Goal: Transaction & Acquisition: Purchase product/service

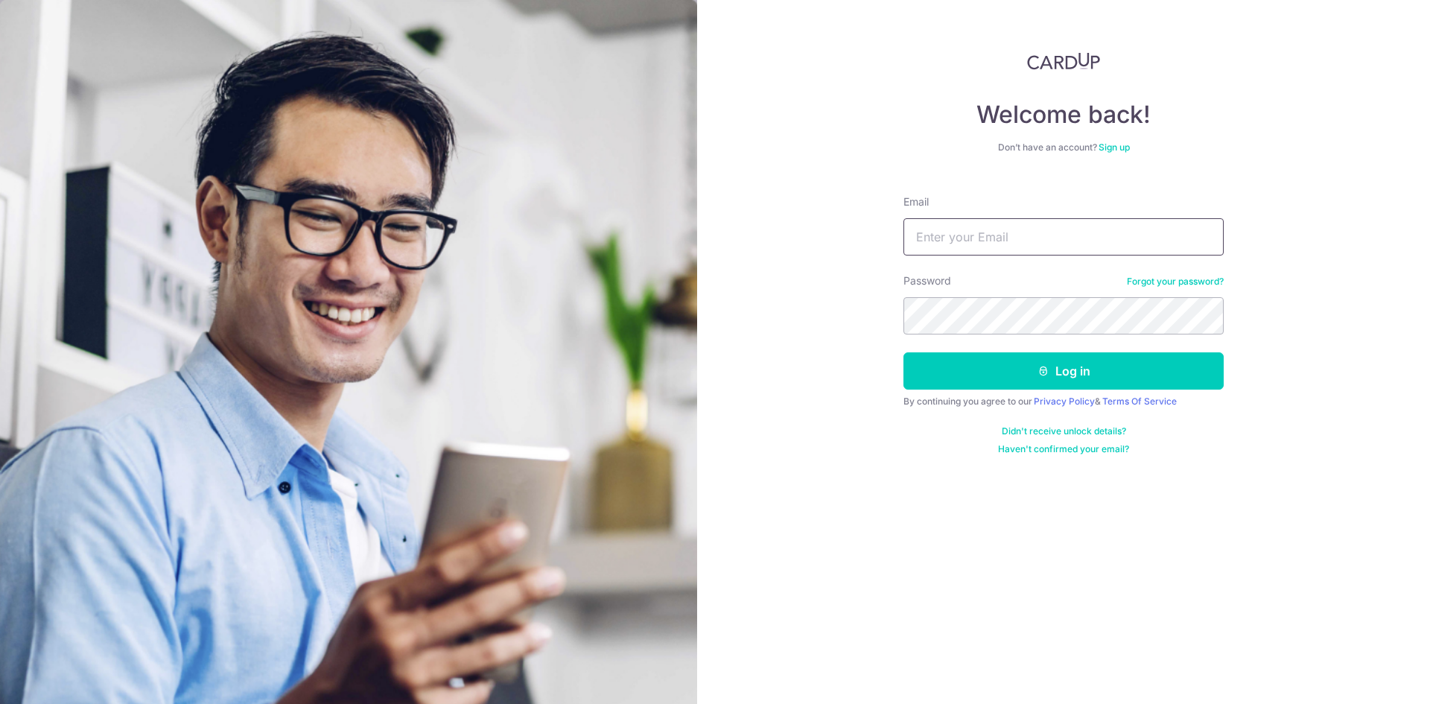
click at [965, 240] on input "Email" at bounding box center [1063, 236] width 320 height 37
type input "[EMAIL_ADDRESS][DOMAIN_NAME]"
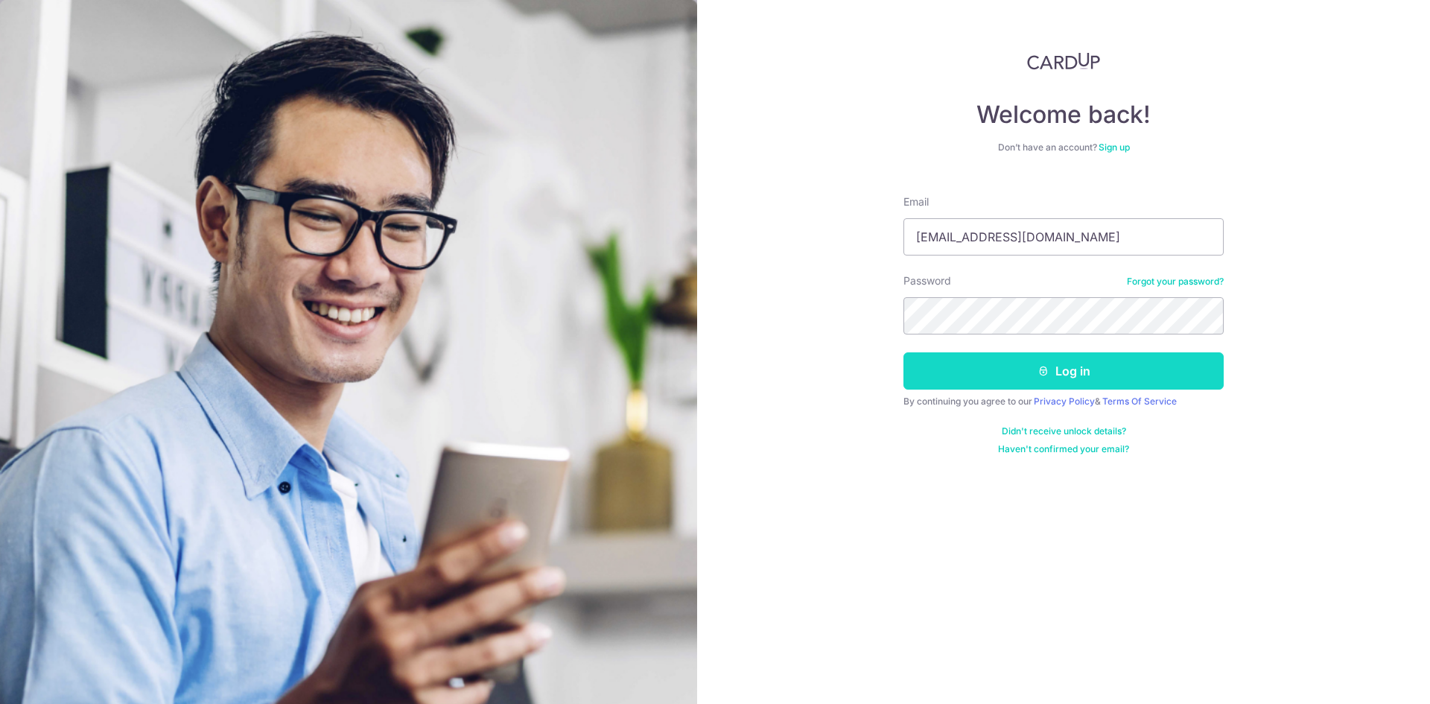
click at [1025, 381] on button "Log in" at bounding box center [1063, 370] width 320 height 37
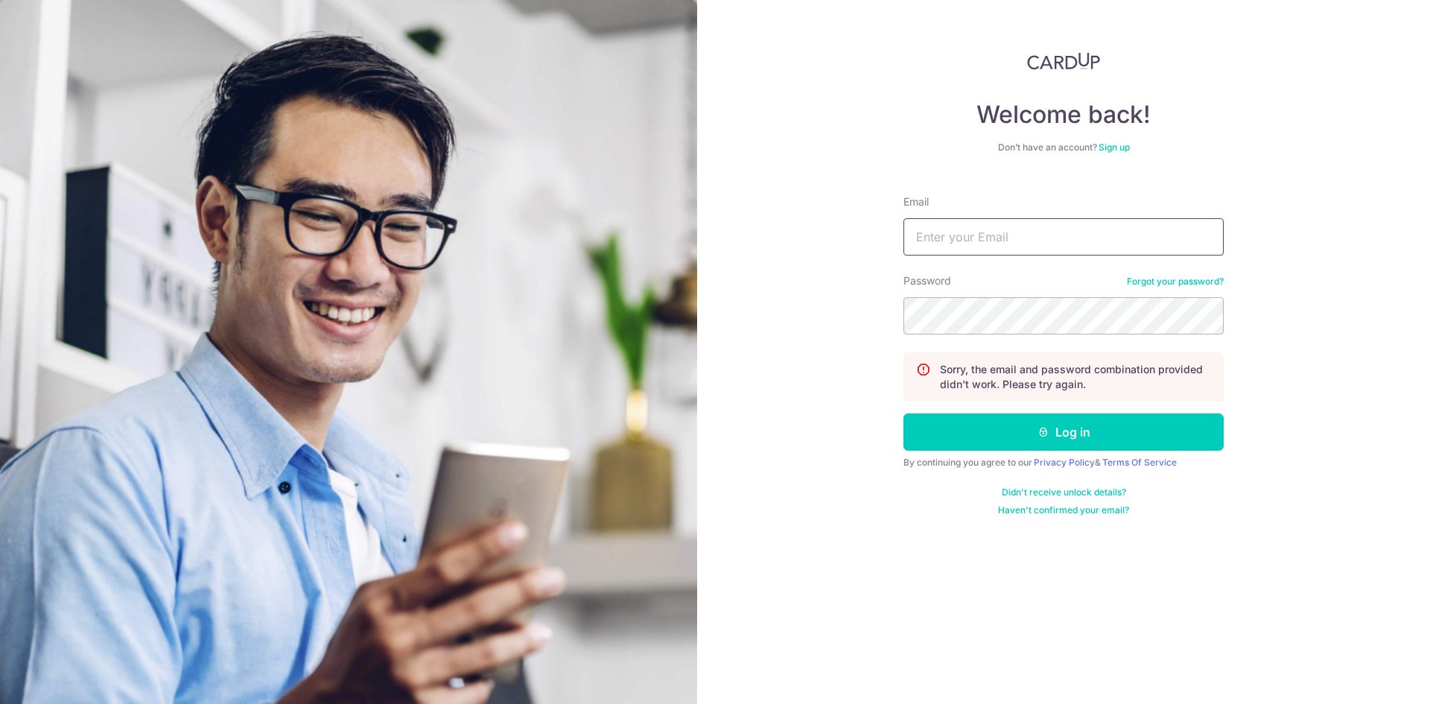
click at [963, 238] on input "Email" at bounding box center [1063, 236] width 320 height 37
type input "[EMAIL_ADDRESS][DOMAIN_NAME]"
click at [903, 413] on button "Log in" at bounding box center [1063, 431] width 320 height 37
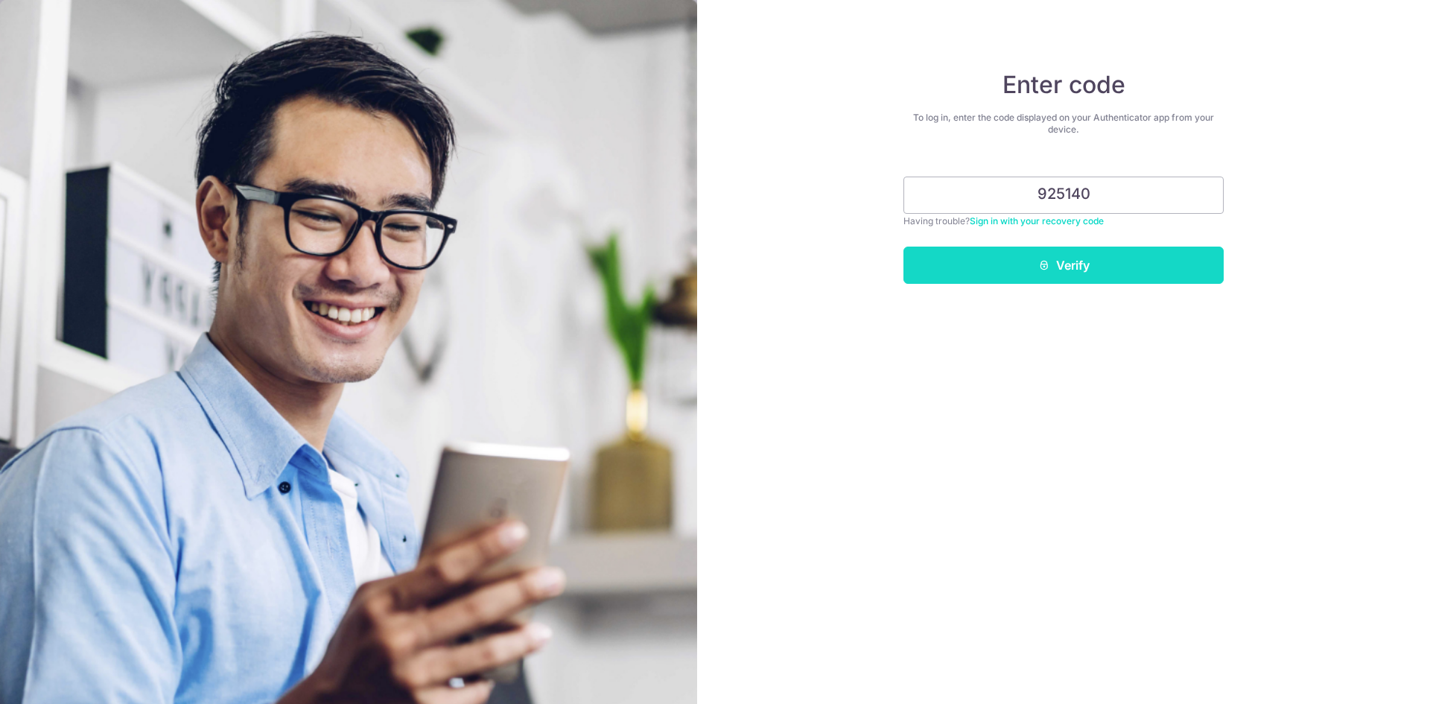
type input "925140"
click at [1139, 264] on button "Verify" at bounding box center [1063, 265] width 320 height 37
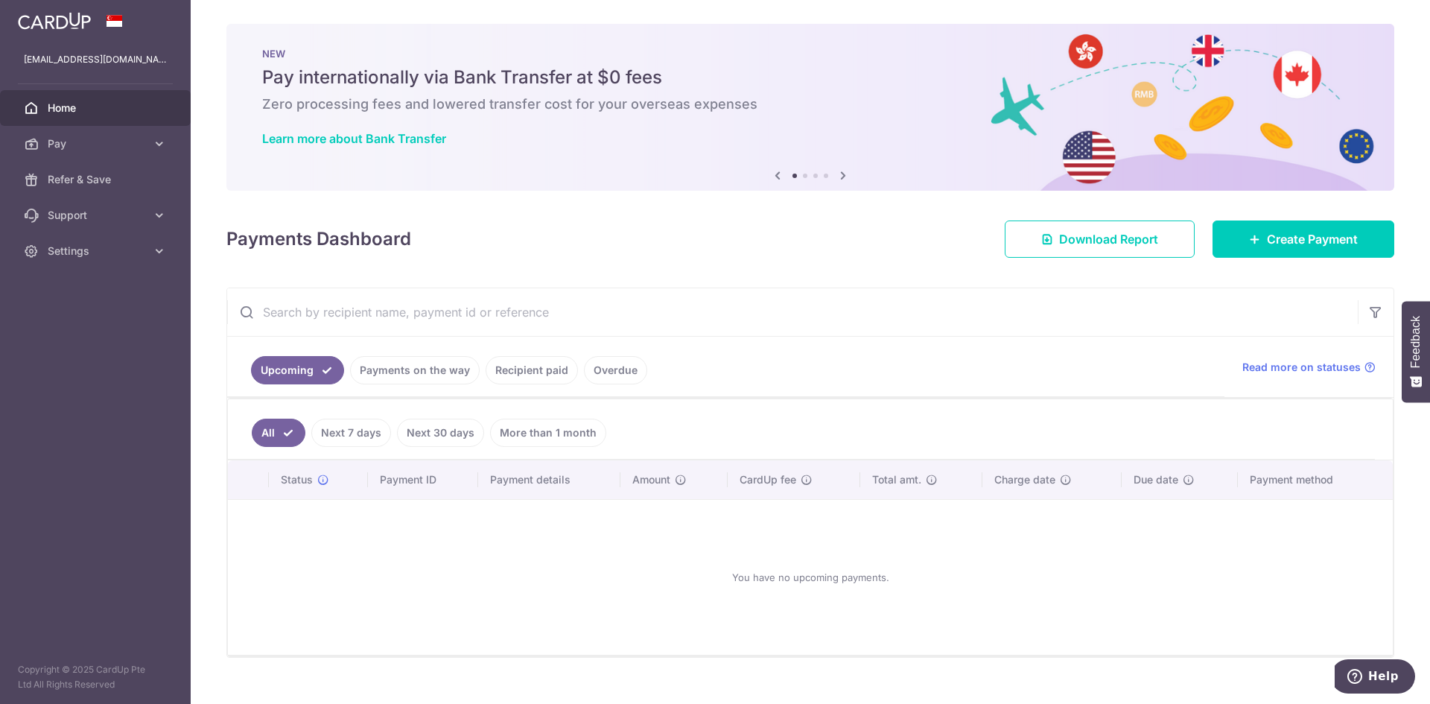
click at [526, 373] on link "Recipient paid" at bounding box center [532, 370] width 92 height 28
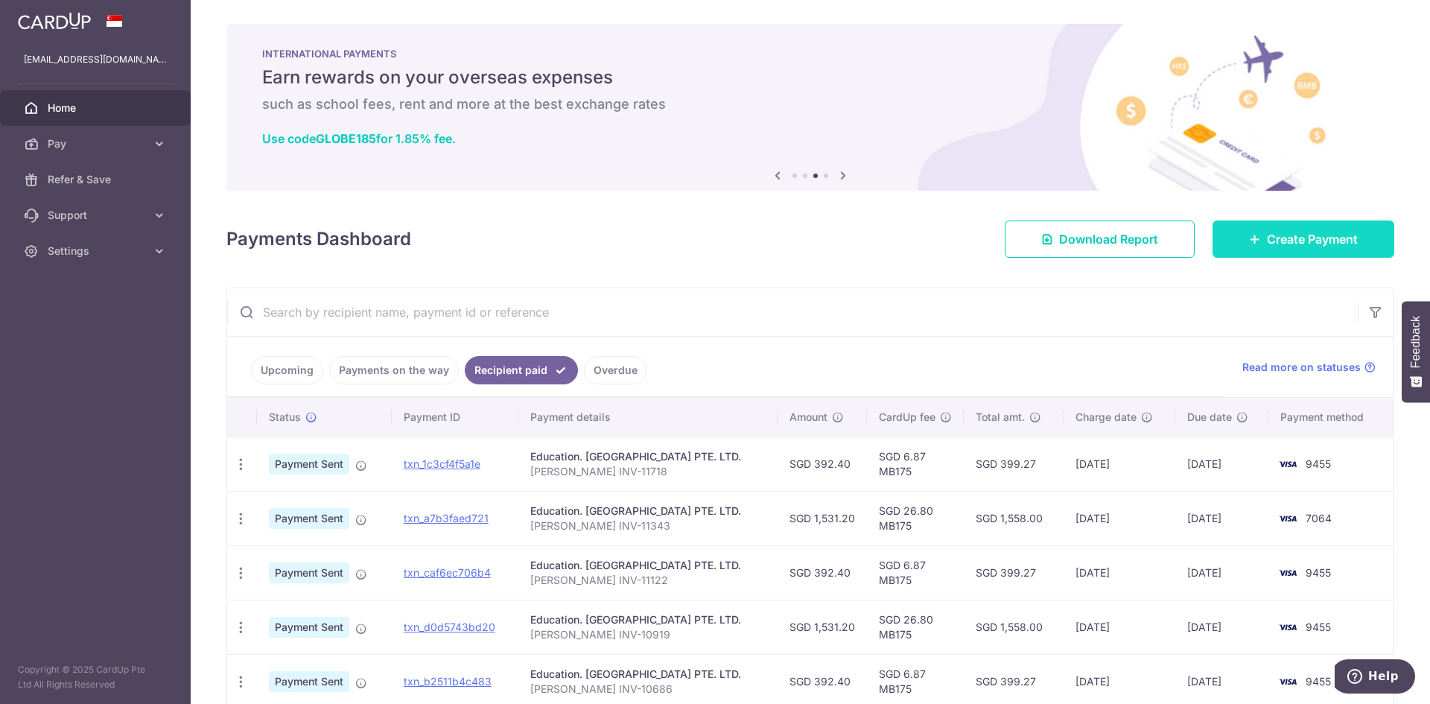
click at [1249, 242] on icon at bounding box center [1255, 239] width 12 height 12
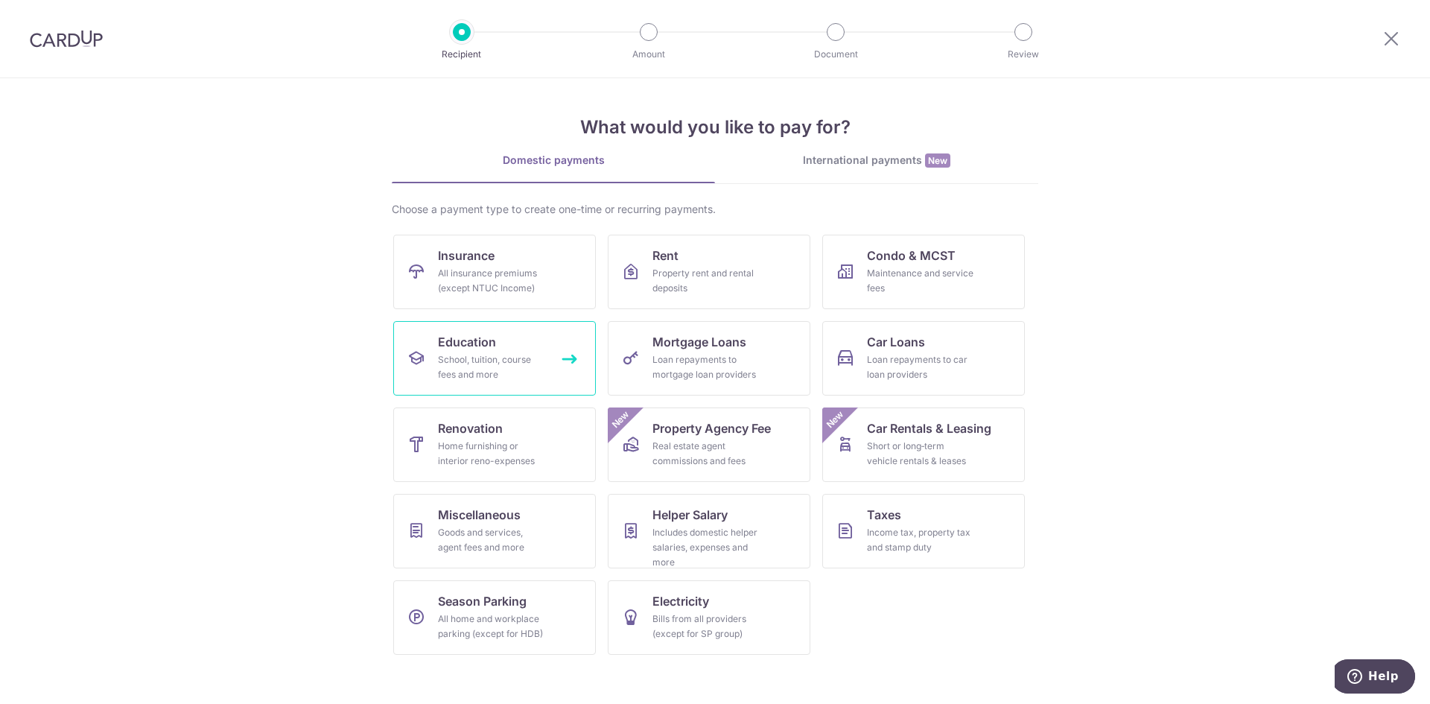
click at [519, 370] on div "School, tuition, course fees and more" at bounding box center [491, 367] width 107 height 30
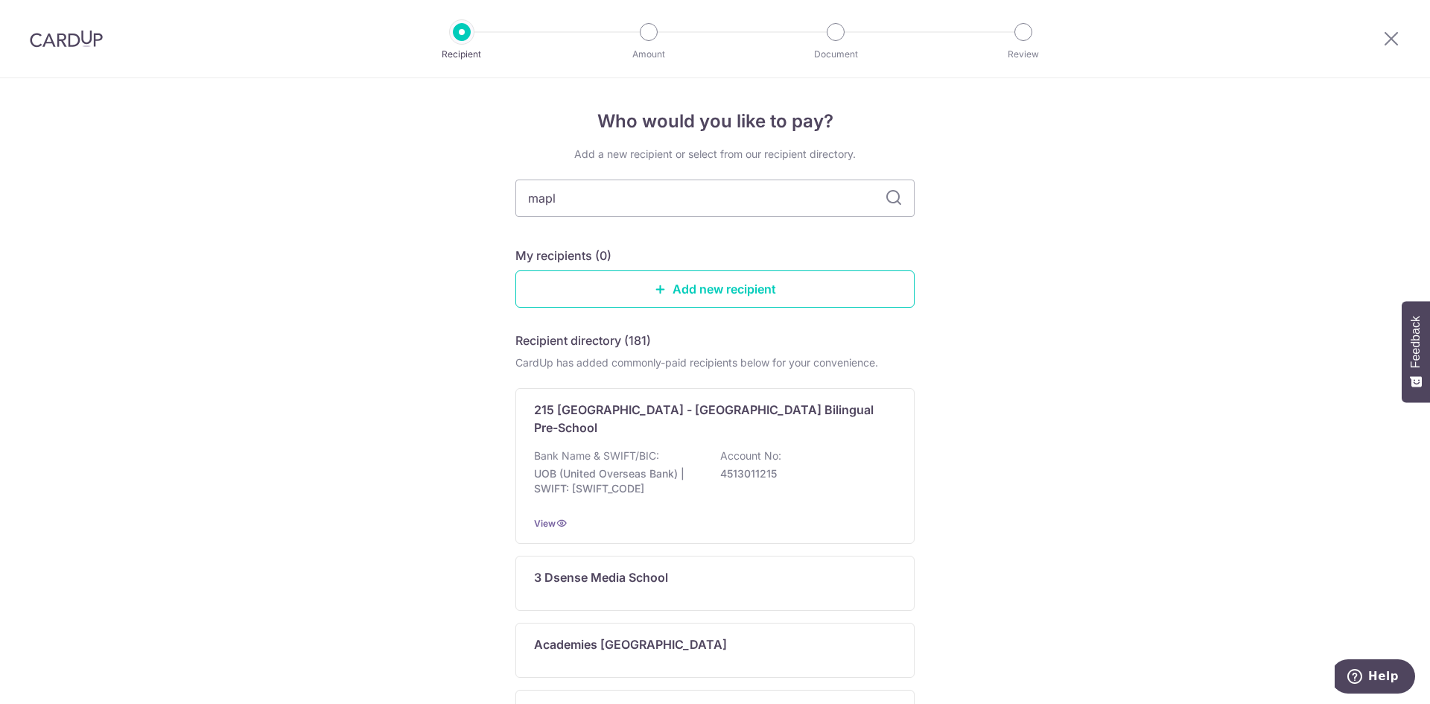
type input "maple"
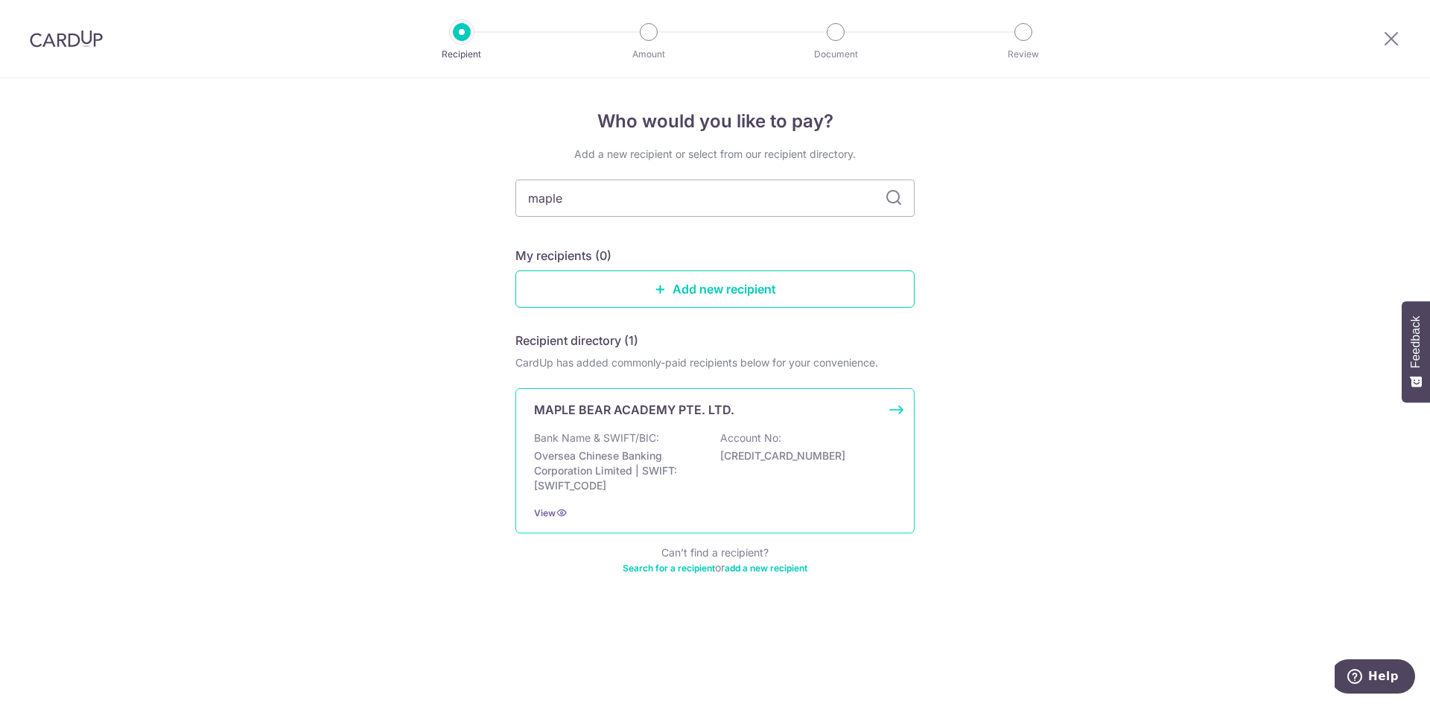
click at [622, 434] on p "Bank Name & SWIFT/BIC:" at bounding box center [596, 437] width 125 height 15
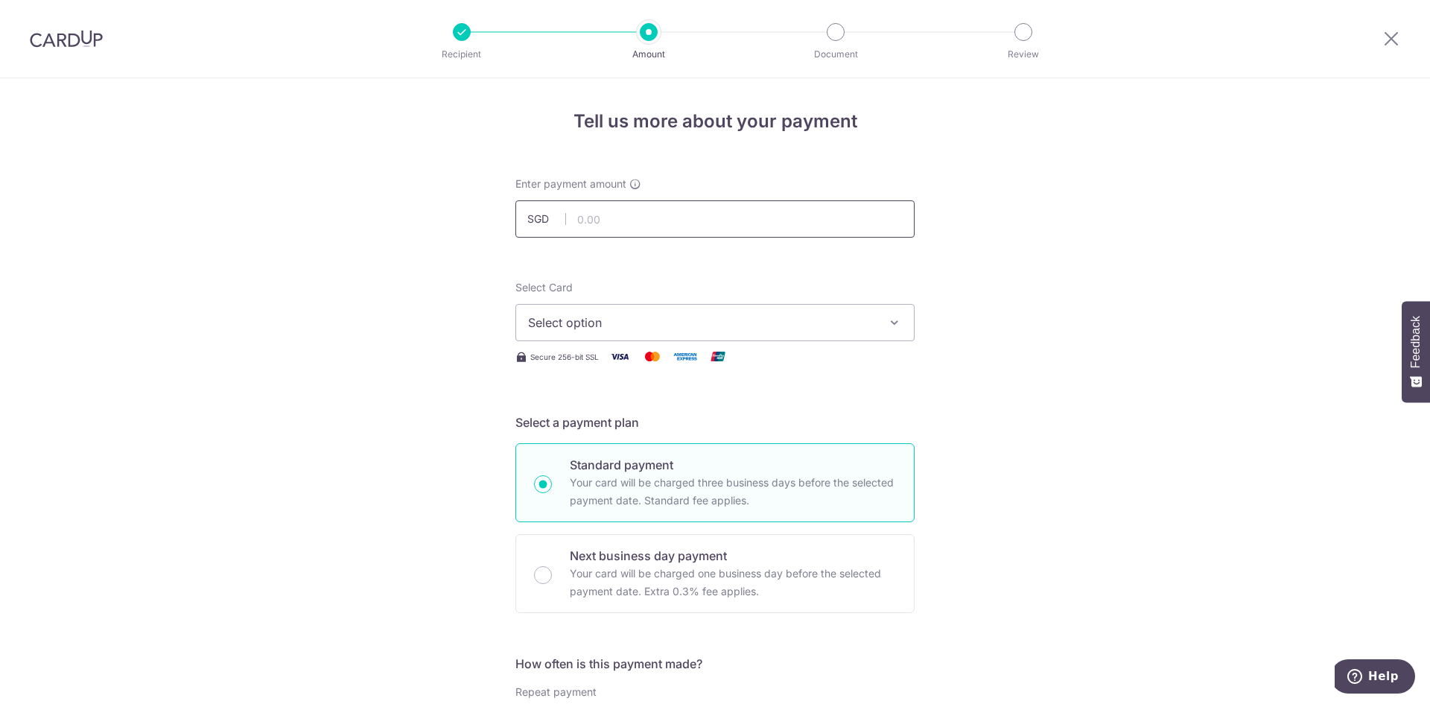
click at [582, 209] on input "text" at bounding box center [714, 218] width 399 height 37
click at [592, 220] on input "text" at bounding box center [714, 218] width 399 height 37
type input "1,531.20"
click at [570, 324] on span "Select option" at bounding box center [701, 323] width 347 height 18
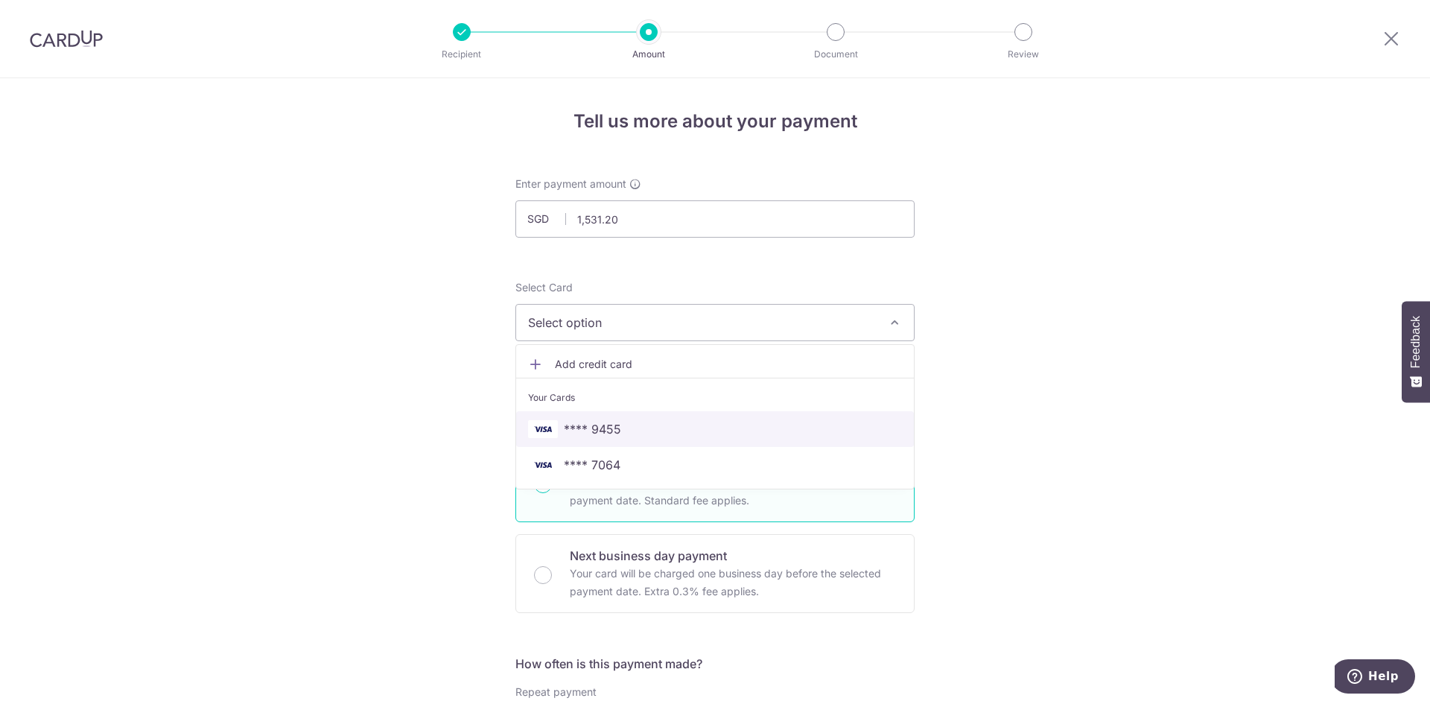
drag, startPoint x: 590, startPoint y: 429, endPoint x: 533, endPoint y: 418, distance: 57.7
click at [590, 430] on span "**** 9455" at bounding box center [592, 429] width 57 height 18
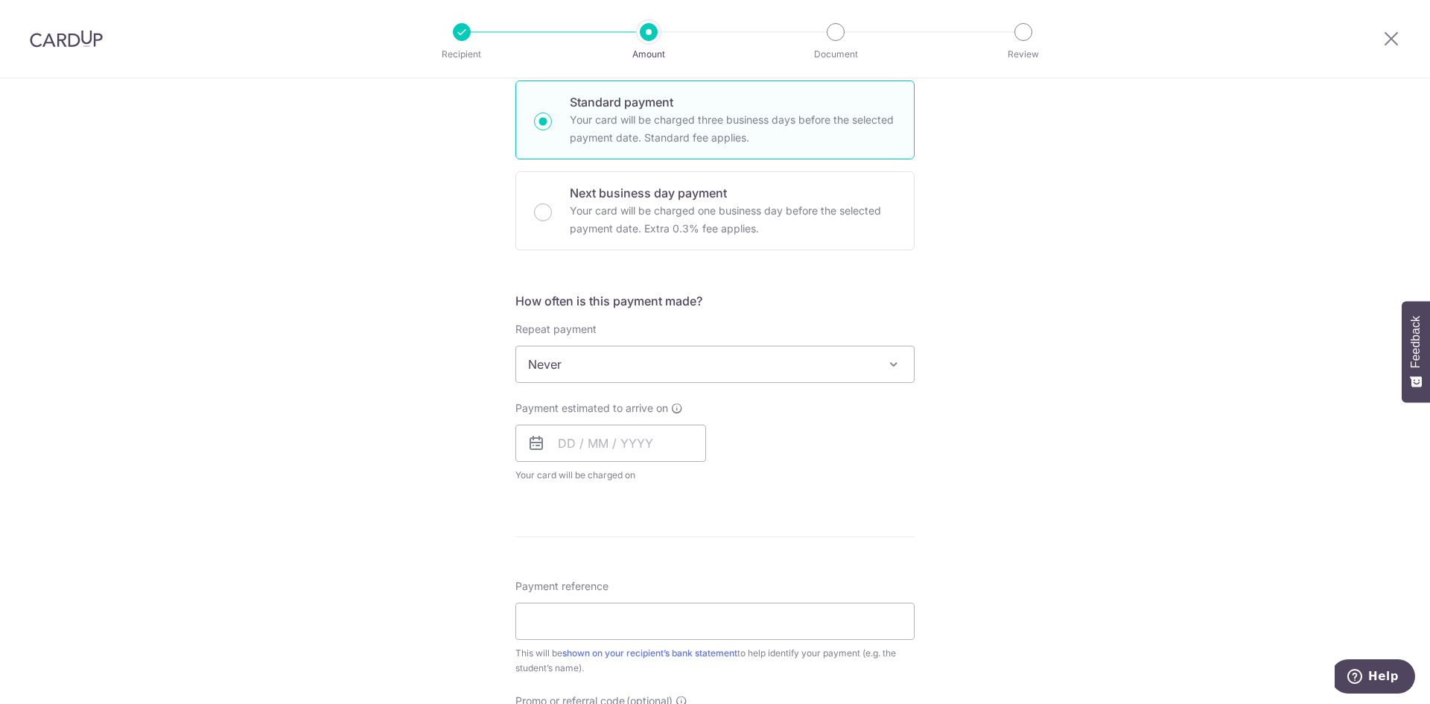
scroll to position [447, 0]
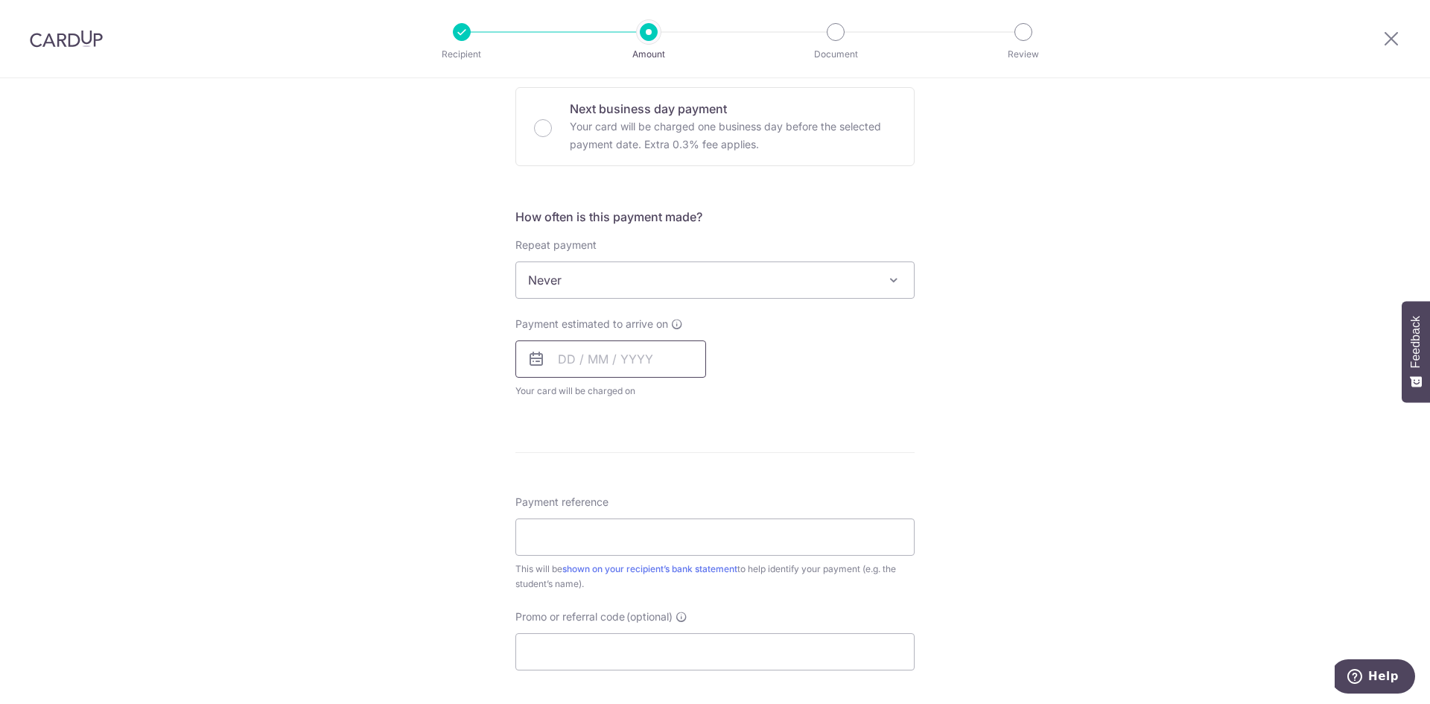
click at [595, 362] on input "text" at bounding box center [610, 358] width 191 height 37
click at [658, 491] on link "9" at bounding box center [665, 495] width 24 height 24
type input "[DATE]"
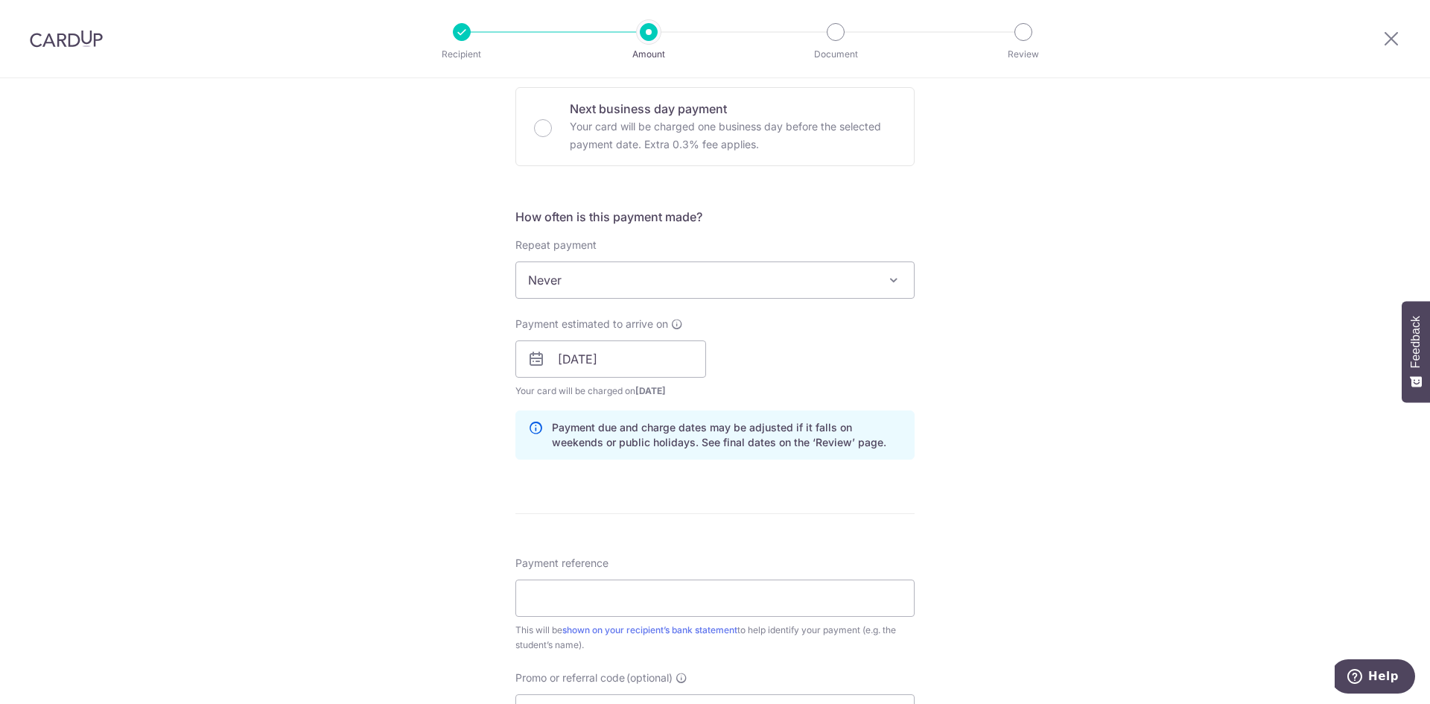
click at [340, 356] on div "Tell us more about your payment Enter payment amount SGD 1,531.20 1531.20 Selec…" at bounding box center [715, 335] width 1430 height 1408
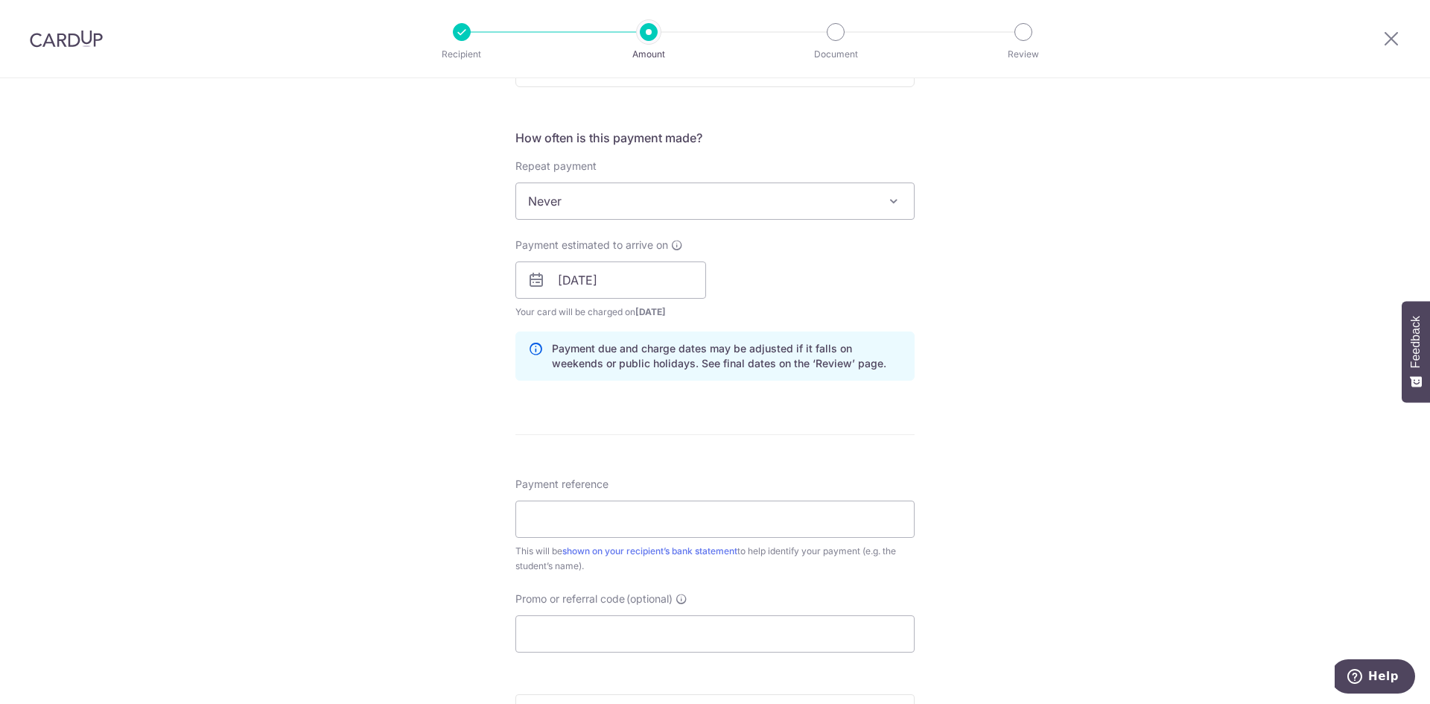
scroll to position [670, 0]
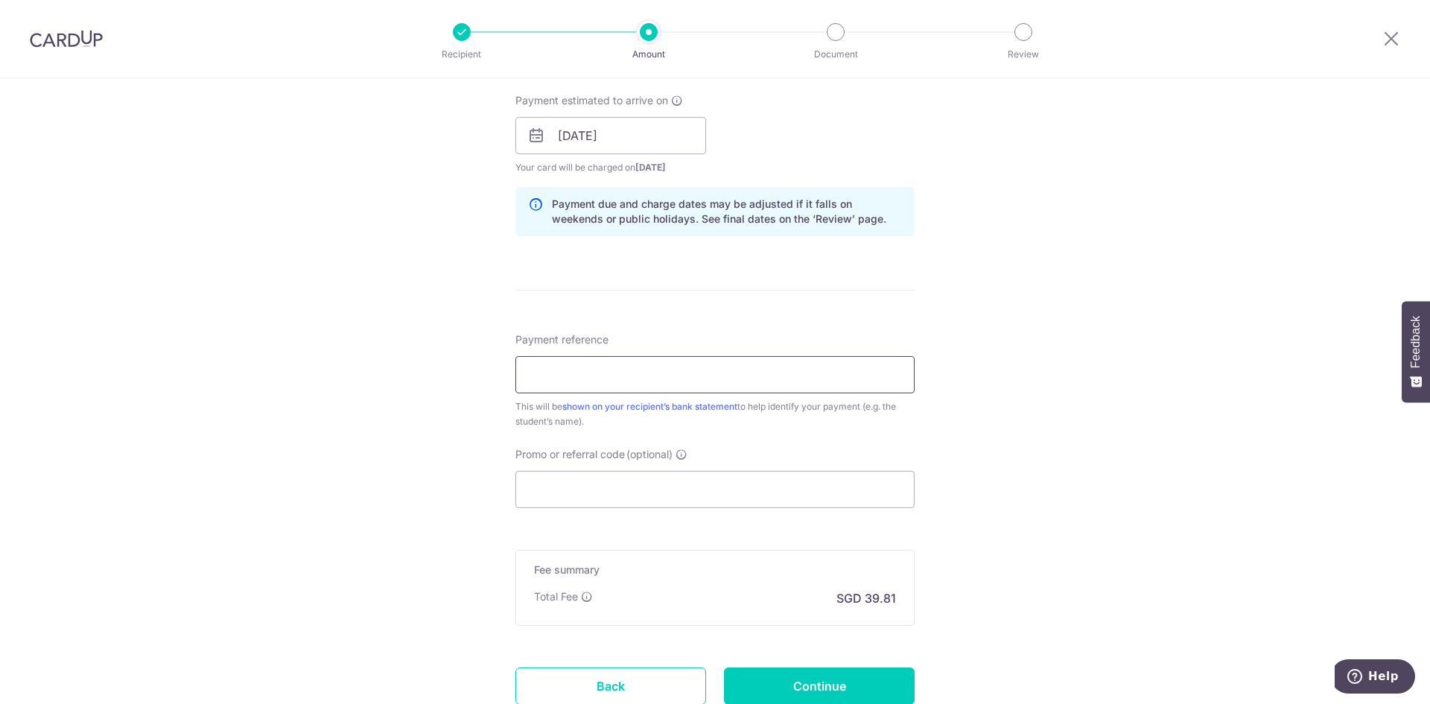
click at [549, 370] on input "Payment reference" at bounding box center [714, 374] width 399 height 37
drag, startPoint x: 634, startPoint y: 375, endPoint x: 710, endPoint y: 382, distance: 76.3
click at [710, 382] on input "Amanda Teo INV-11122" at bounding box center [714, 374] width 399 height 37
type input "Amanda Teo INV-11933"
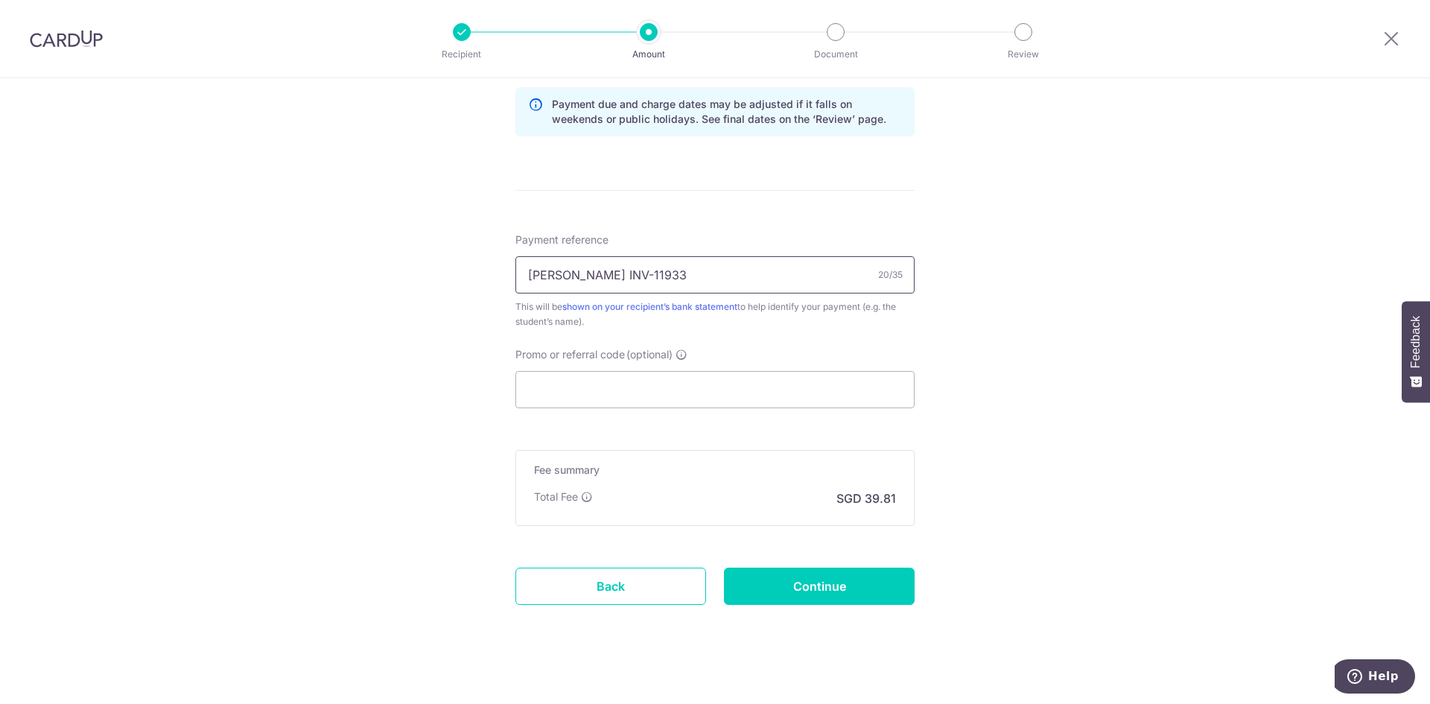
scroll to position [783, 0]
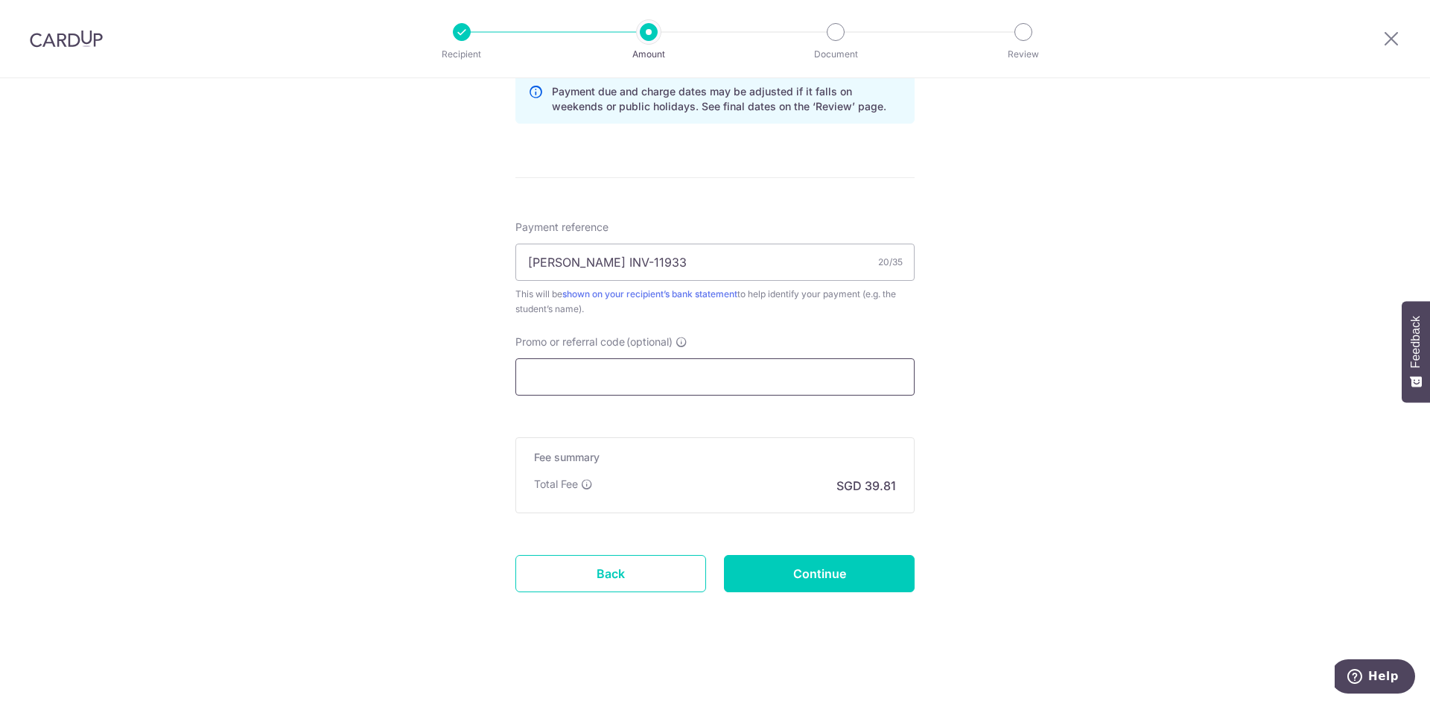
click at [620, 377] on input "Promo or referral code (optional)" at bounding box center [714, 376] width 399 height 37
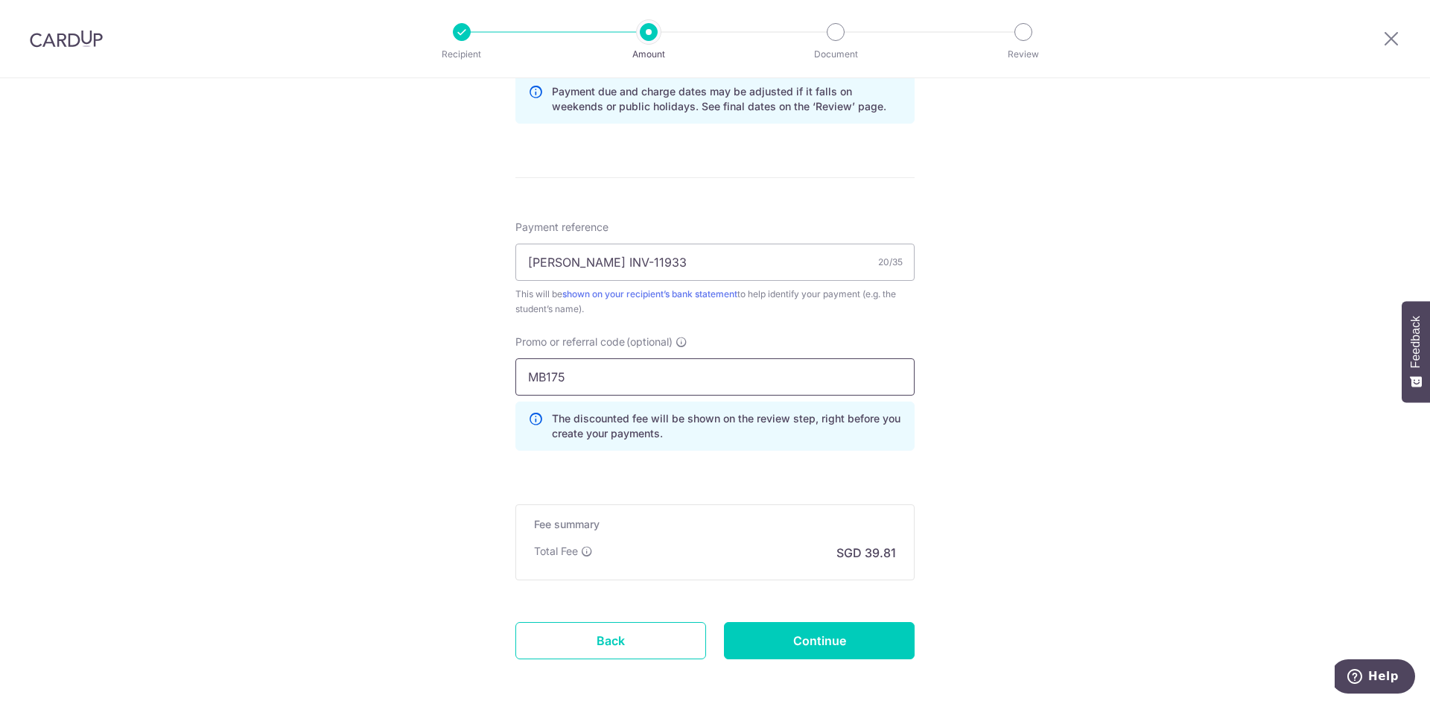
type input "MB175"
click at [413, 411] on div "Tell us more about your payment Enter payment amount SGD 1,531.20 1531.20 Selec…" at bounding box center [715, 32] width 1430 height 1475
click at [824, 634] on input "Continue" at bounding box center [819, 640] width 191 height 37
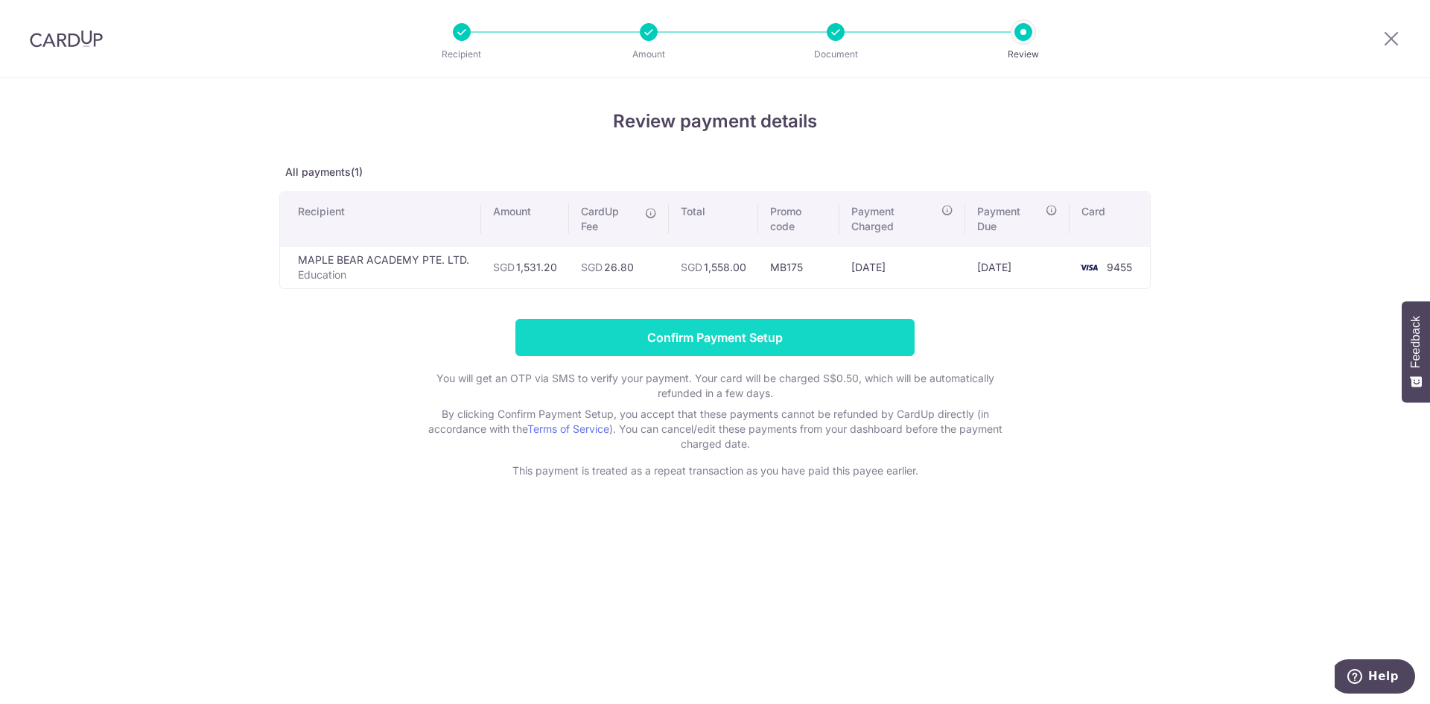
click at [691, 349] on input "Confirm Payment Setup" at bounding box center [714, 337] width 399 height 37
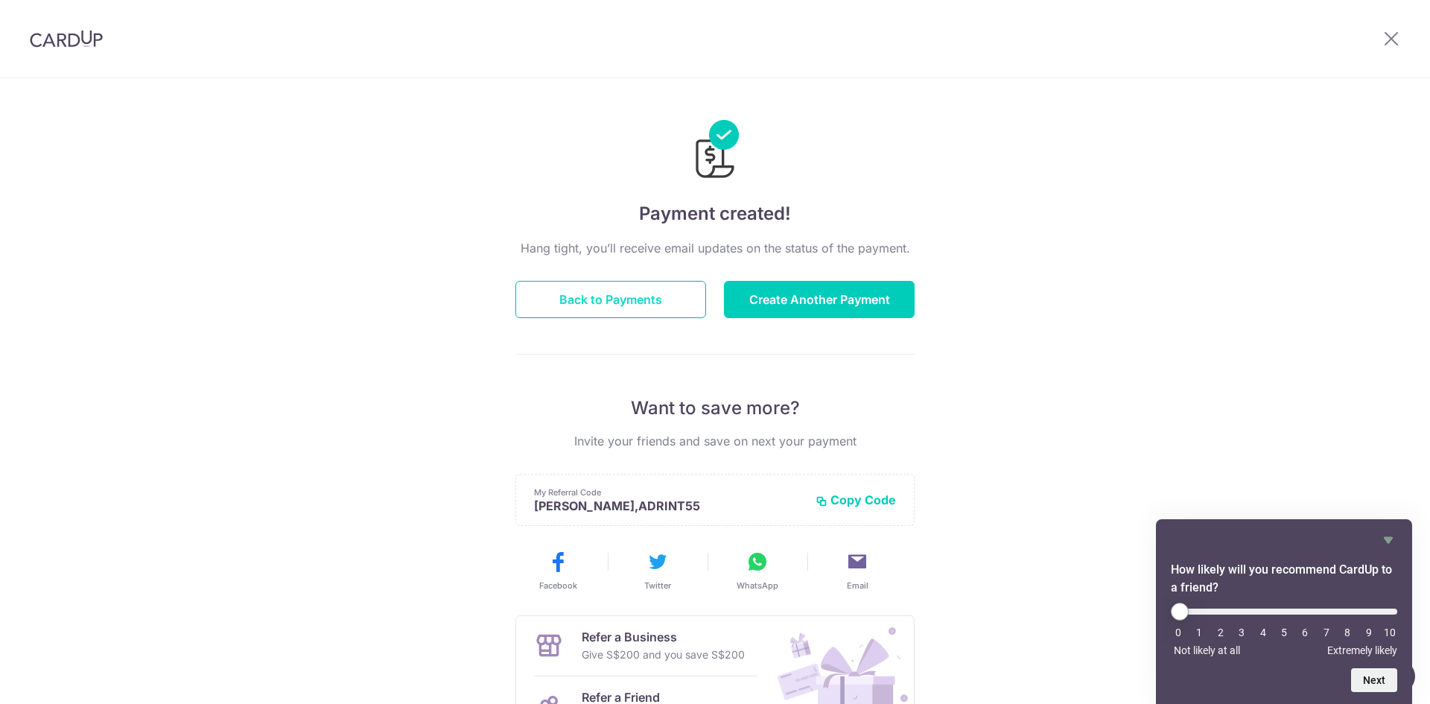
click at [621, 303] on button "Back to Payments" at bounding box center [610, 299] width 191 height 37
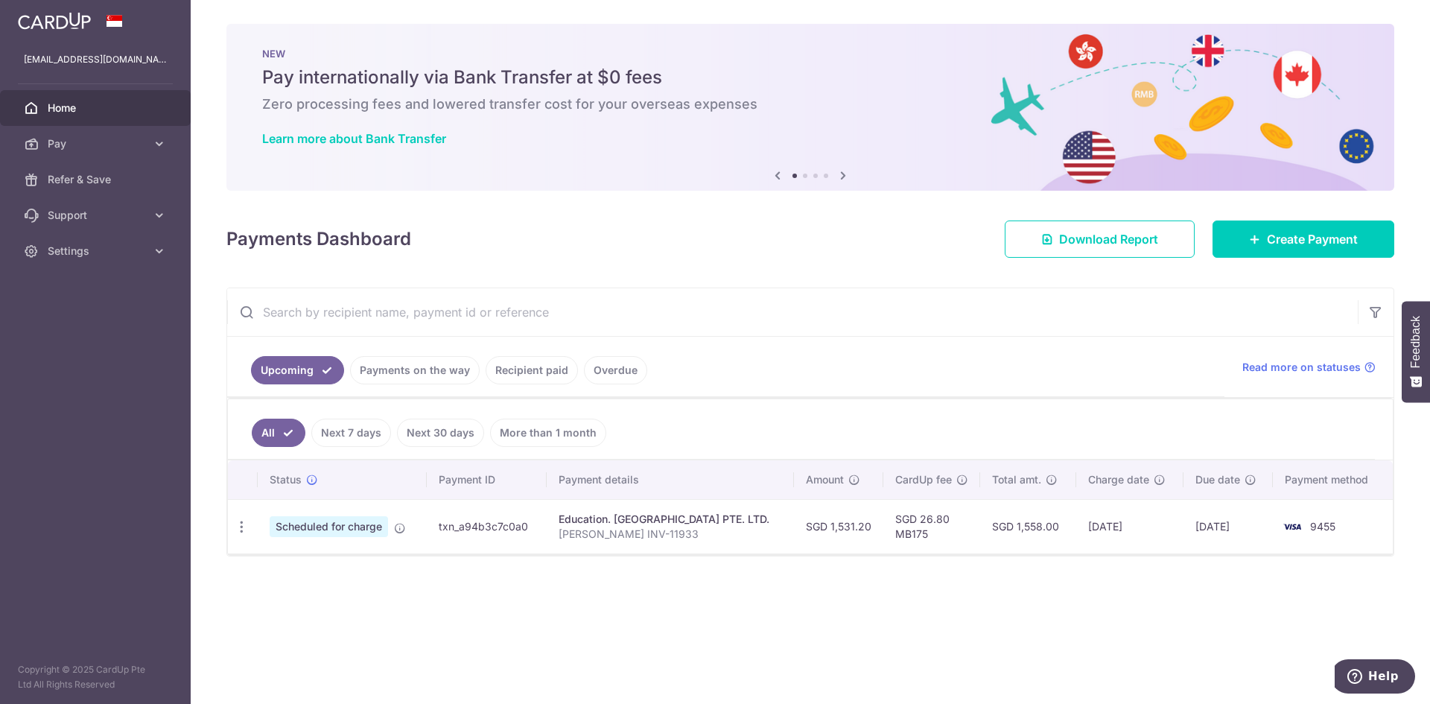
click at [540, 369] on link "Recipient paid" at bounding box center [532, 370] width 92 height 28
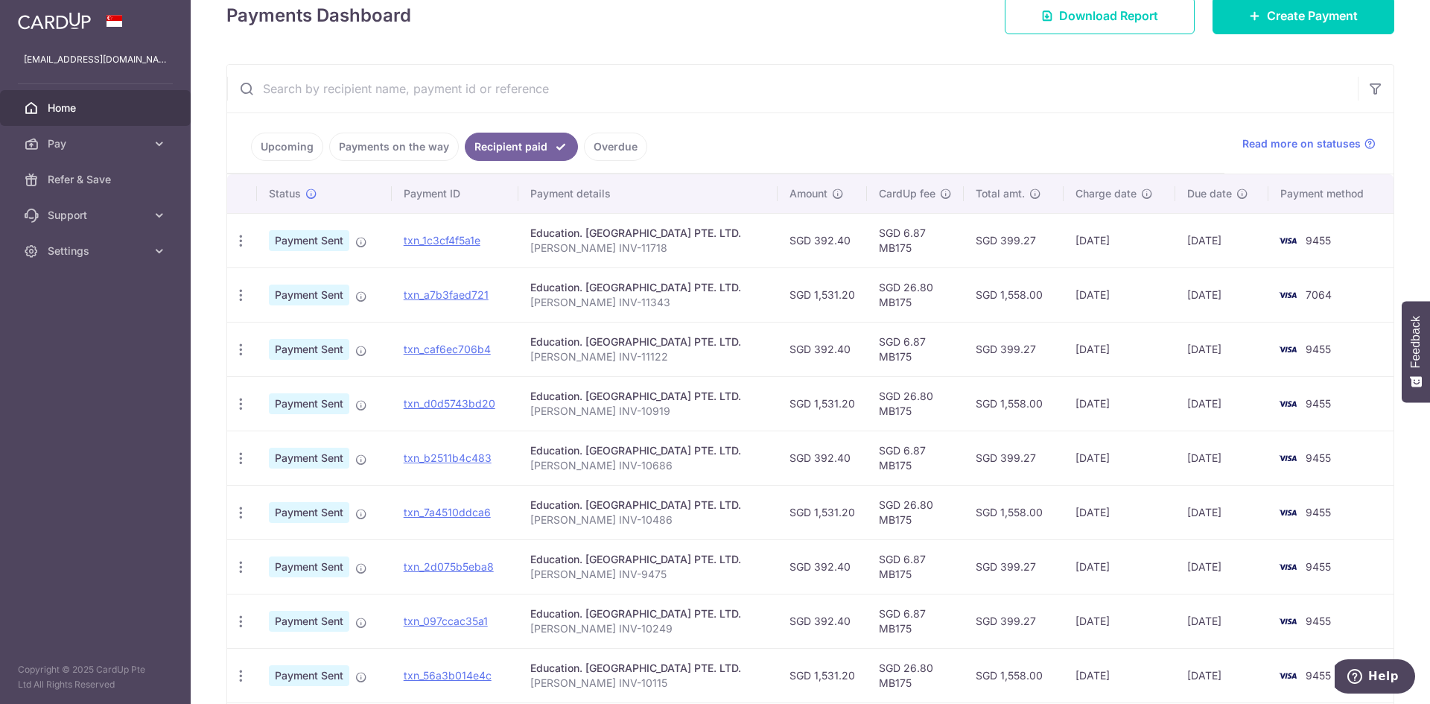
scroll to position [74, 0]
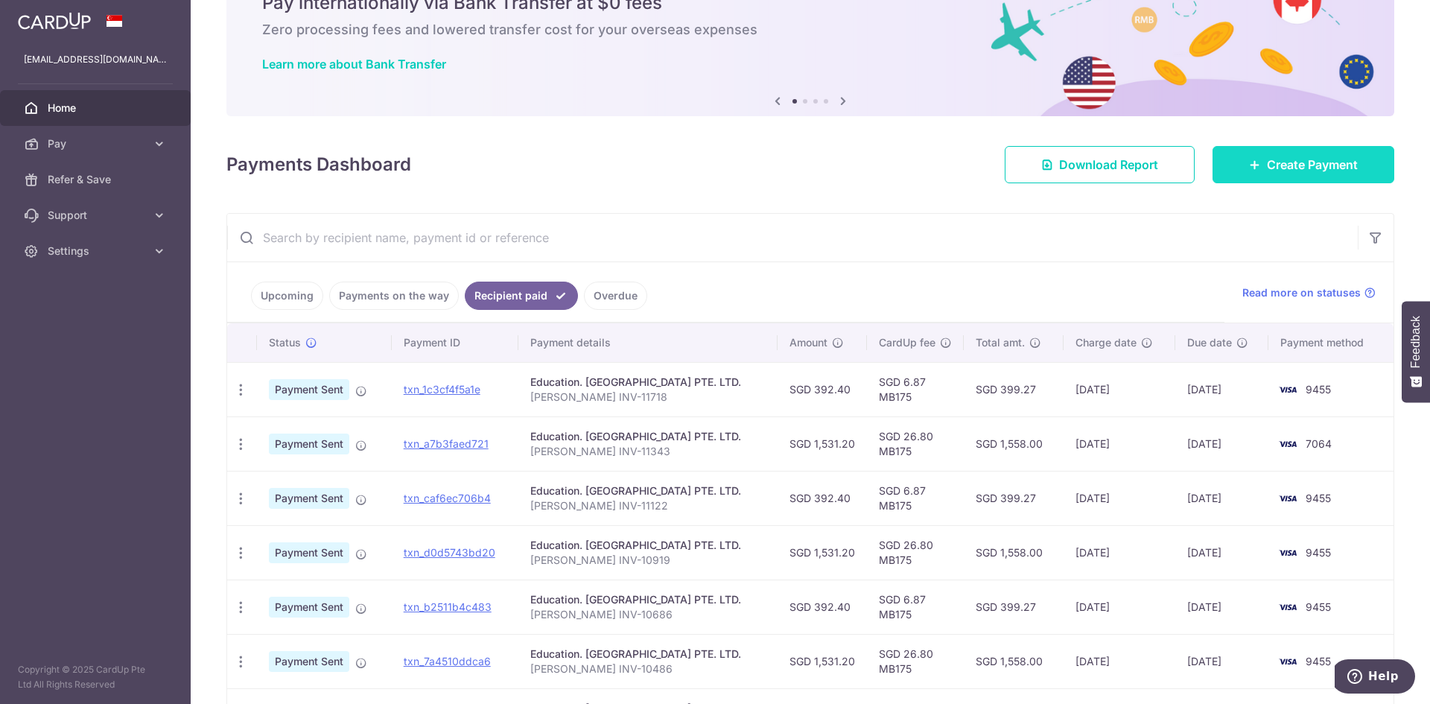
drag, startPoint x: 1347, startPoint y: 170, endPoint x: 1331, endPoint y: 168, distance: 16.5
click at [1347, 170] on span "Create Payment" at bounding box center [1312, 165] width 91 height 18
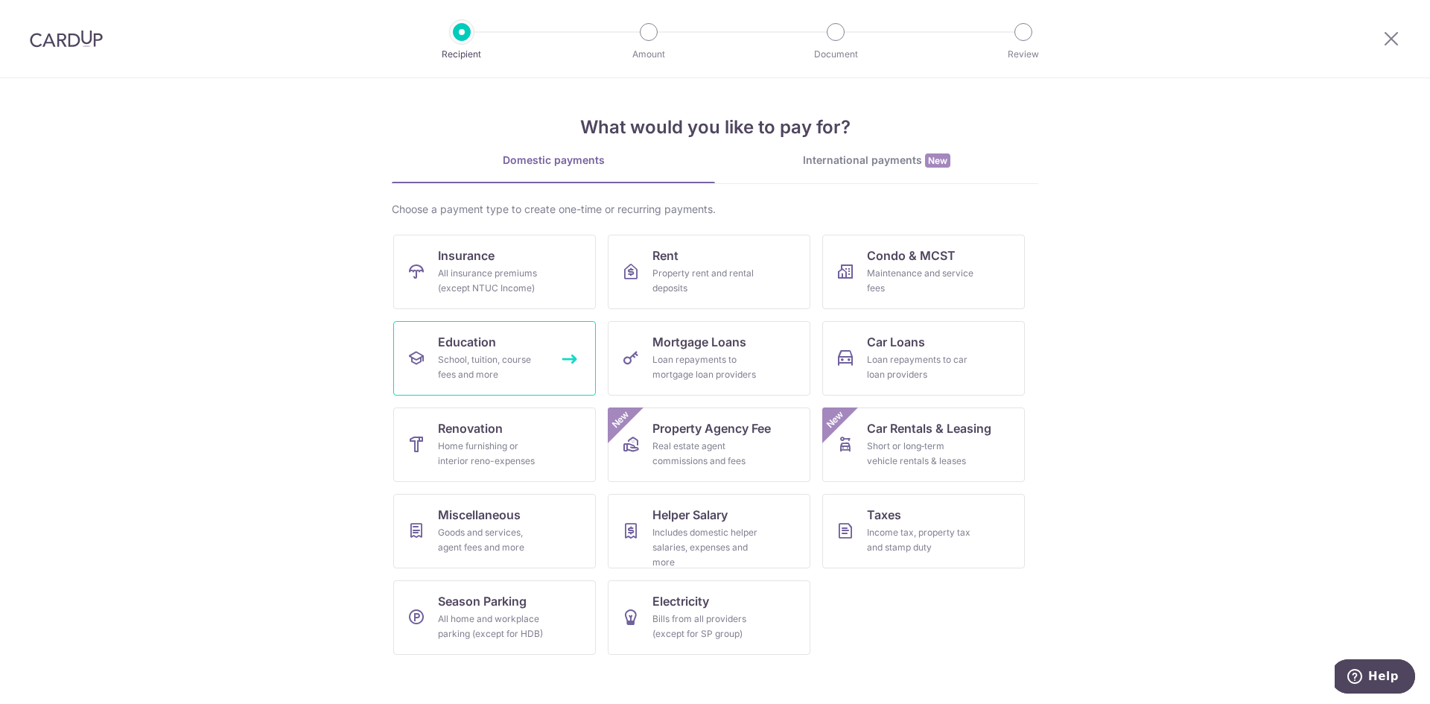
click at [512, 359] on div "School, tuition, course fees and more" at bounding box center [491, 367] width 107 height 30
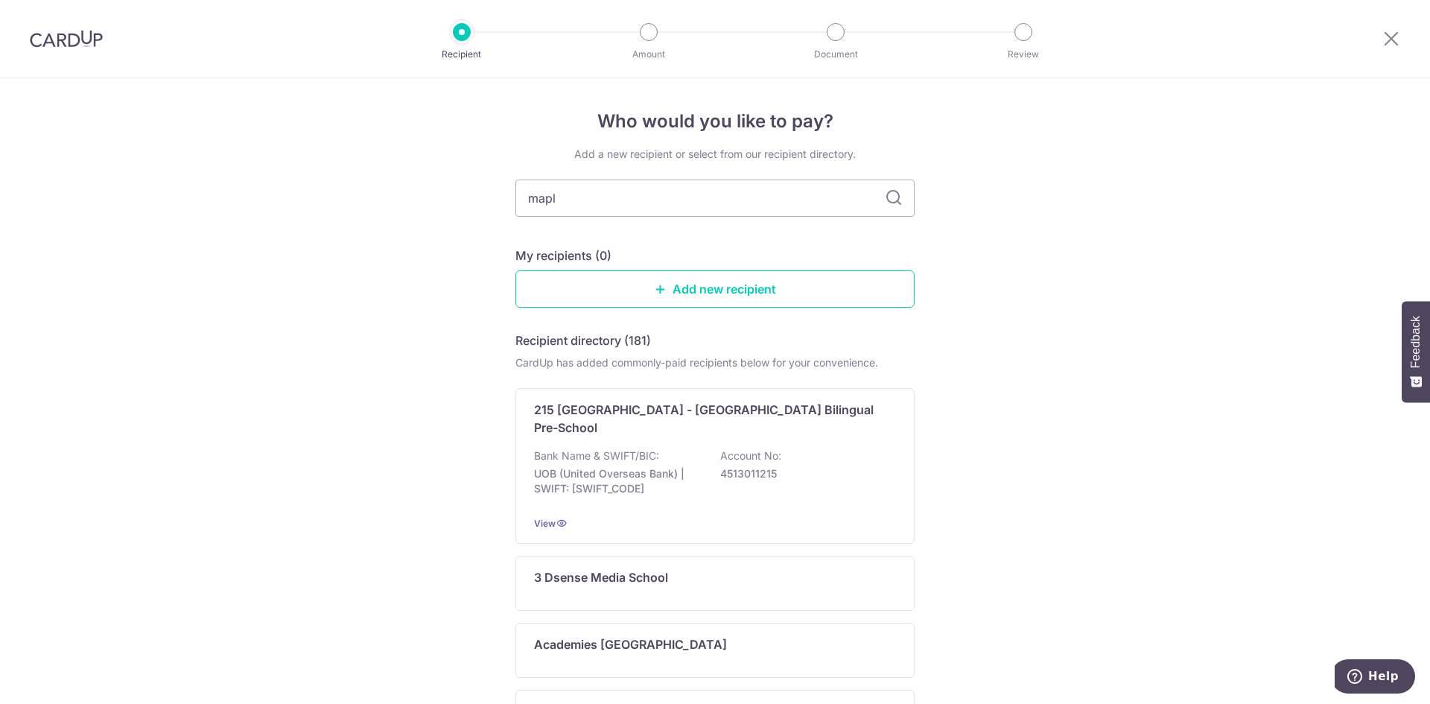
type input "maple"
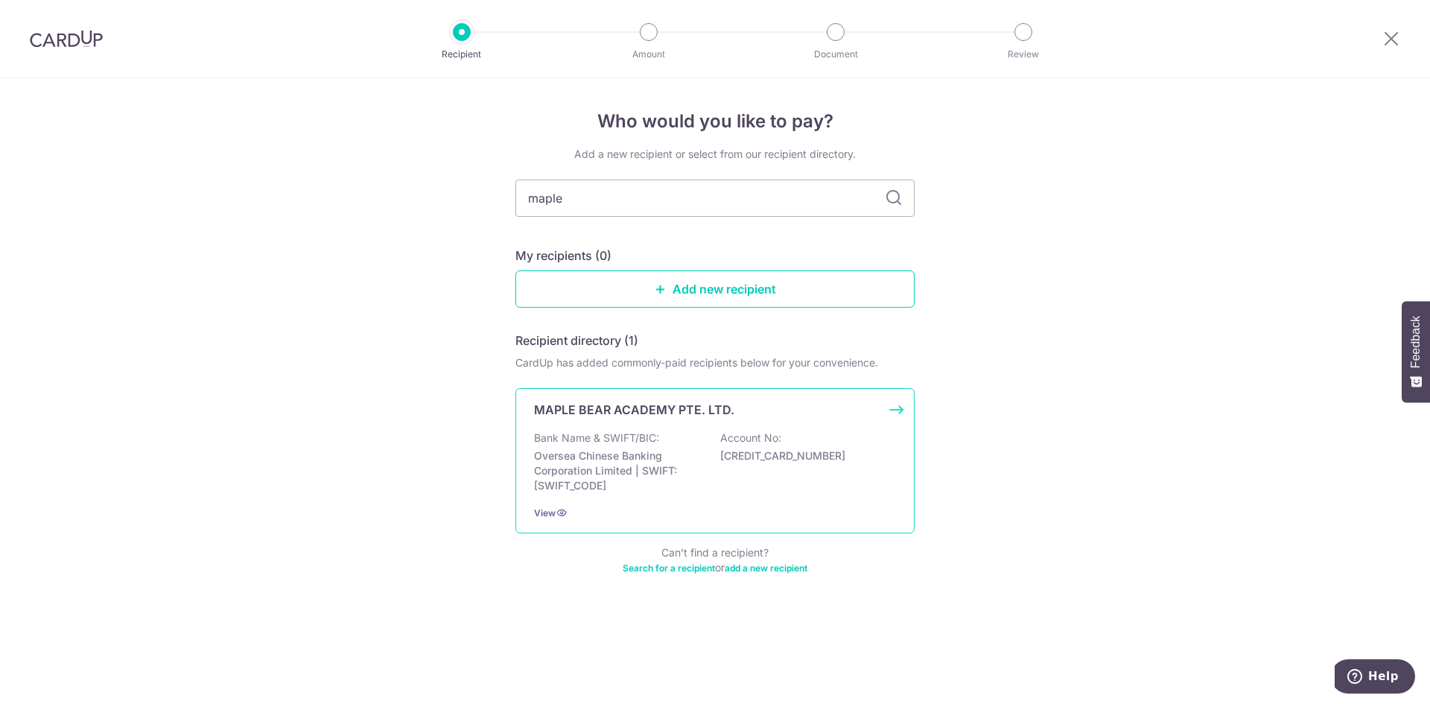
click at [576, 446] on div "Bank Name & SWIFT/BIC: Oversea Chinese Banking Corporation Limited | SWIFT: [SW…" at bounding box center [715, 461] width 362 height 63
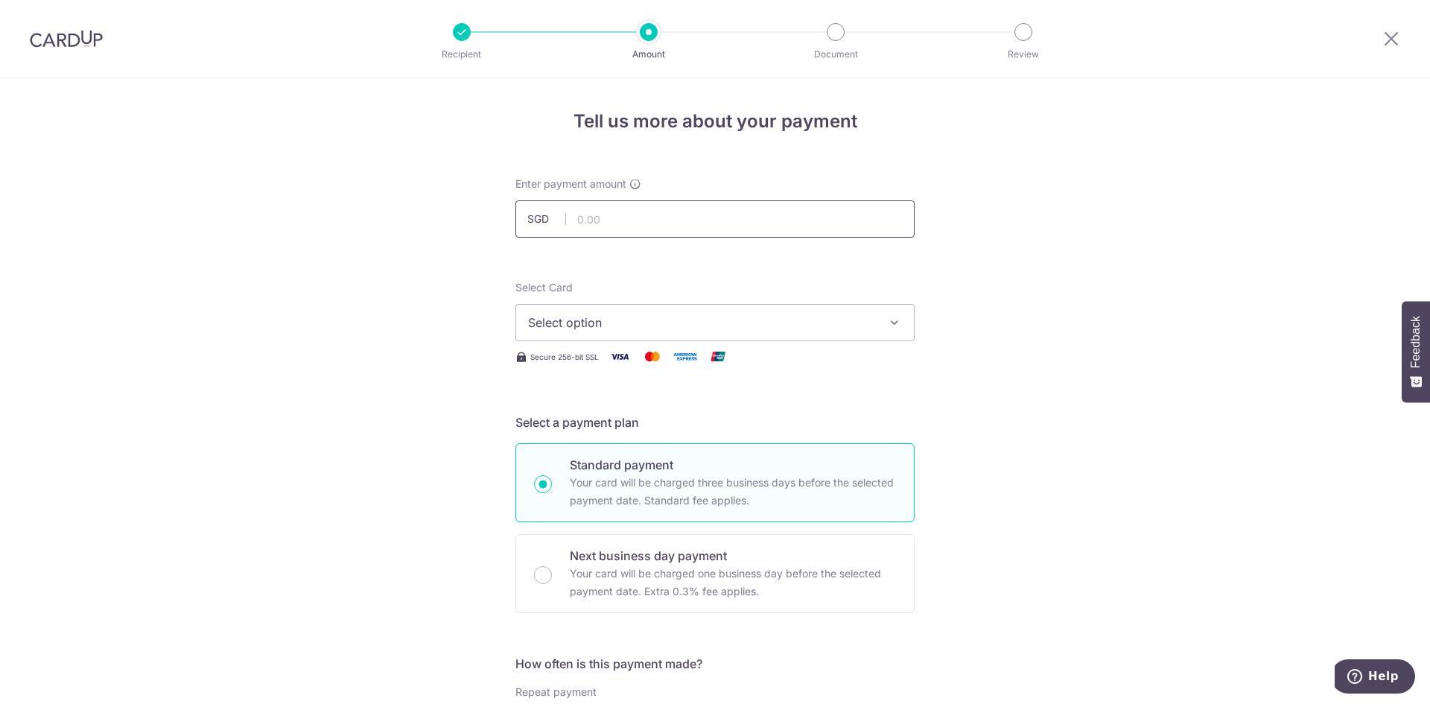
click at [647, 223] on input "text" at bounding box center [714, 218] width 399 height 37
type input "392.40"
click at [587, 320] on span "Select option" at bounding box center [701, 323] width 347 height 18
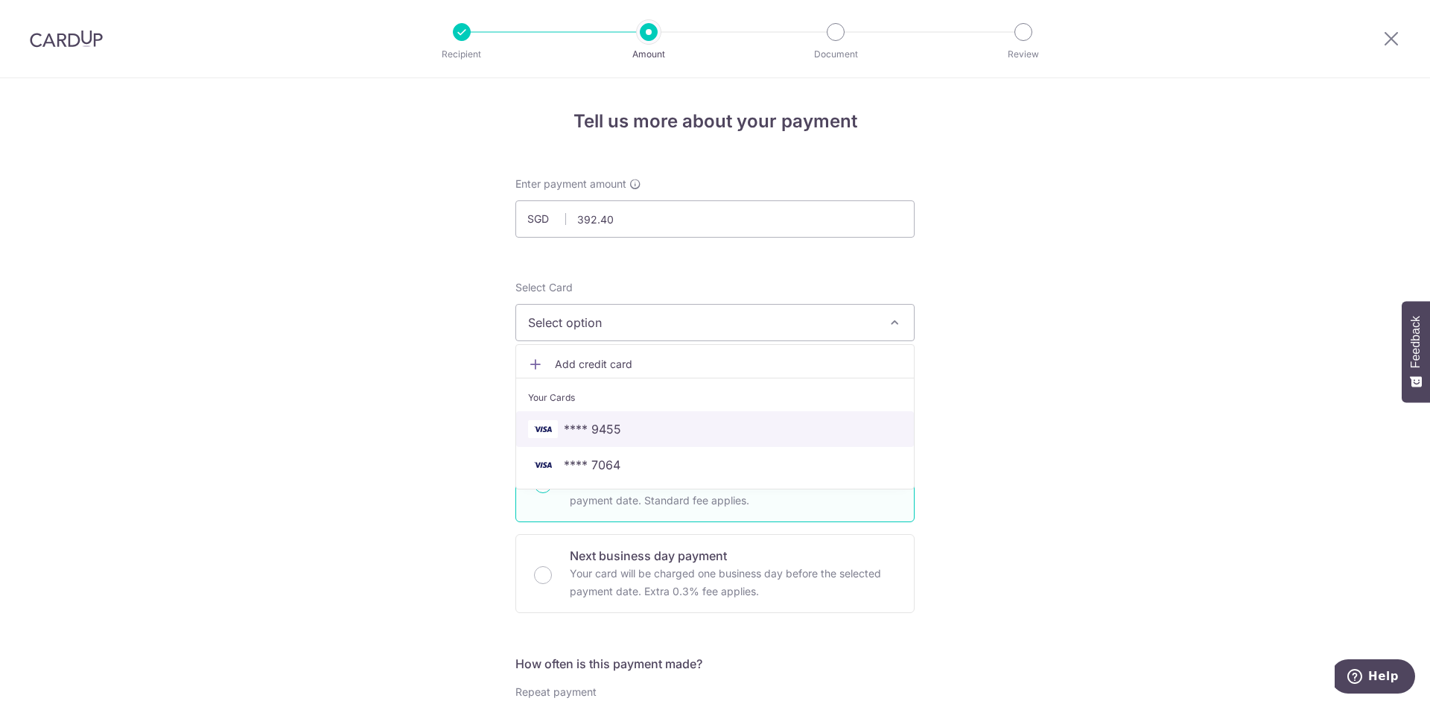
drag, startPoint x: 573, startPoint y: 424, endPoint x: 549, endPoint y: 424, distance: 24.6
click at [573, 424] on span "**** 9455" at bounding box center [592, 429] width 57 height 18
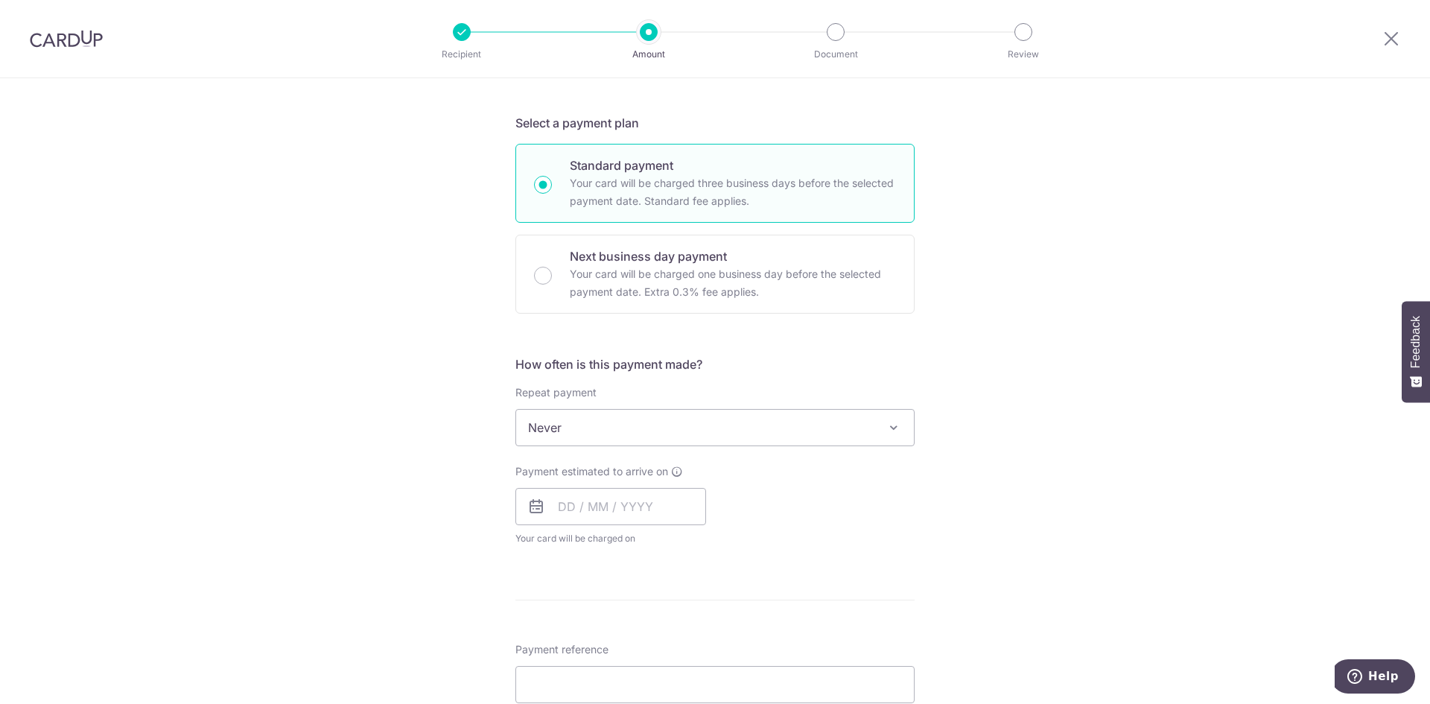
scroll to position [372, 0]
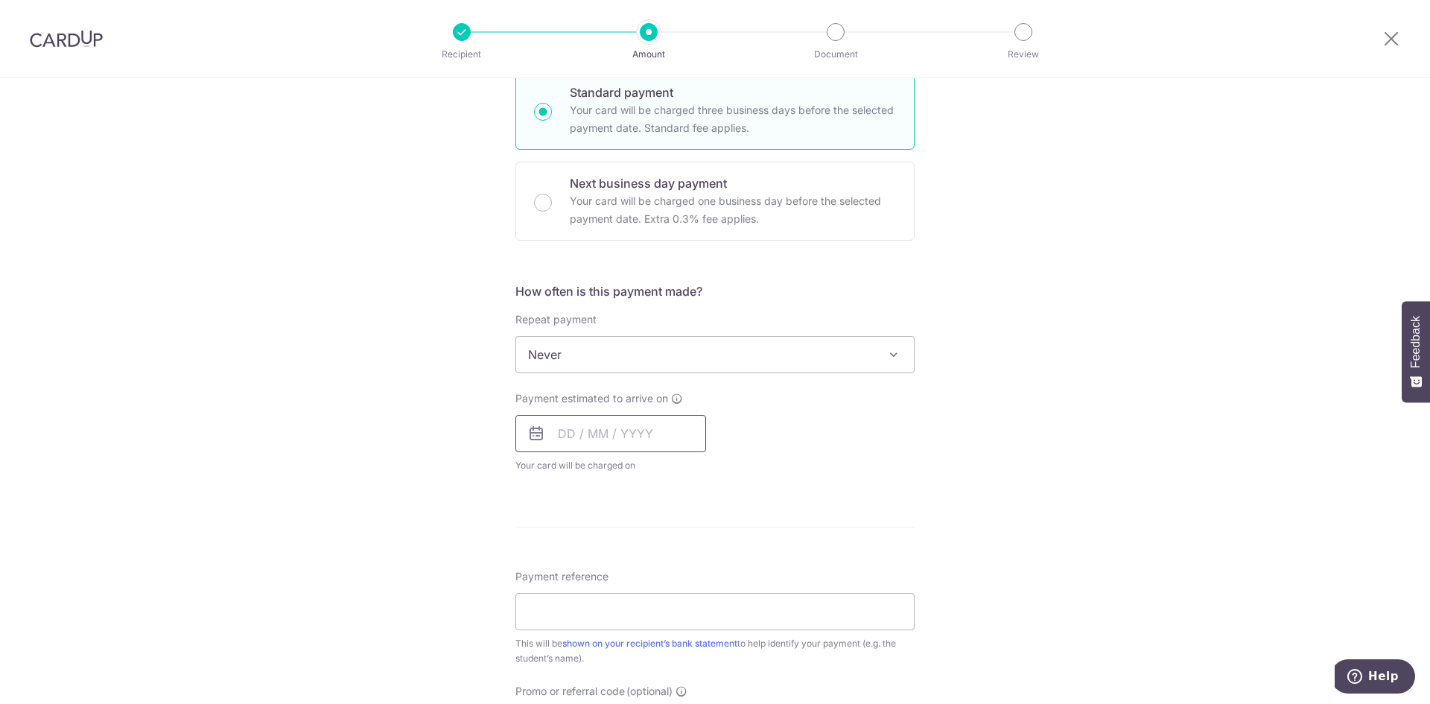
click at [576, 429] on input "text" at bounding box center [610, 433] width 191 height 37
click at [662, 568] on link "9" at bounding box center [665, 569] width 24 height 24
type input "[DATE]"
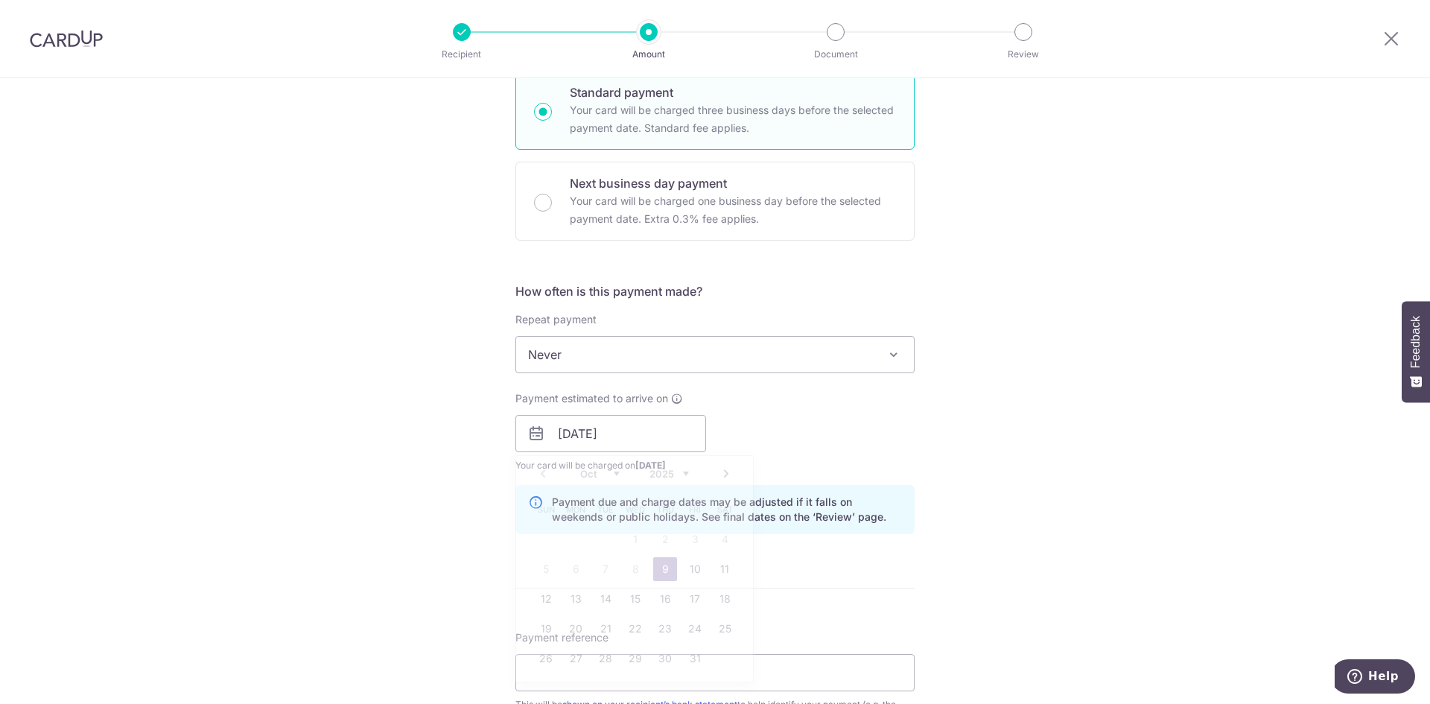
click at [360, 486] on div "Tell us more about your payment Enter payment amount SGD 392.40 392.40 Select C…" at bounding box center [715, 410] width 1430 height 1408
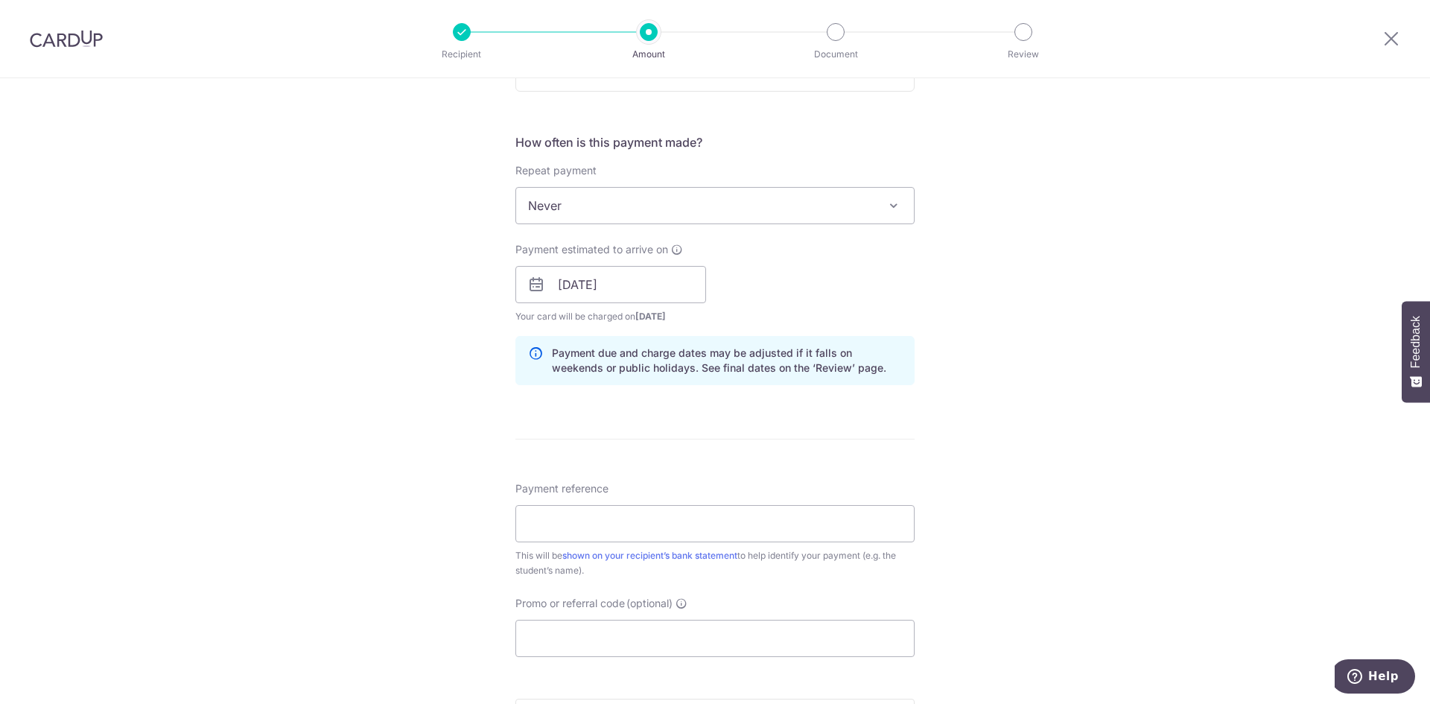
scroll to position [670, 0]
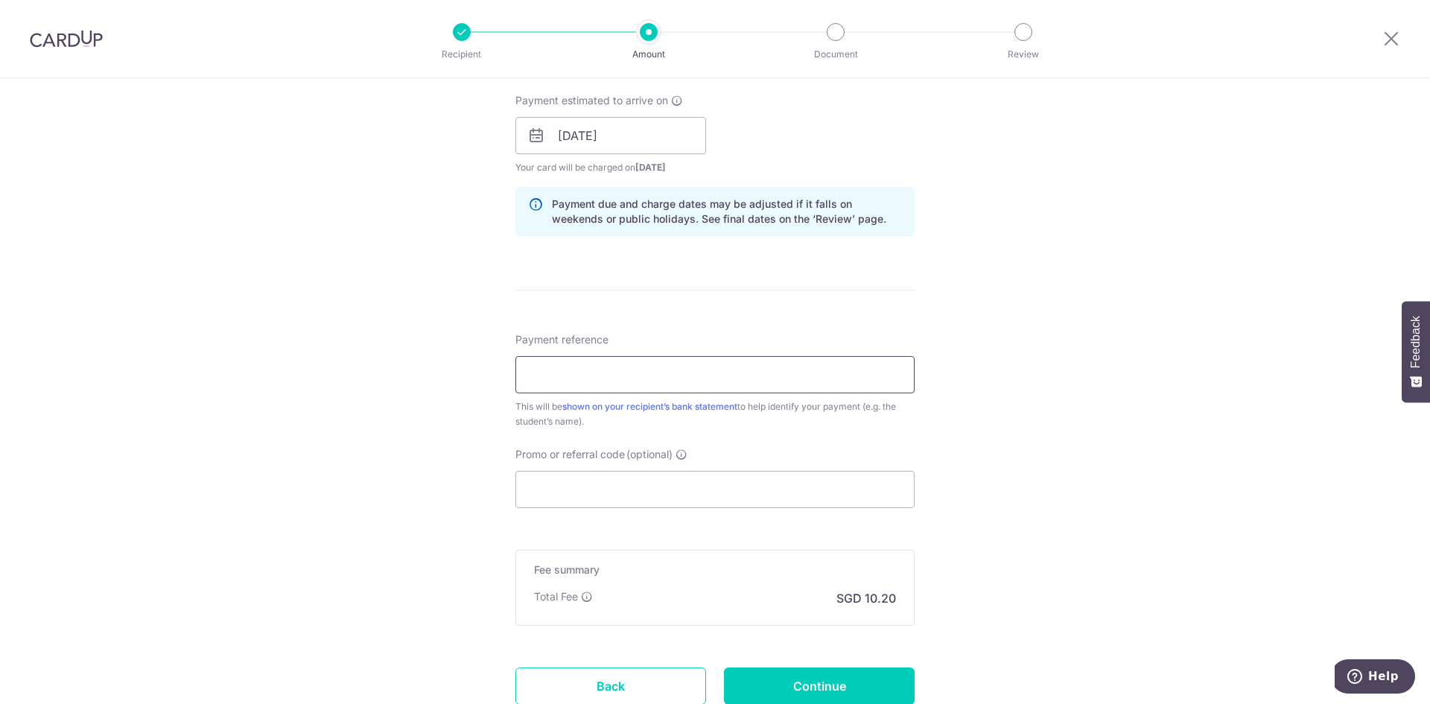
click at [565, 367] on input "Payment reference" at bounding box center [714, 374] width 399 height 37
drag, startPoint x: 632, startPoint y: 376, endPoint x: 708, endPoint y: 378, distance: 76.7
click at [708, 378] on input "Amanda Teo INV-11122" at bounding box center [714, 374] width 399 height 37
type input "[PERSON_NAME] INV-12145"
click at [293, 381] on div "Tell us more about your payment Enter payment amount SGD 392.40 392.40 Select C…" at bounding box center [715, 112] width 1430 height 1408
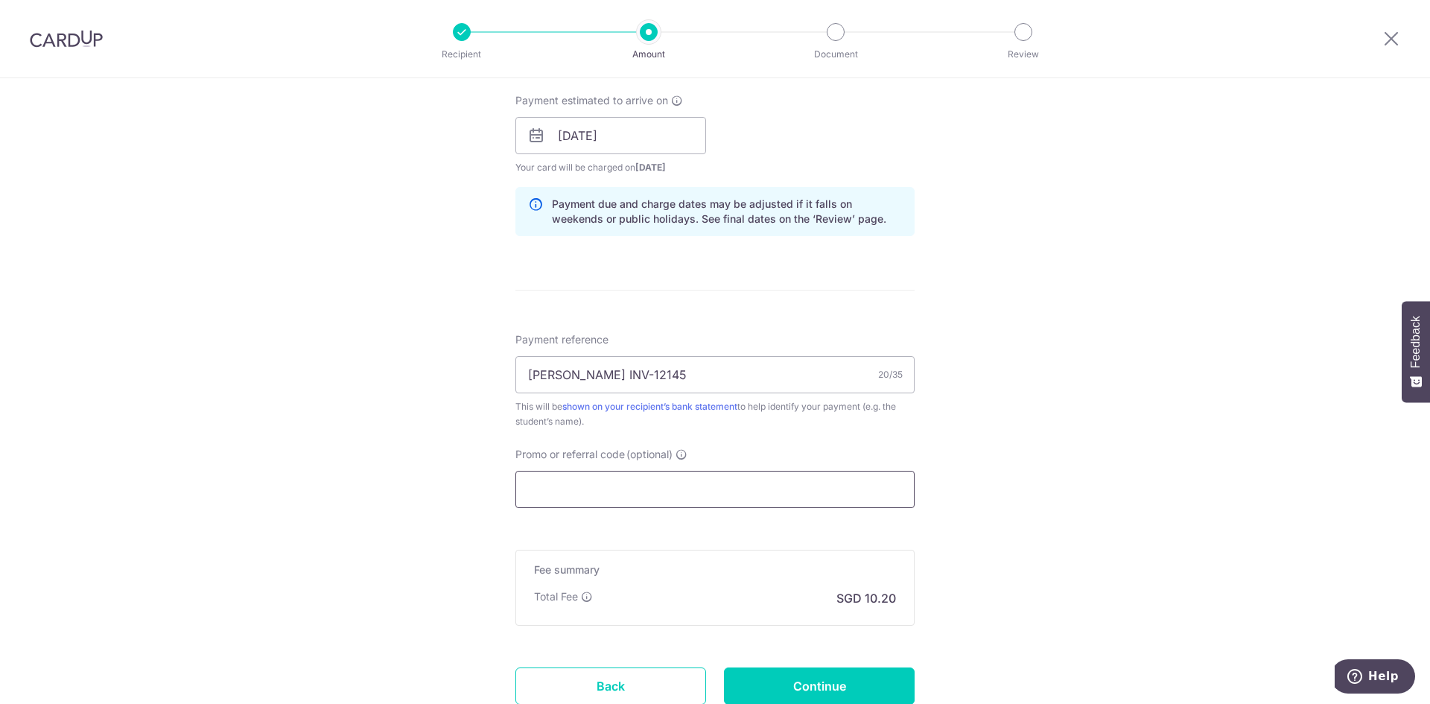
click at [616, 505] on input "Promo or referral code (optional)" at bounding box center [714, 489] width 399 height 37
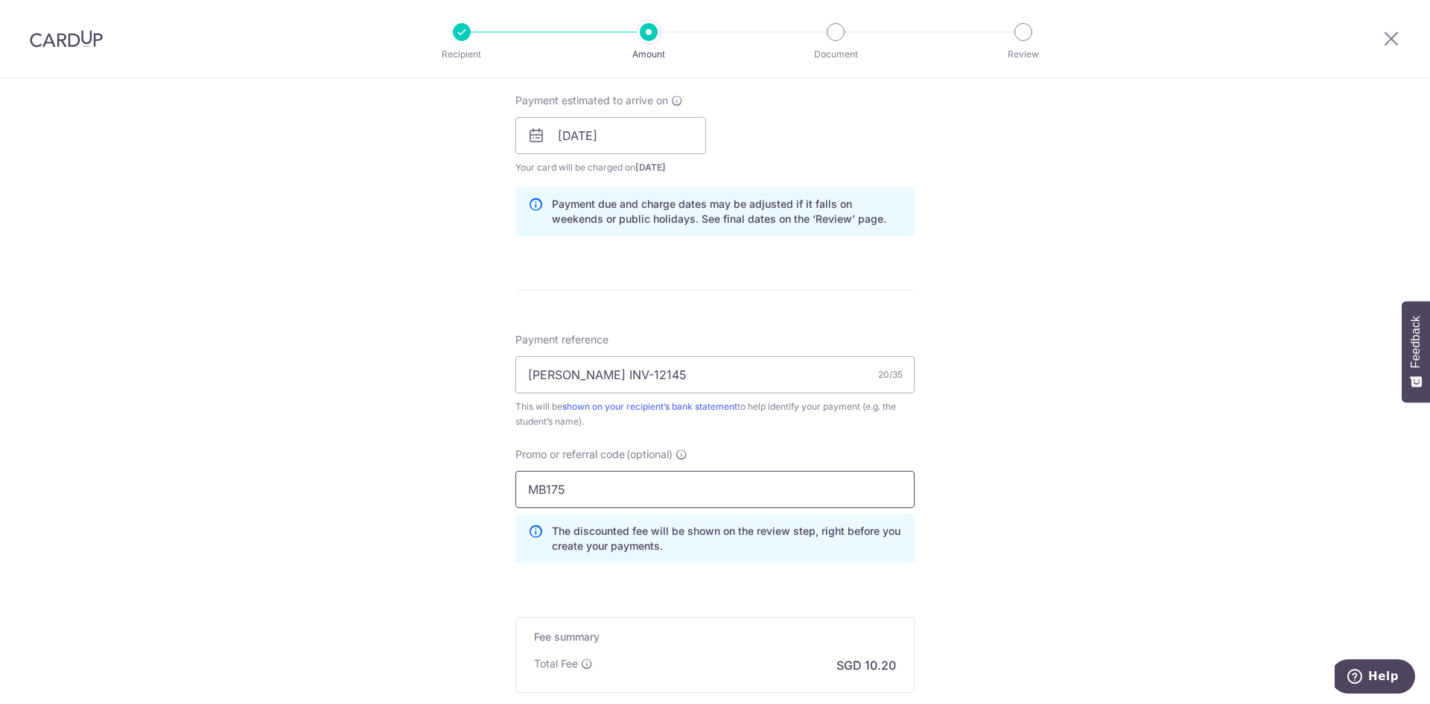
type input "MB175"
click at [454, 504] on div "Tell us more about your payment Enter payment amount SGD 392.40 392.40 Select C…" at bounding box center [715, 145] width 1430 height 1475
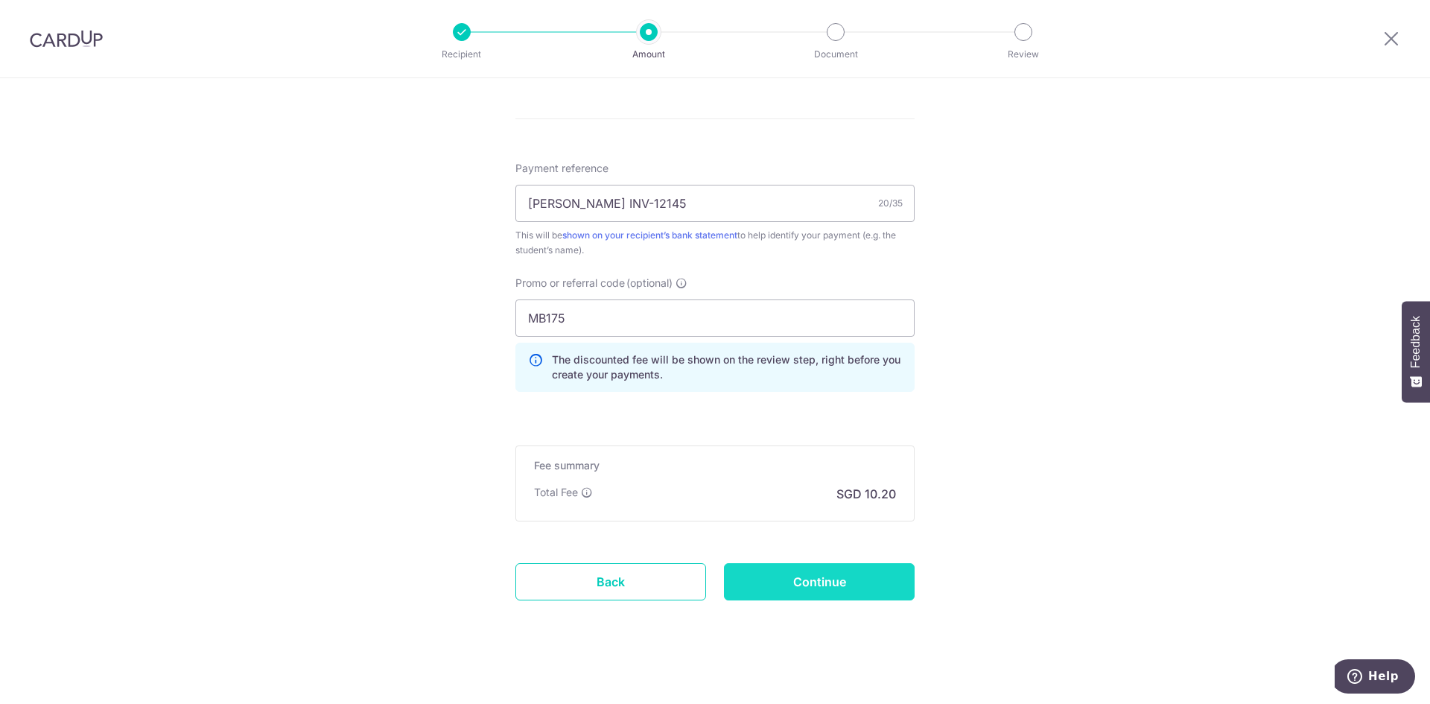
scroll to position [850, 0]
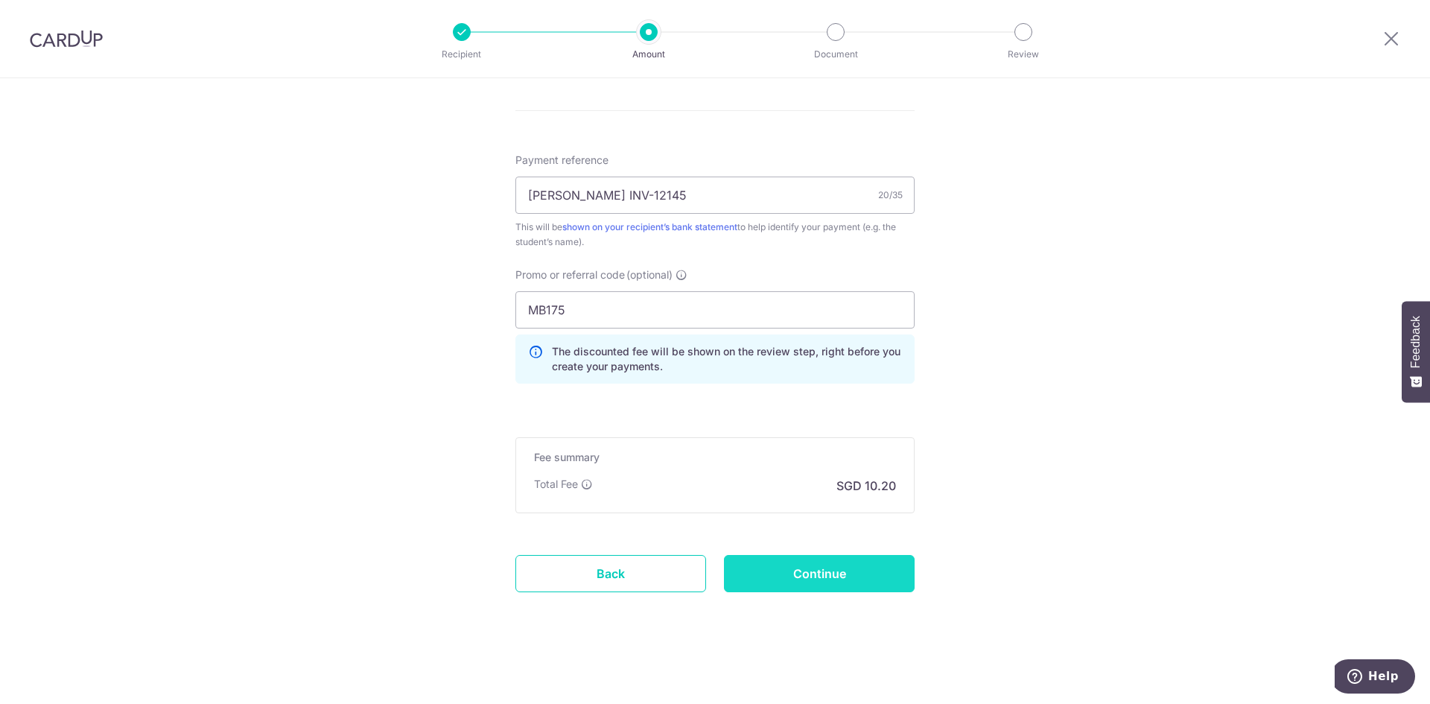
click at [827, 579] on input "Continue" at bounding box center [819, 573] width 191 height 37
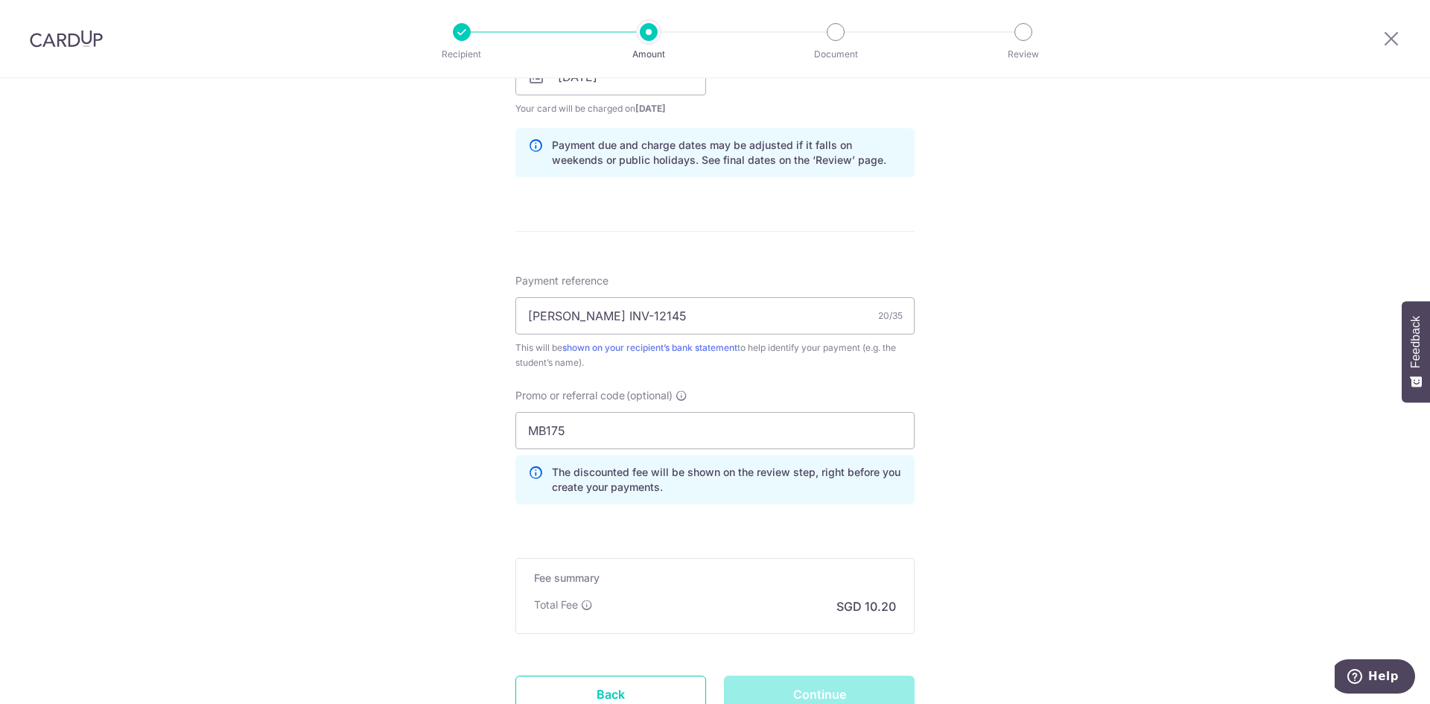
scroll to position [552, 0]
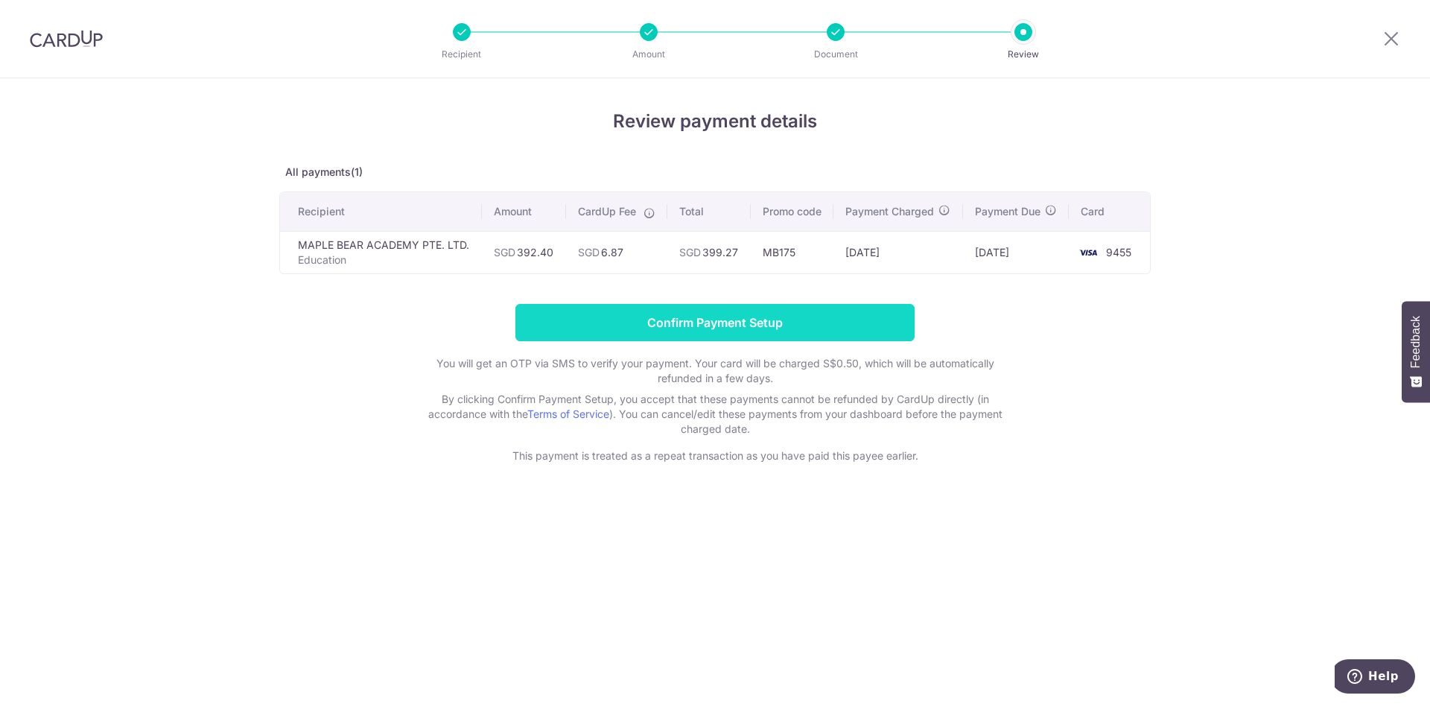
click at [630, 340] on input "Confirm Payment Setup" at bounding box center [714, 322] width 399 height 37
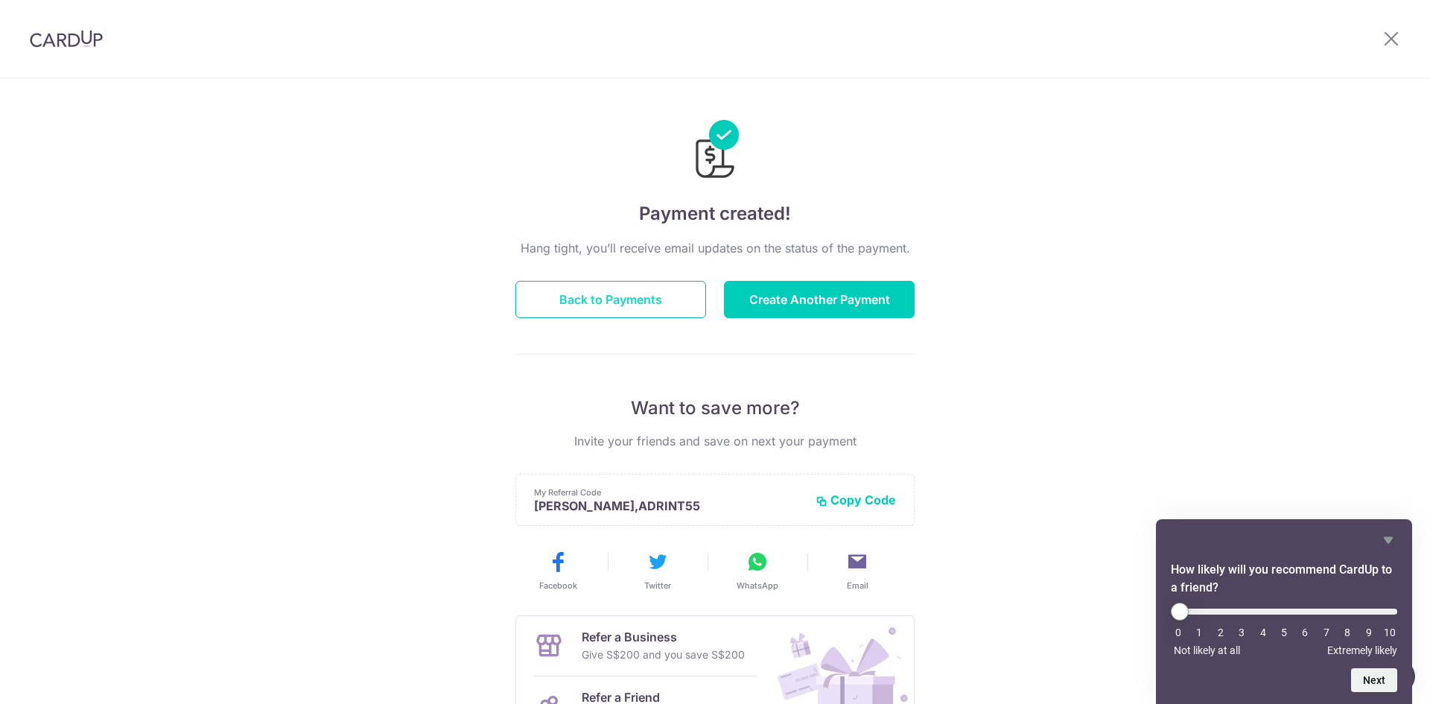
click at [568, 305] on button "Back to Payments" at bounding box center [610, 299] width 191 height 37
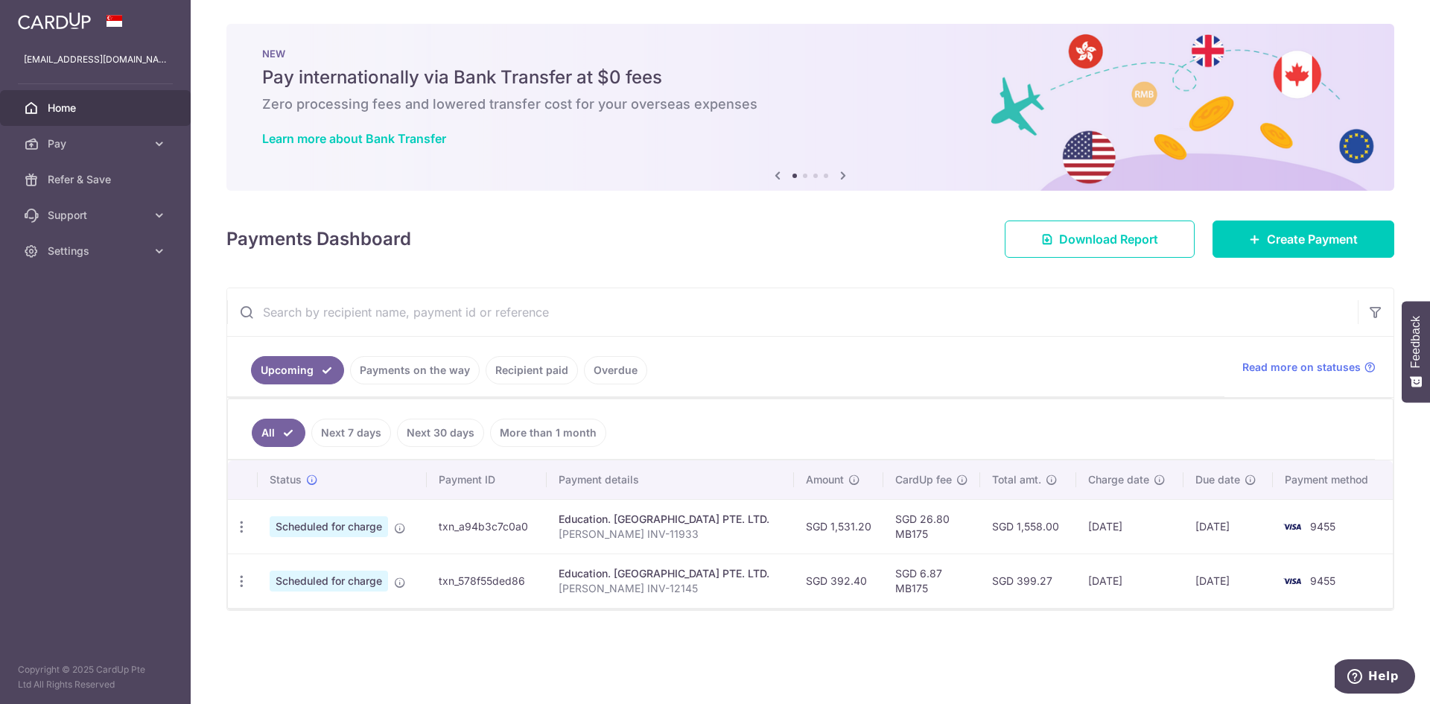
click at [523, 382] on link "Recipient paid" at bounding box center [532, 370] width 92 height 28
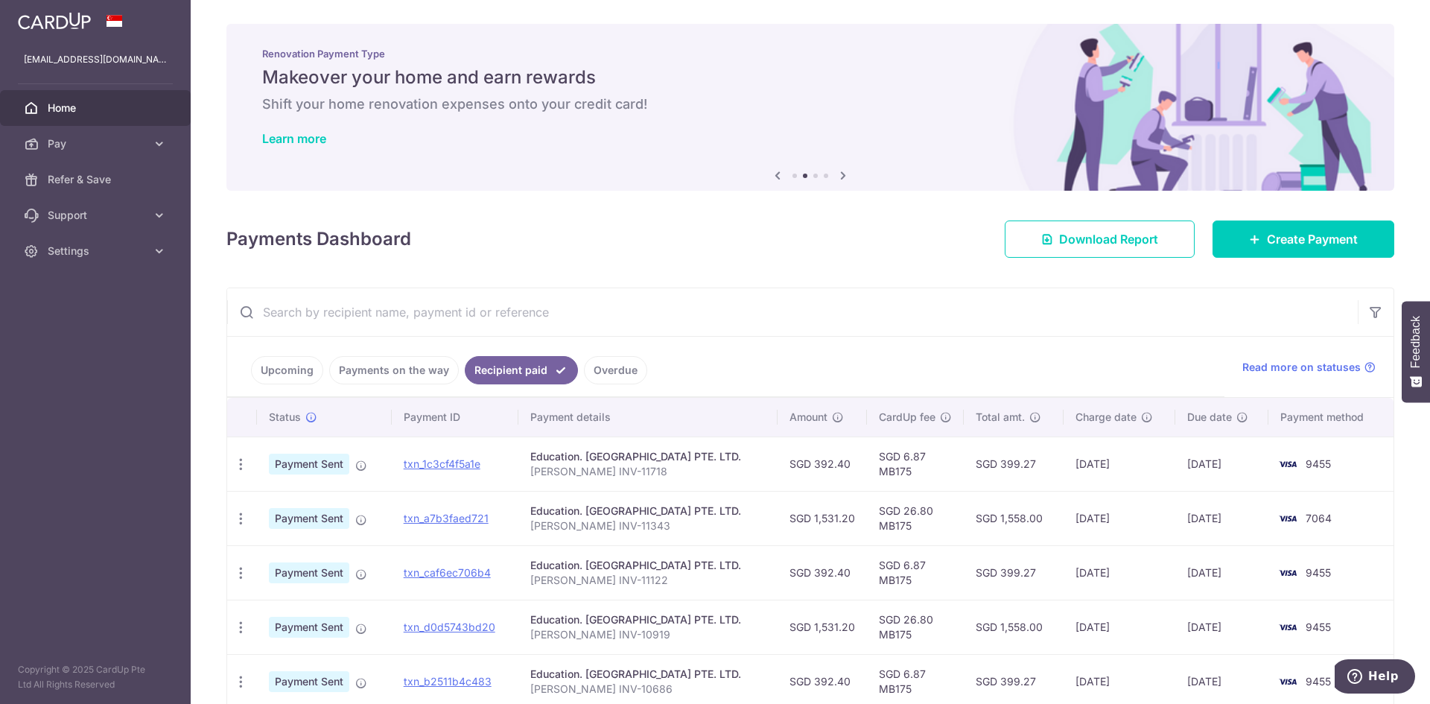
click at [140, 110] on span "Home" at bounding box center [97, 108] width 98 height 15
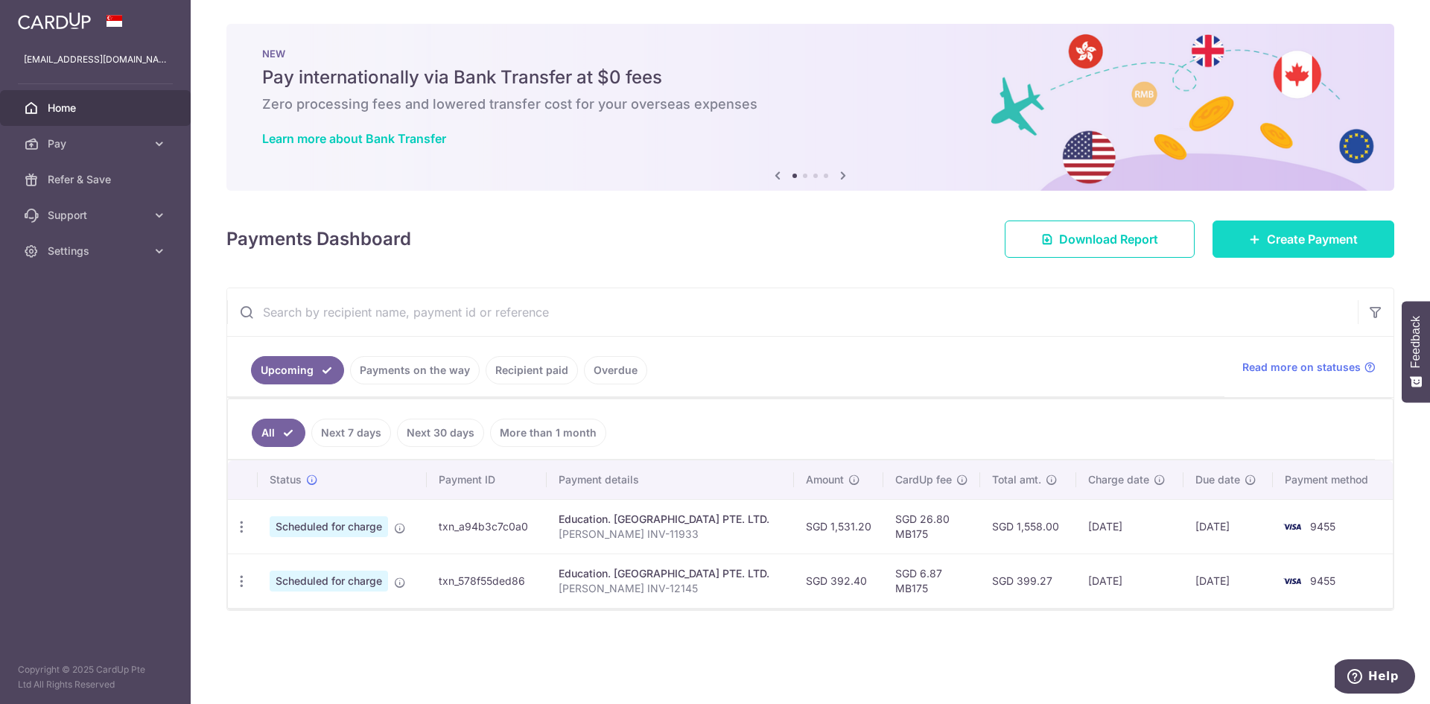
click at [1275, 246] on span "Create Payment" at bounding box center [1312, 239] width 91 height 18
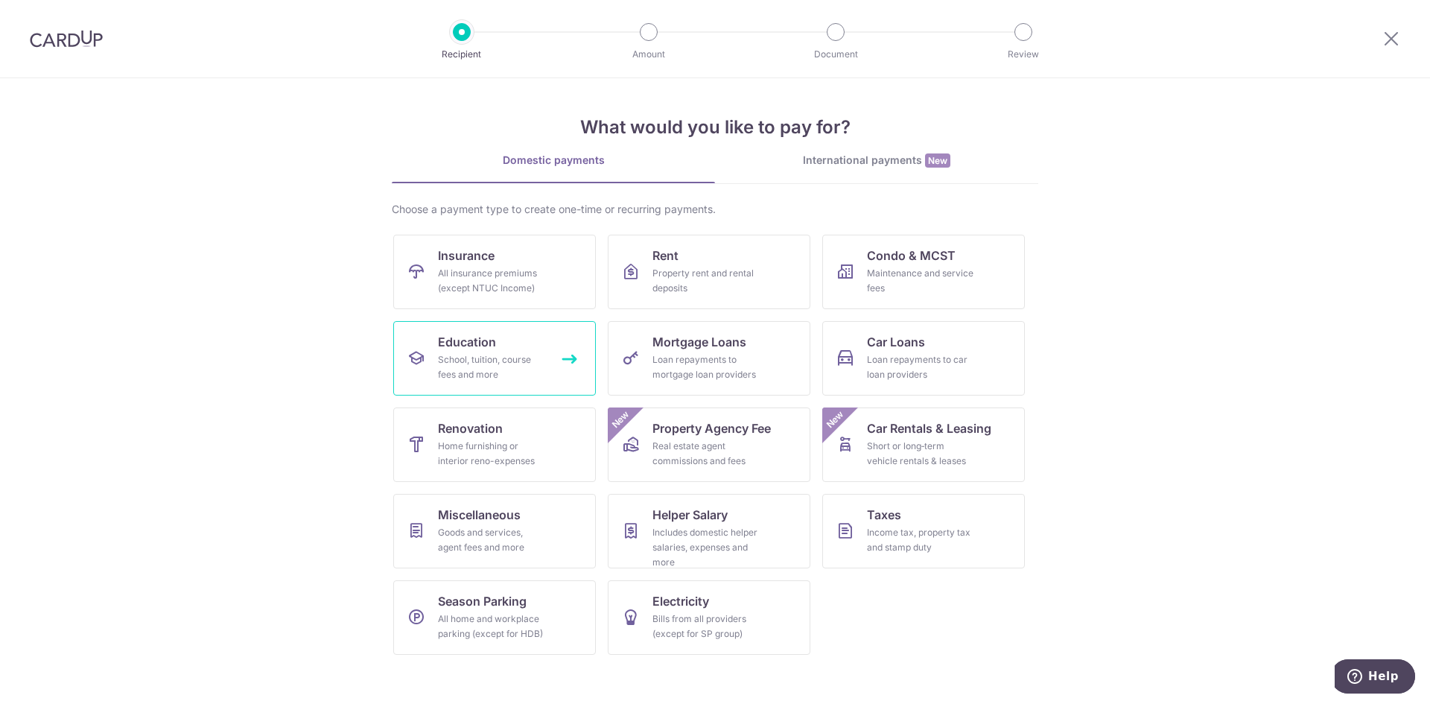
click at [525, 363] on div "School, tuition, course fees and more" at bounding box center [491, 367] width 107 height 30
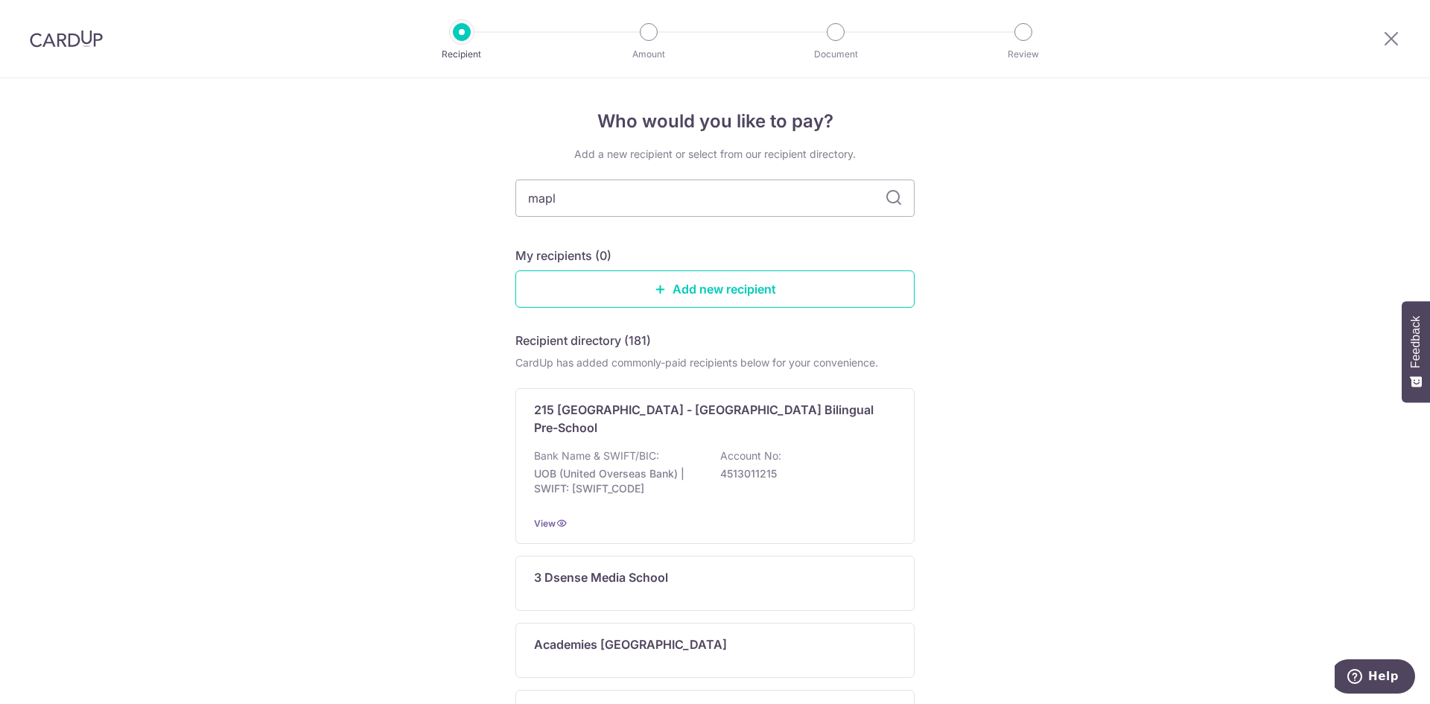
type input "maple"
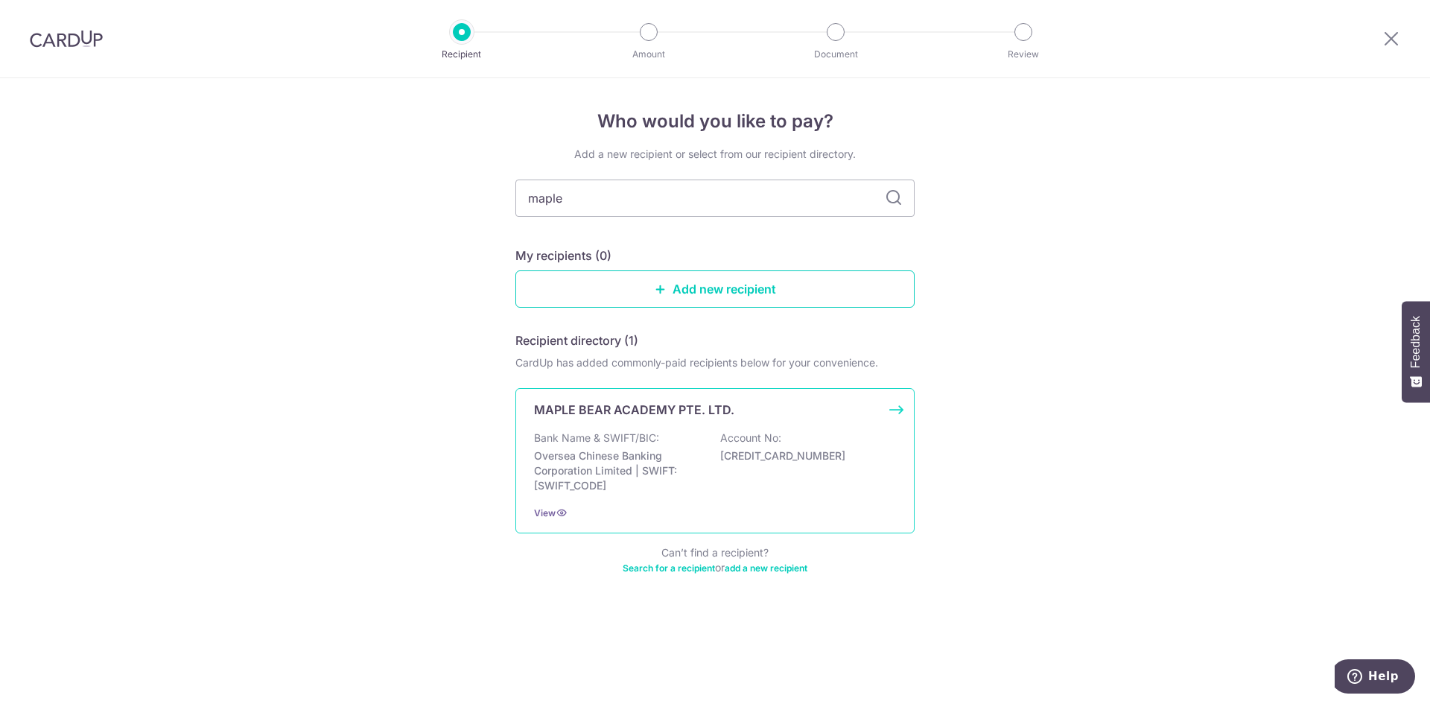
click at [620, 433] on p "Bank Name & SWIFT/BIC:" at bounding box center [596, 437] width 125 height 15
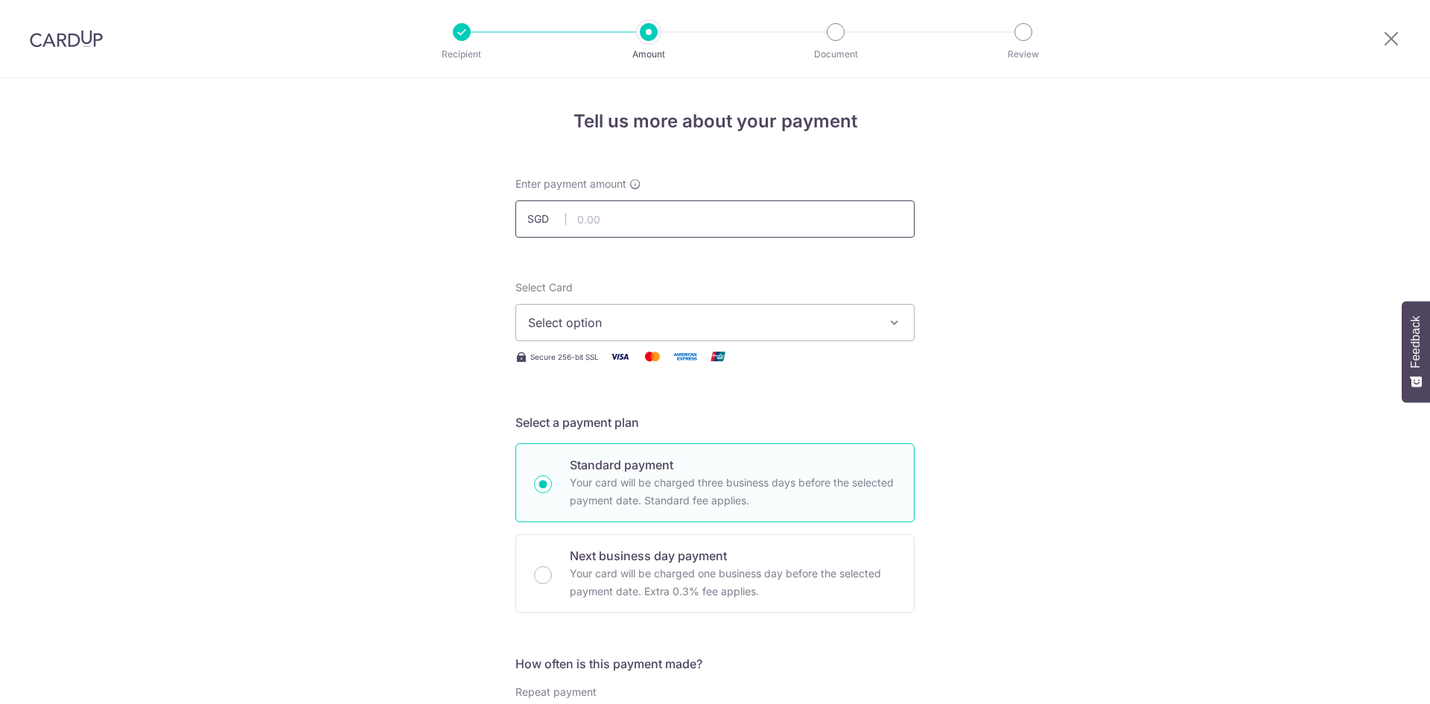
click at [614, 221] on input "text" at bounding box center [714, 218] width 399 height 37
type input "1,531.20"
click at [561, 322] on span "Select option" at bounding box center [701, 323] width 347 height 18
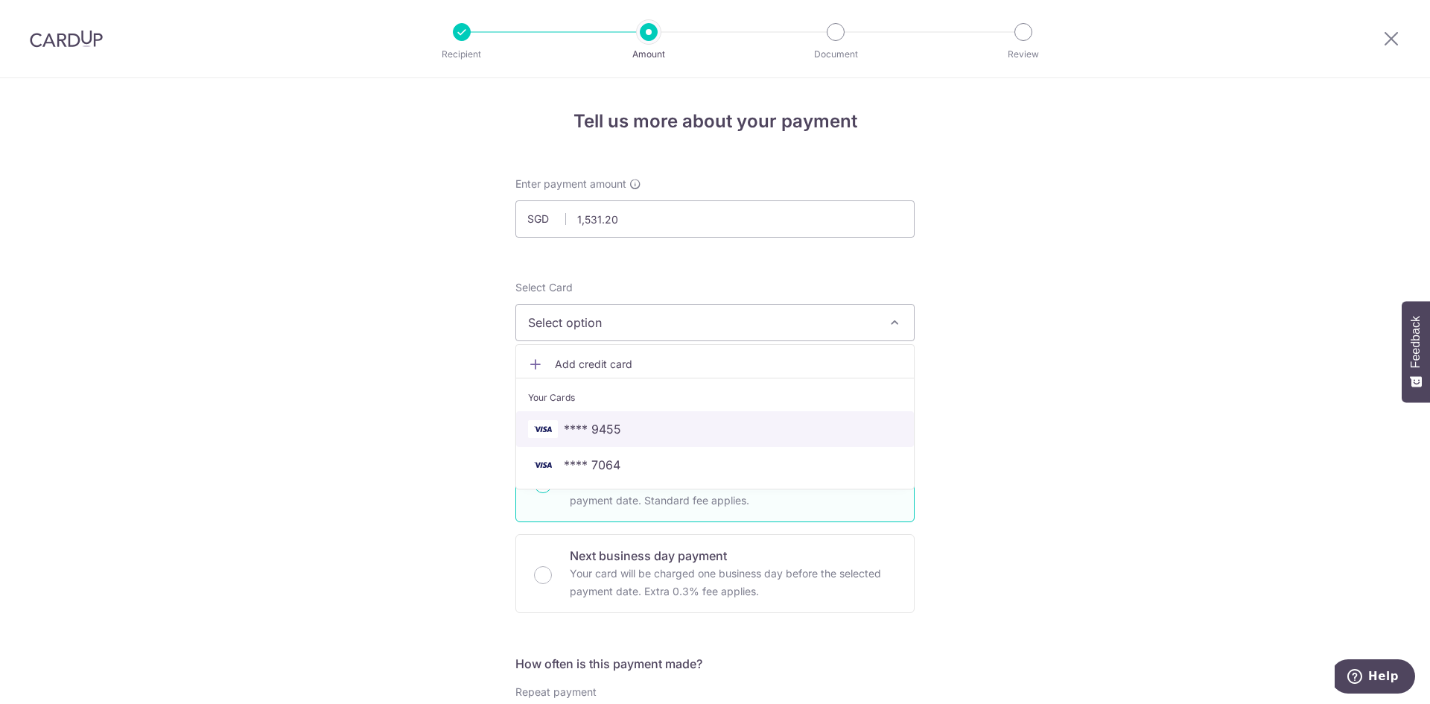
drag, startPoint x: 576, startPoint y: 426, endPoint x: 500, endPoint y: 416, distance: 76.7
click at [576, 426] on span "**** 9455" at bounding box center [592, 429] width 57 height 18
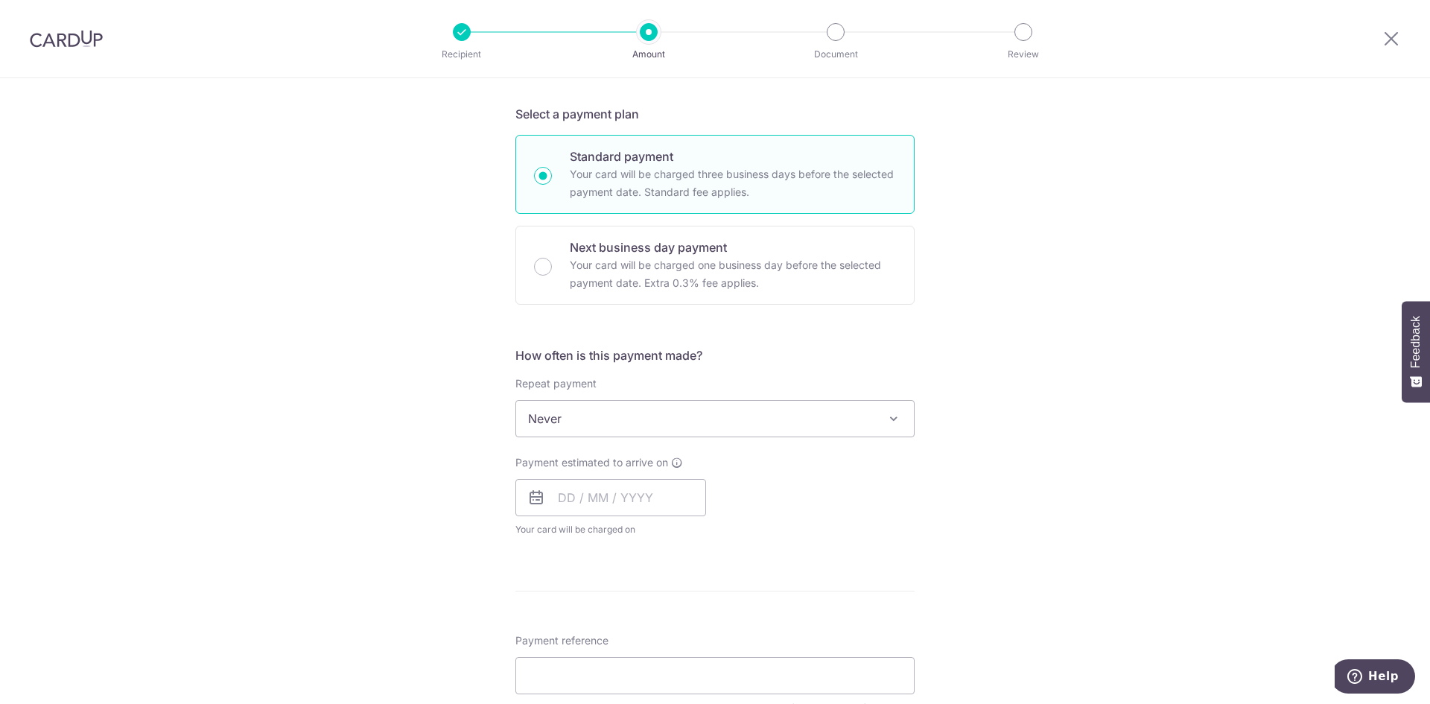
scroll to position [372, 0]
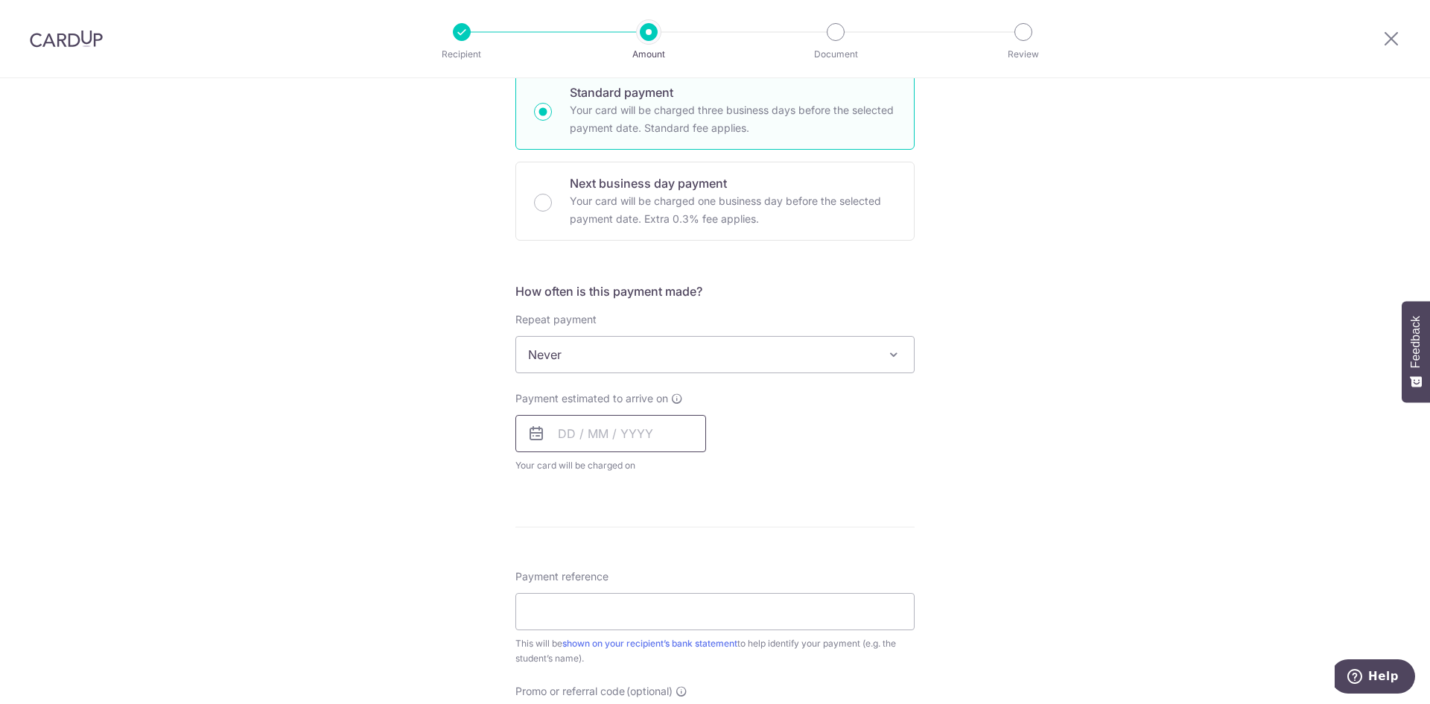
click at [568, 428] on input "text" at bounding box center [610, 433] width 191 height 37
click at [658, 568] on link "9" at bounding box center [665, 569] width 24 height 24
type input "[DATE]"
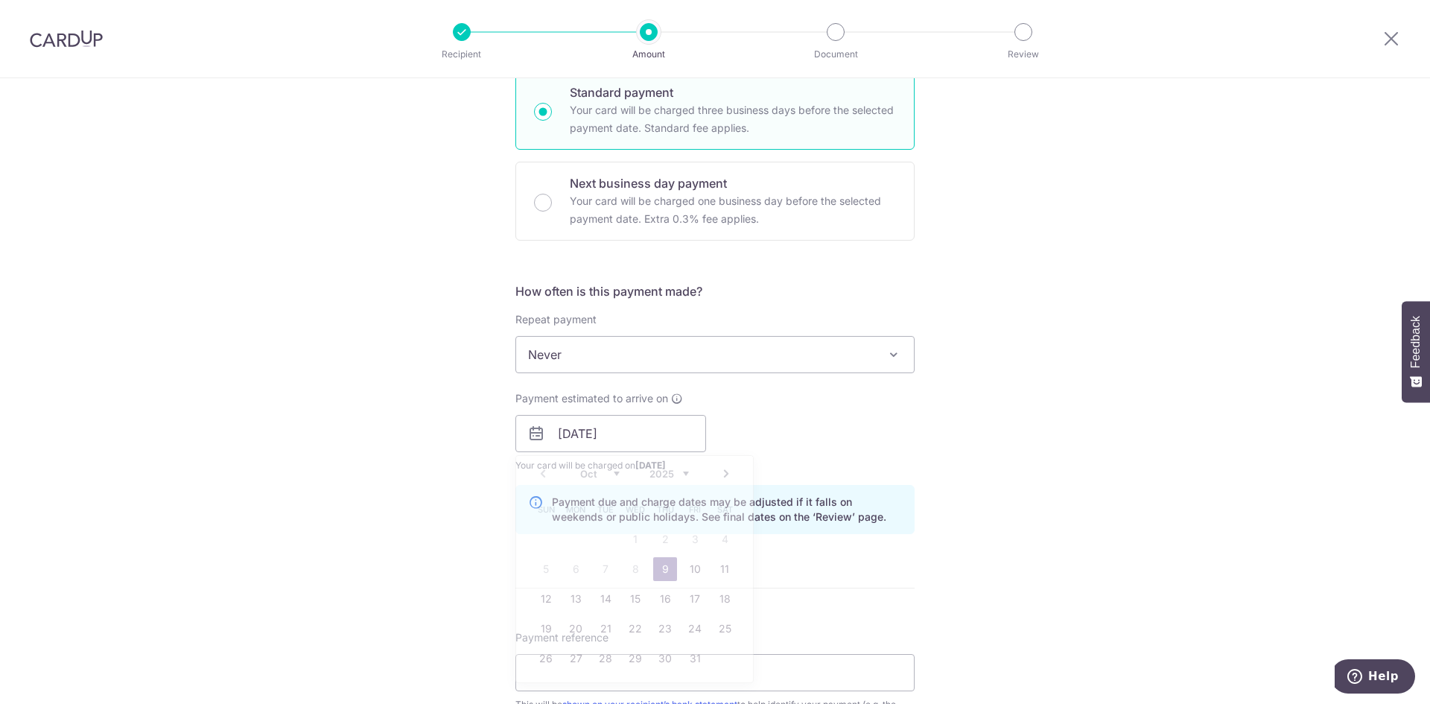
click at [417, 499] on div "Tell us more about your payment Enter payment amount SGD 1,531.20 1531.20 Selec…" at bounding box center [715, 410] width 1430 height 1408
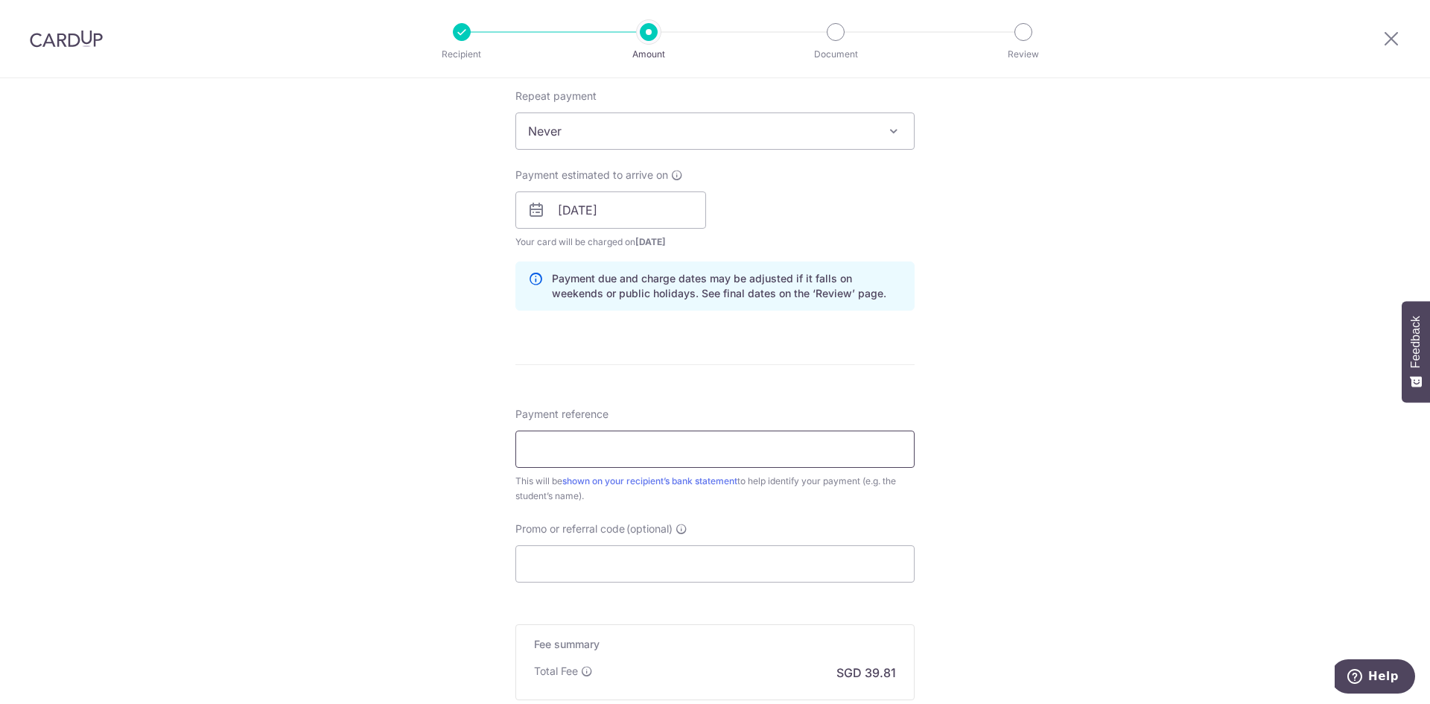
click at [544, 442] on input "Payment reference" at bounding box center [714, 448] width 399 height 37
drag, startPoint x: 629, startPoint y: 452, endPoint x: 679, endPoint y: 453, distance: 49.9
click at [679, 453] on input "[PERSON_NAME] INV-11122" at bounding box center [714, 448] width 399 height 37
type input "[PERSON_NAME] INV-12359"
click at [449, 489] on div "Tell us more about your payment Enter payment amount SGD 1,531.20 1531.20 Selec…" at bounding box center [715, 186] width 1430 height 1408
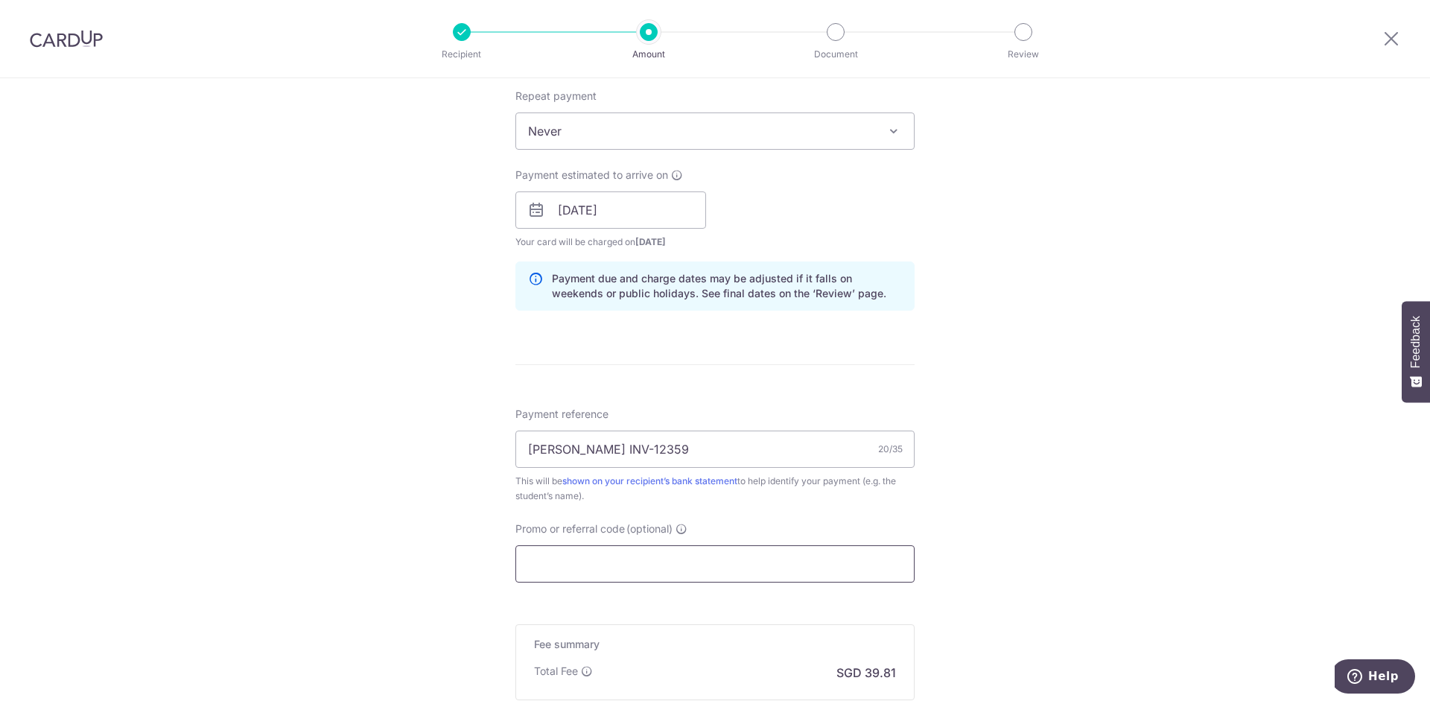
click at [550, 560] on input "Promo or referral code (optional)" at bounding box center [714, 563] width 399 height 37
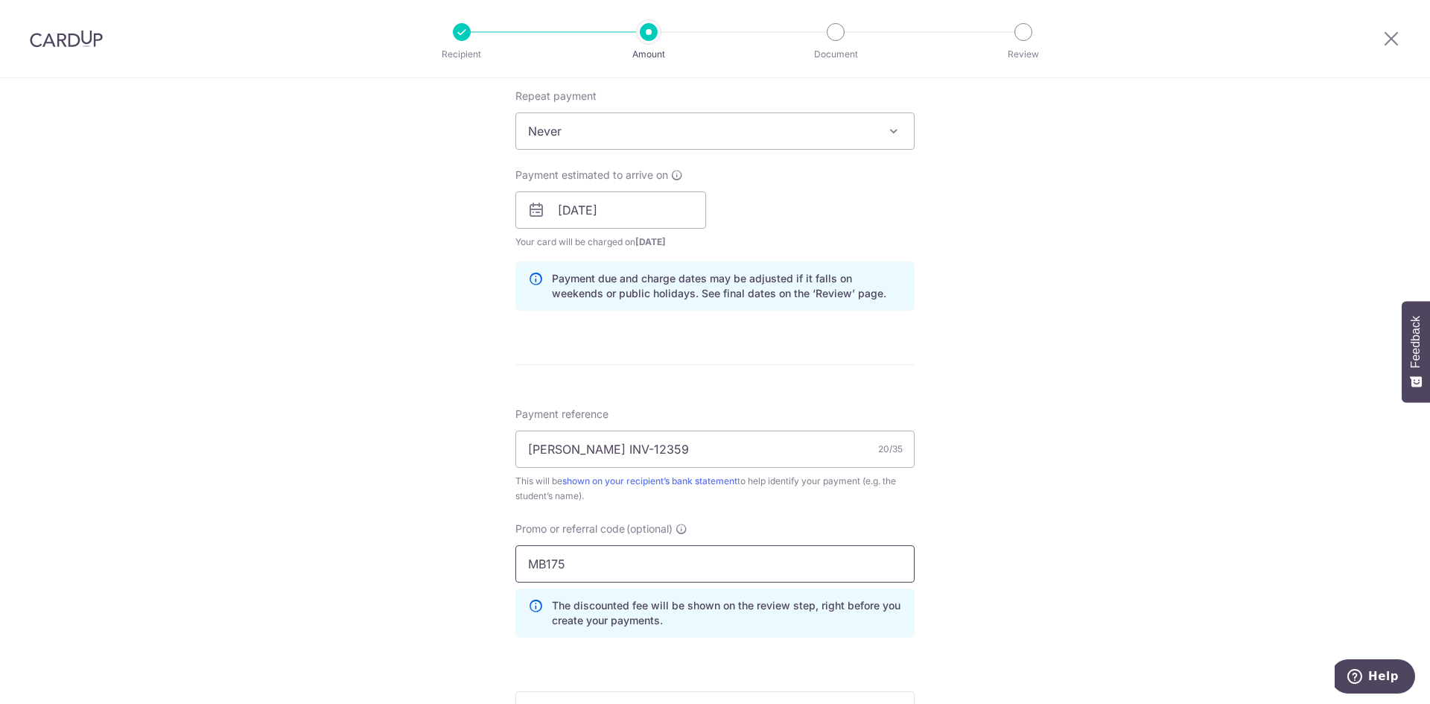
type input "MB175"
click at [492, 527] on div "Tell us more about your payment Enter payment amount SGD 1,531.20 1531.20 Selec…" at bounding box center [715, 219] width 1430 height 1475
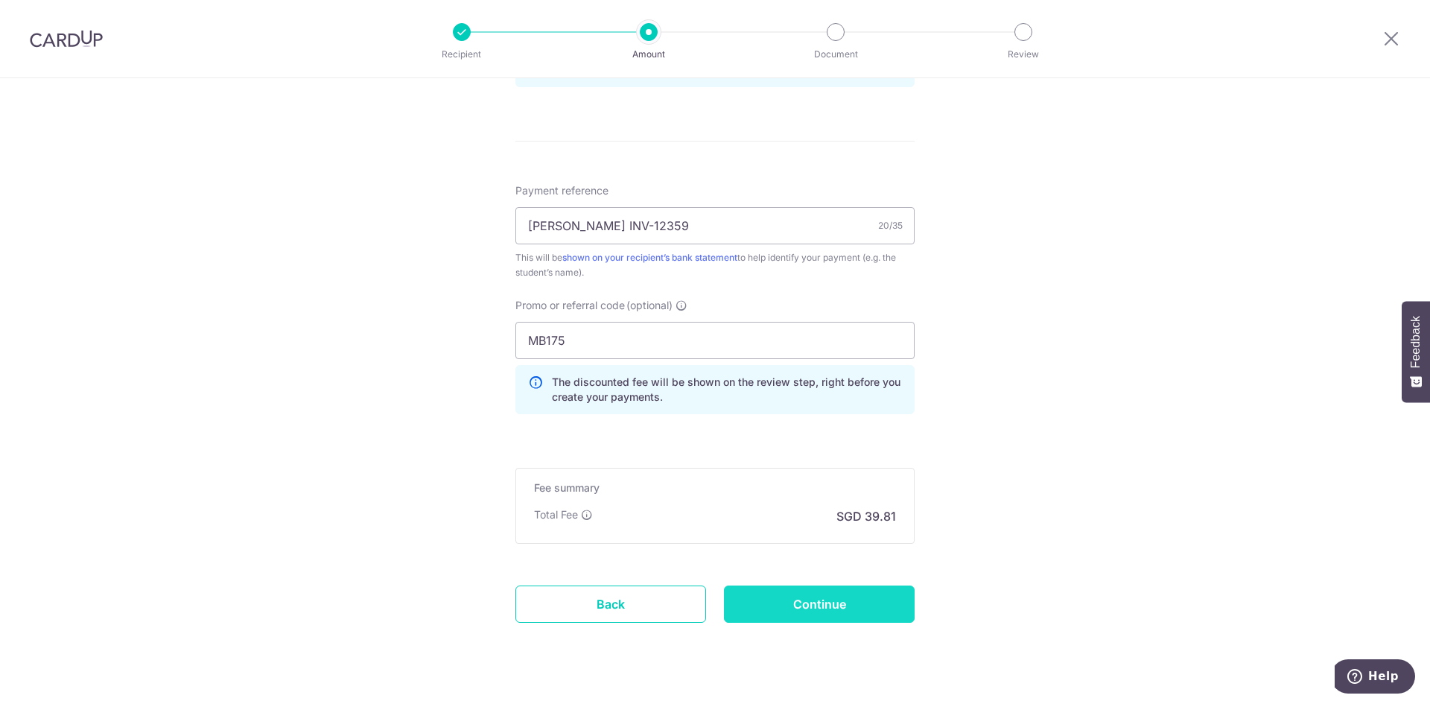
click at [800, 609] on input "Continue" at bounding box center [819, 603] width 191 height 37
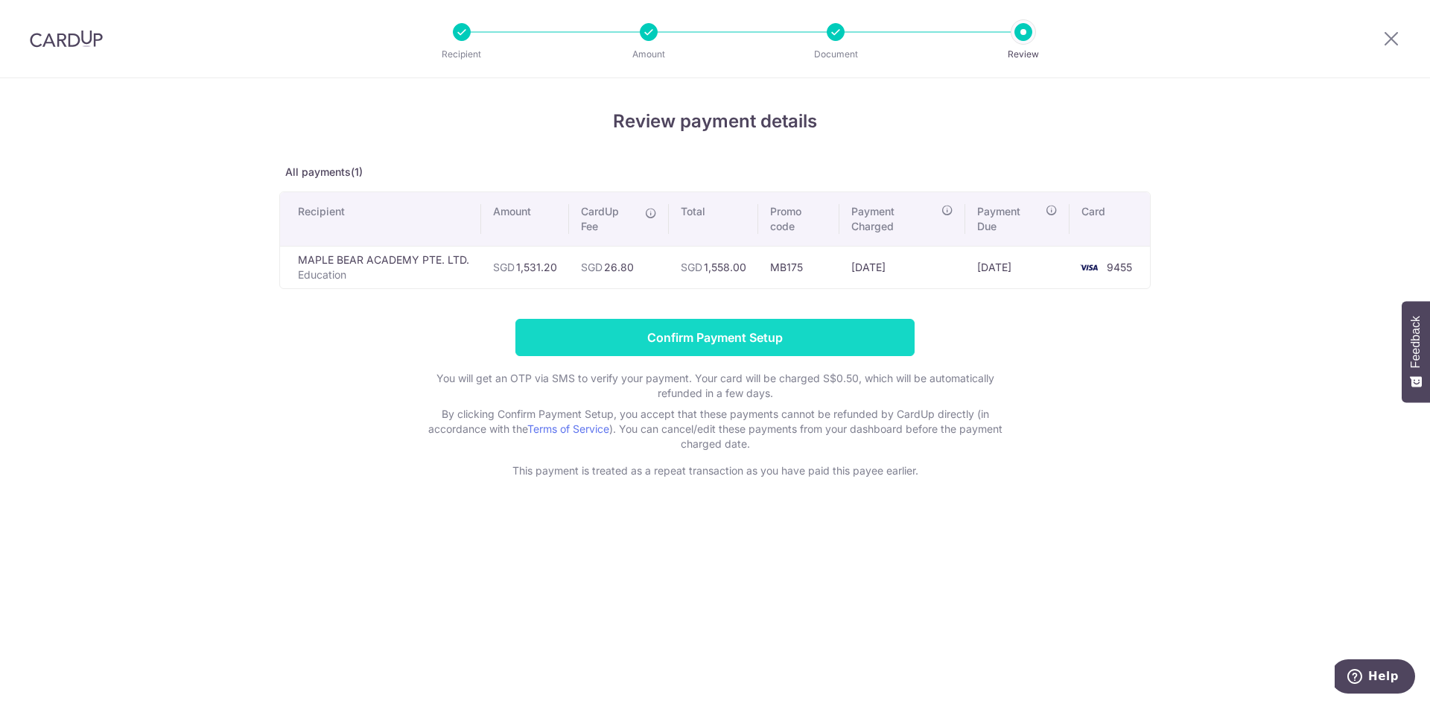
click at [689, 343] on input "Confirm Payment Setup" at bounding box center [714, 337] width 399 height 37
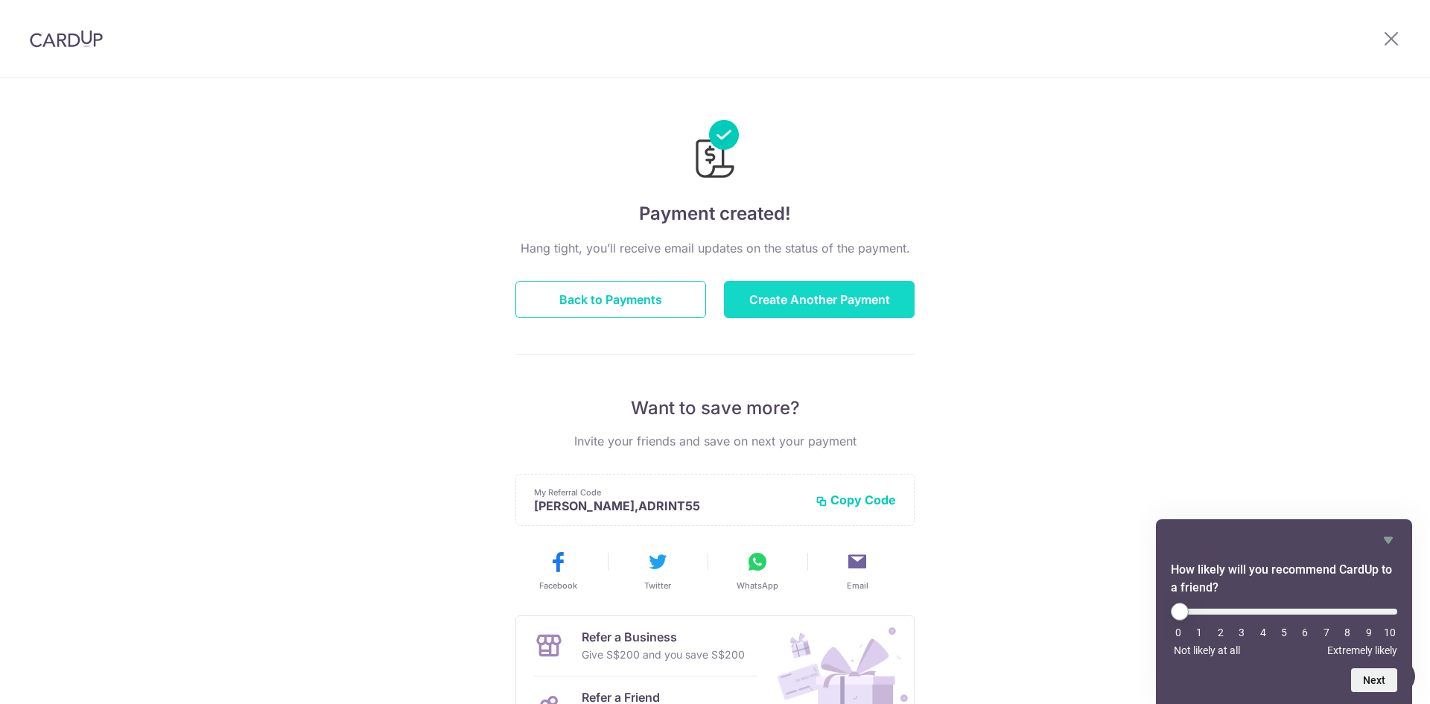
click at [793, 300] on button "Create Another Payment" at bounding box center [819, 299] width 191 height 37
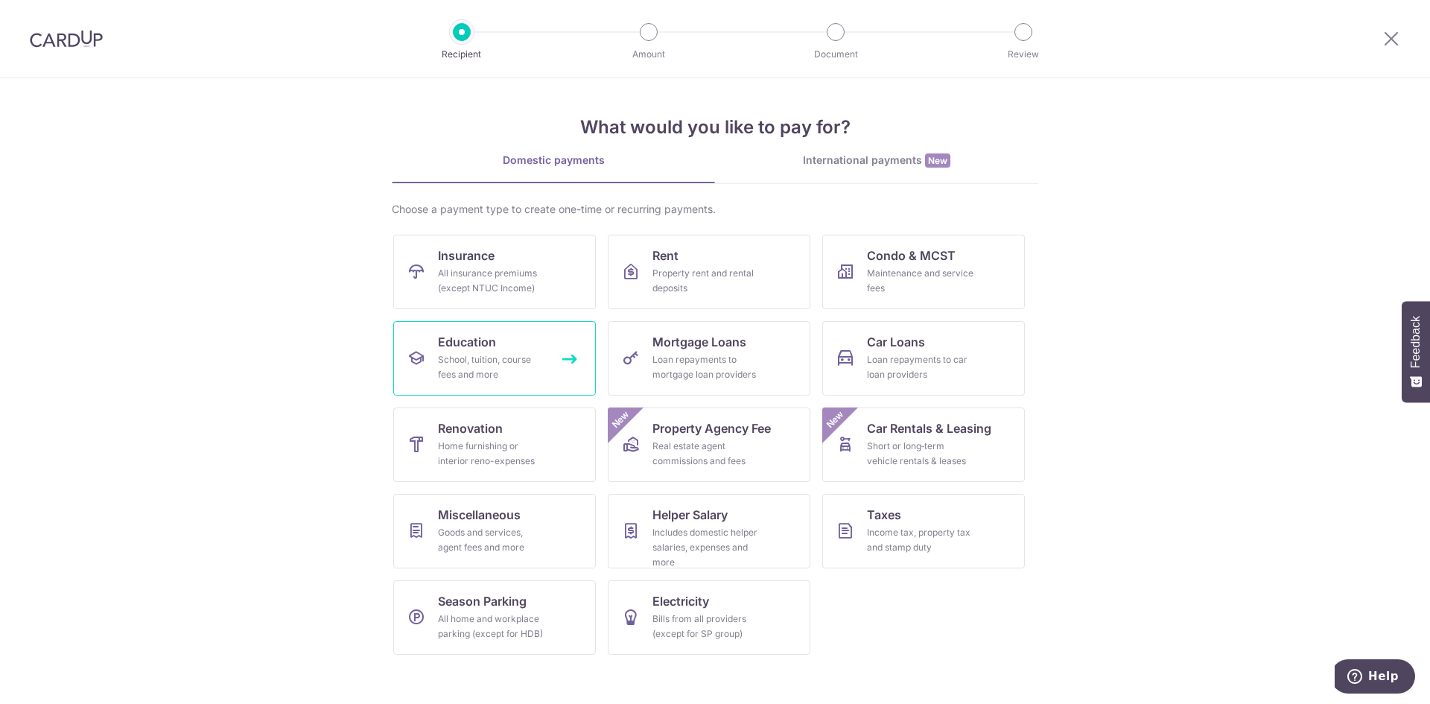
click at [510, 365] on div "School, tuition, course fees and more" at bounding box center [491, 367] width 107 height 30
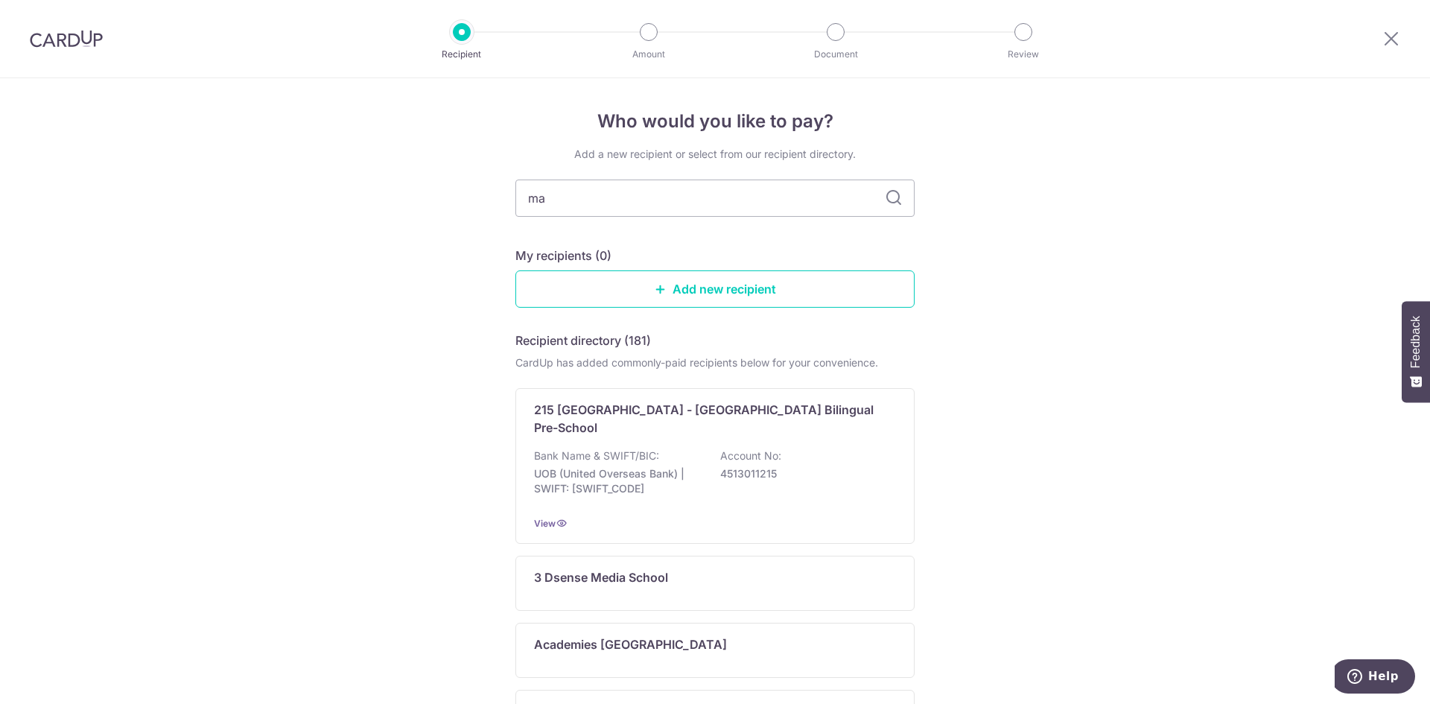
type input "map"
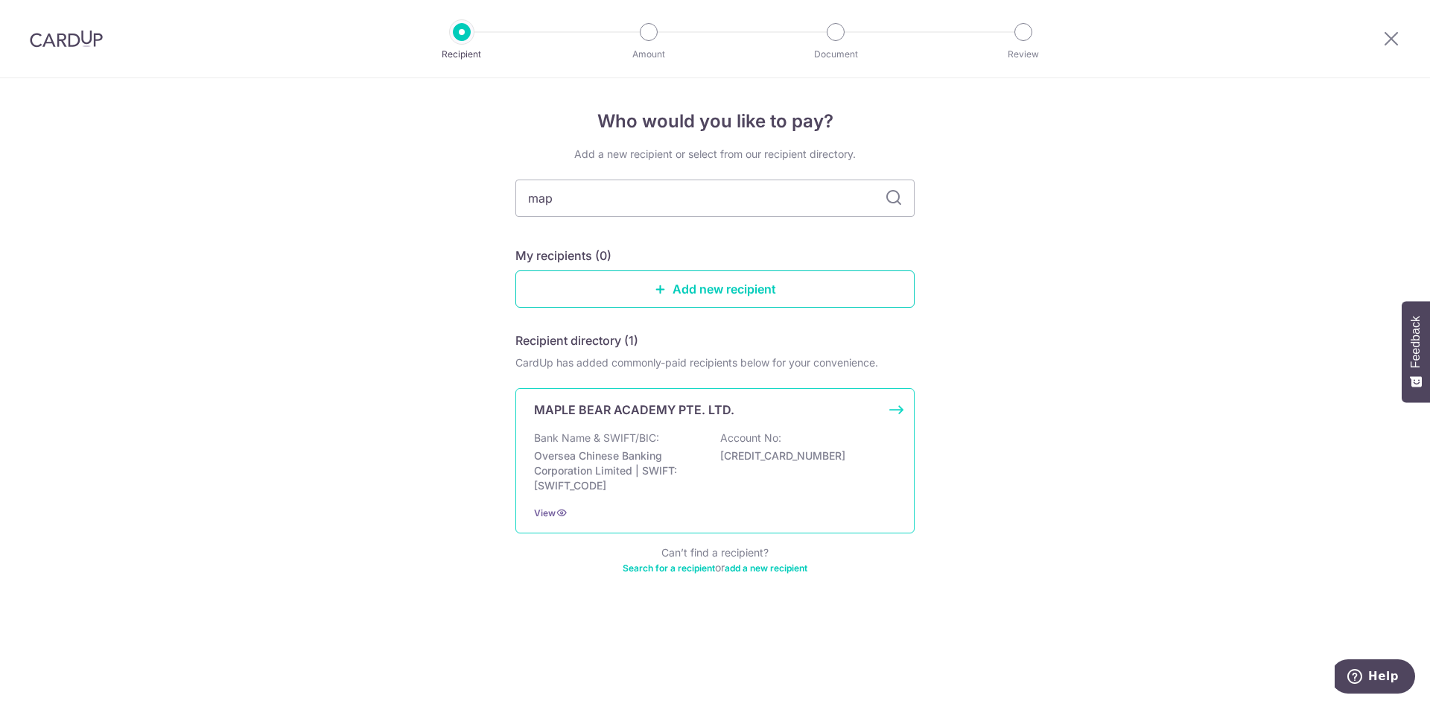
click at [647, 430] on div "MAPLE BEAR ACADEMY PTE. LTD. Bank Name & SWIFT/BIC: Oversea Chinese Banking Cor…" at bounding box center [714, 460] width 399 height 145
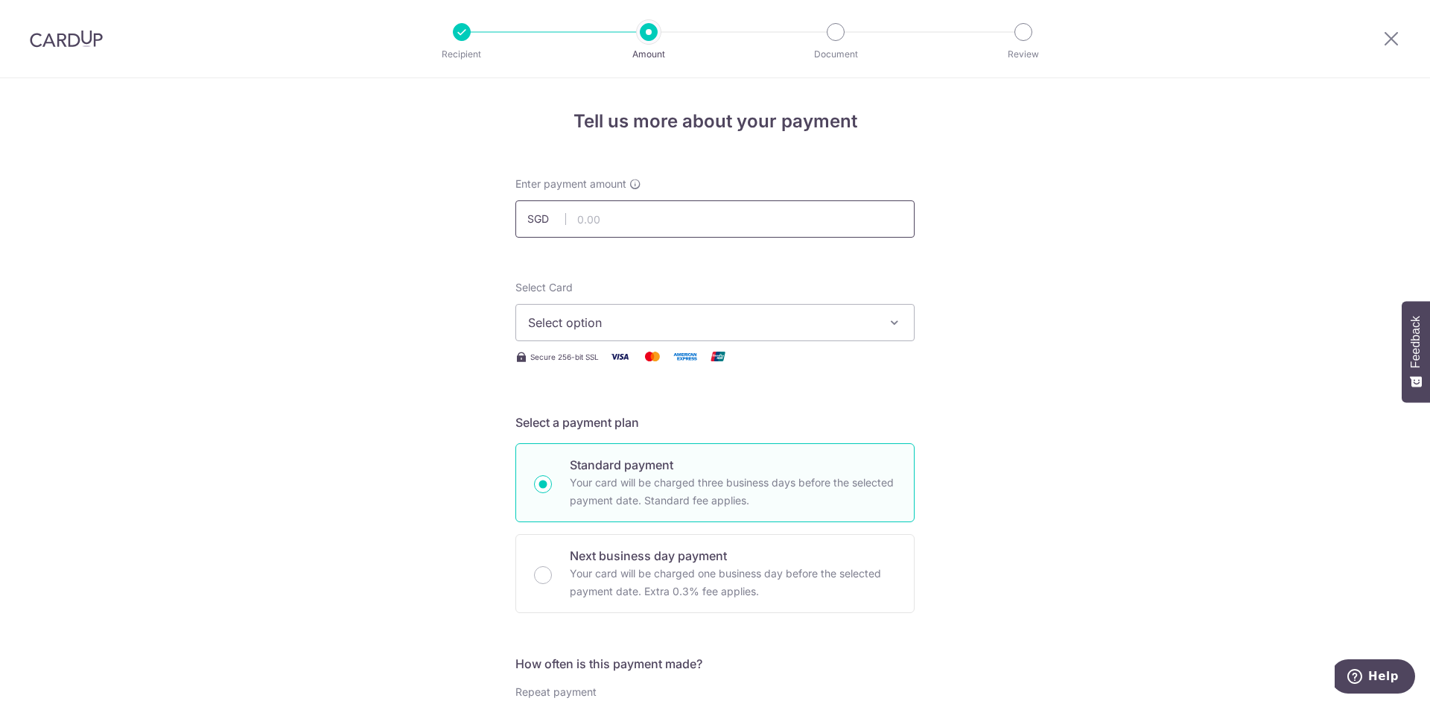
click at [626, 232] on input "text" at bounding box center [714, 218] width 399 height 37
type input "392.40"
click at [624, 315] on span "Select option" at bounding box center [701, 323] width 347 height 18
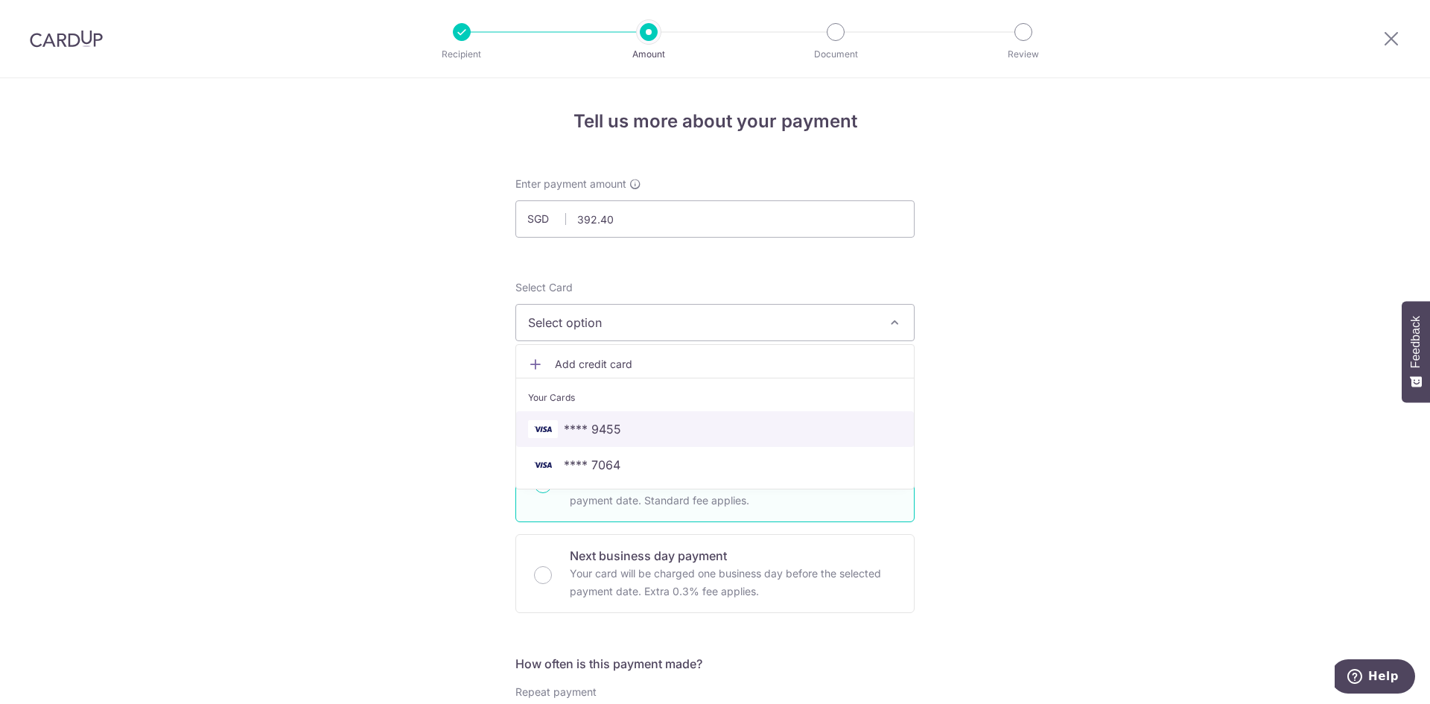
click at [625, 421] on span "**** 9455" at bounding box center [715, 429] width 374 height 18
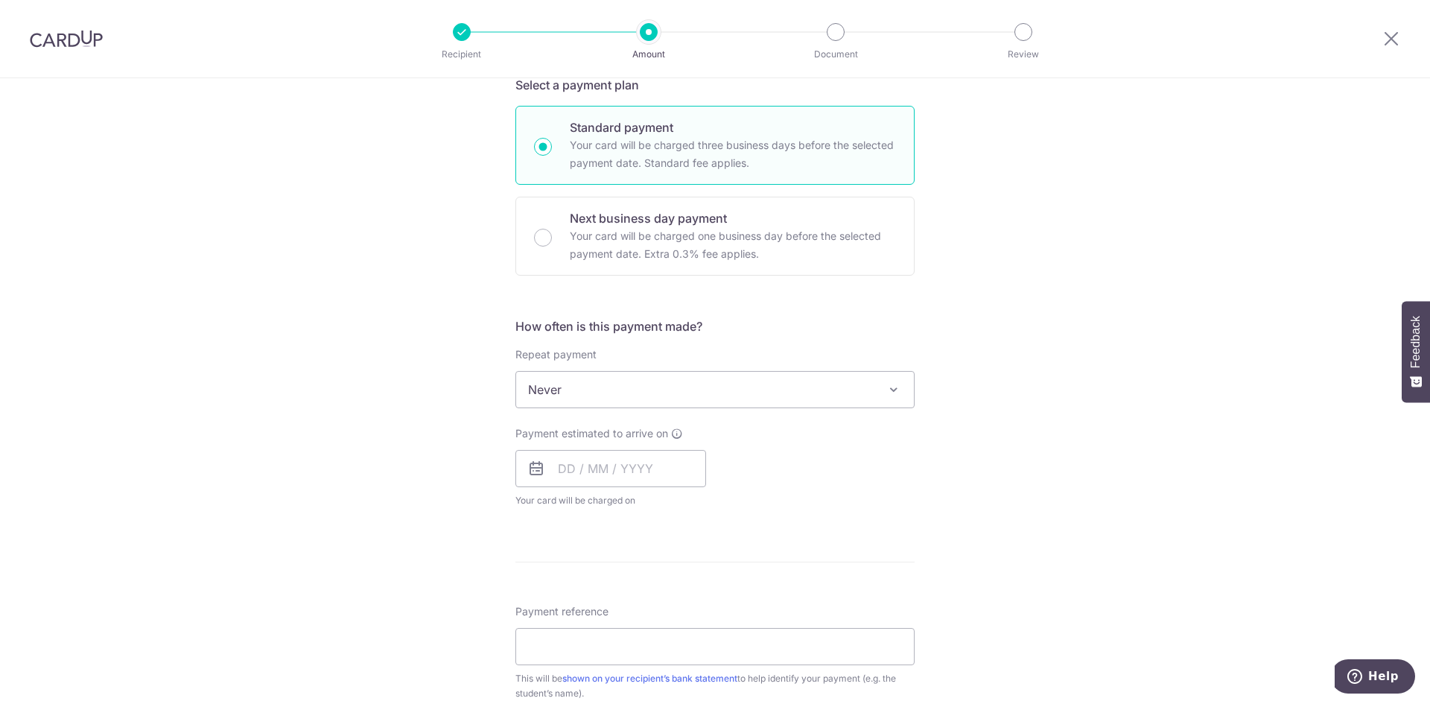
scroll to position [447, 0]
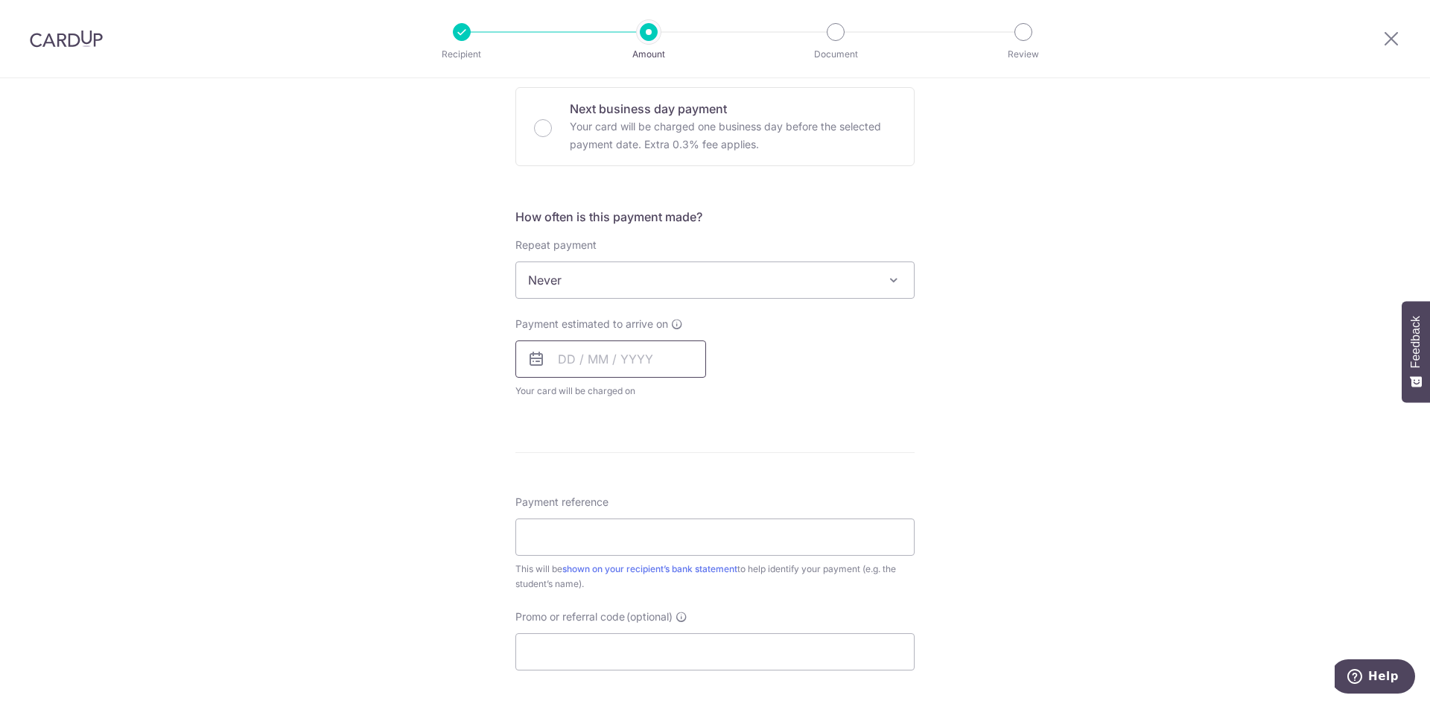
click at [576, 363] on input "text" at bounding box center [610, 358] width 191 height 37
click at [657, 489] on link "9" at bounding box center [665, 495] width 24 height 24
type input "[DATE]"
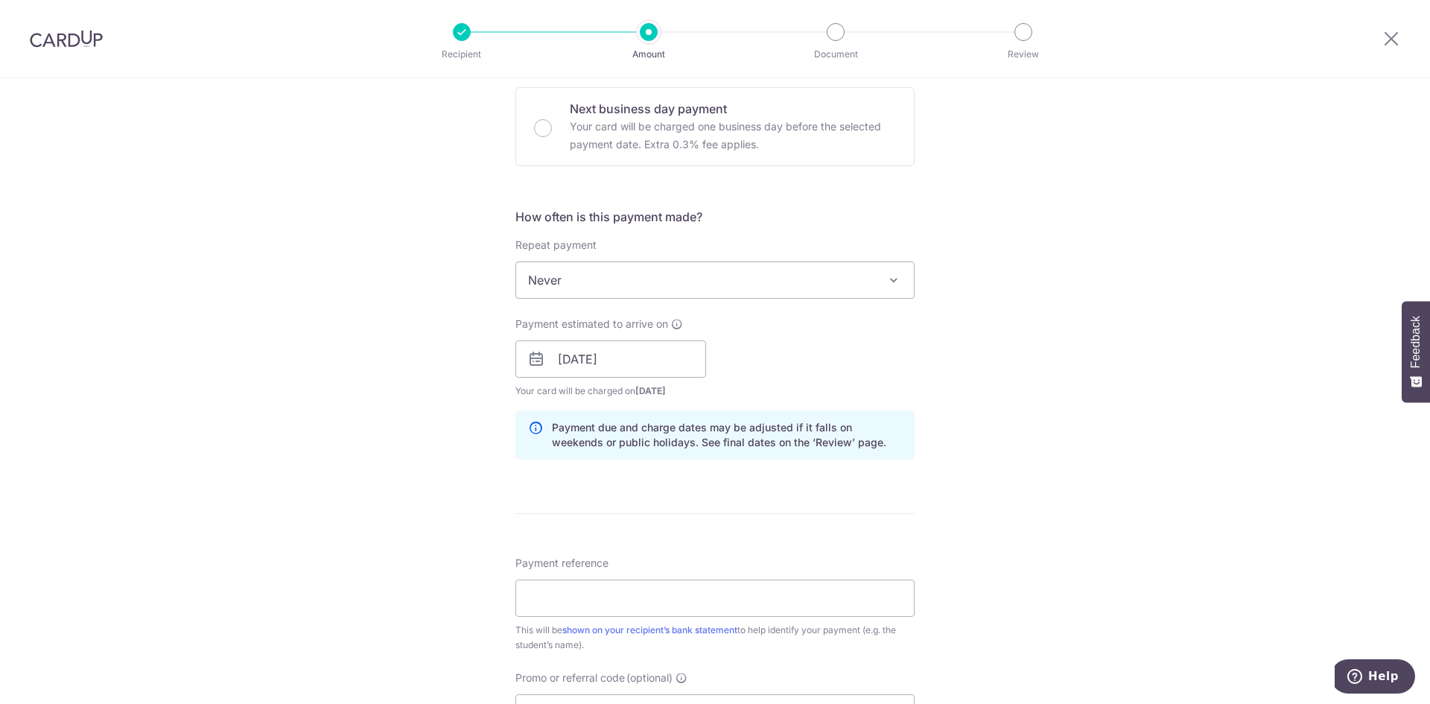
click at [448, 462] on div "Tell us more about your payment Enter payment amount SGD 392.40 392.40 Select C…" at bounding box center [715, 335] width 1430 height 1408
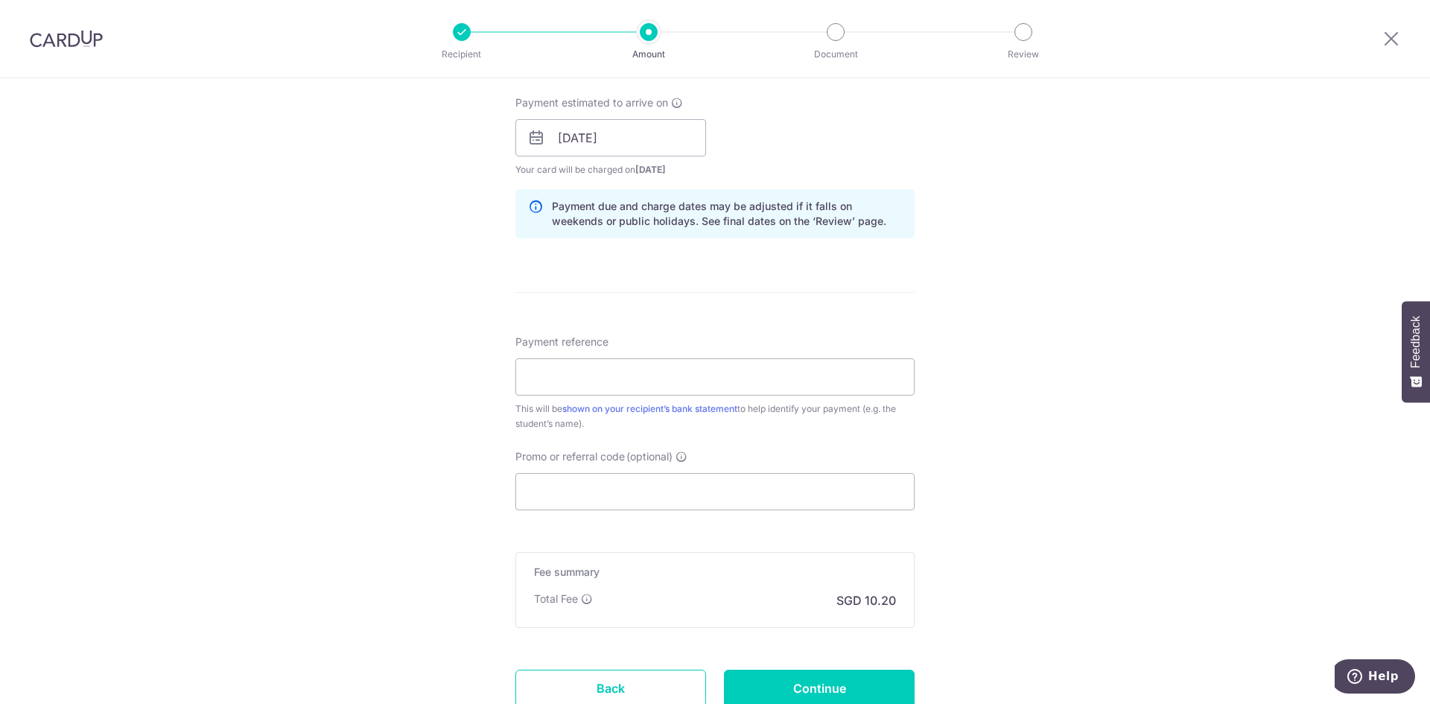
scroll to position [670, 0]
click at [560, 369] on input "Payment reference" at bounding box center [714, 374] width 399 height 37
click at [637, 370] on input "Amanda Teo INV-11122" at bounding box center [714, 374] width 399 height 37
drag, startPoint x: 630, startPoint y: 370, endPoint x: 696, endPoint y: 376, distance: 65.8
click at [695, 376] on input "Amanda Teo INV-11122" at bounding box center [714, 374] width 399 height 37
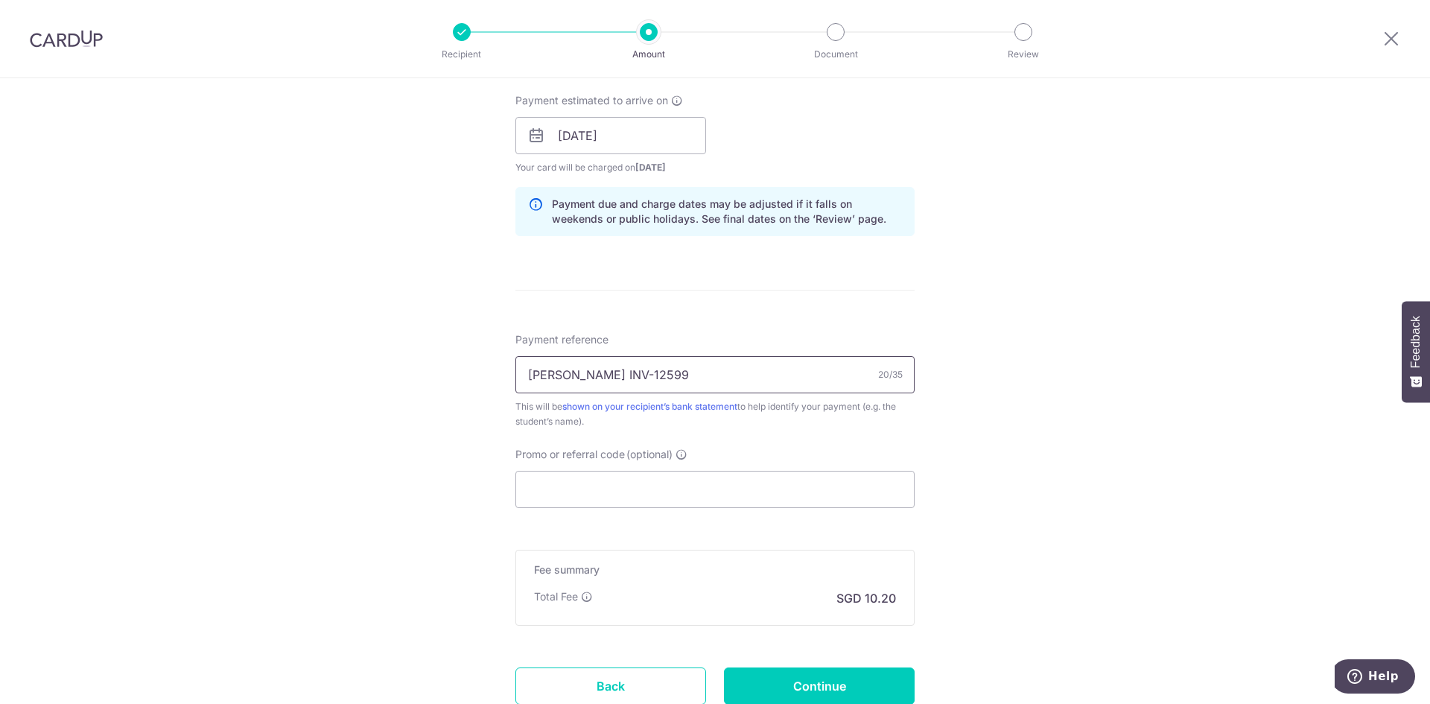
type input "[PERSON_NAME] INV-12599"
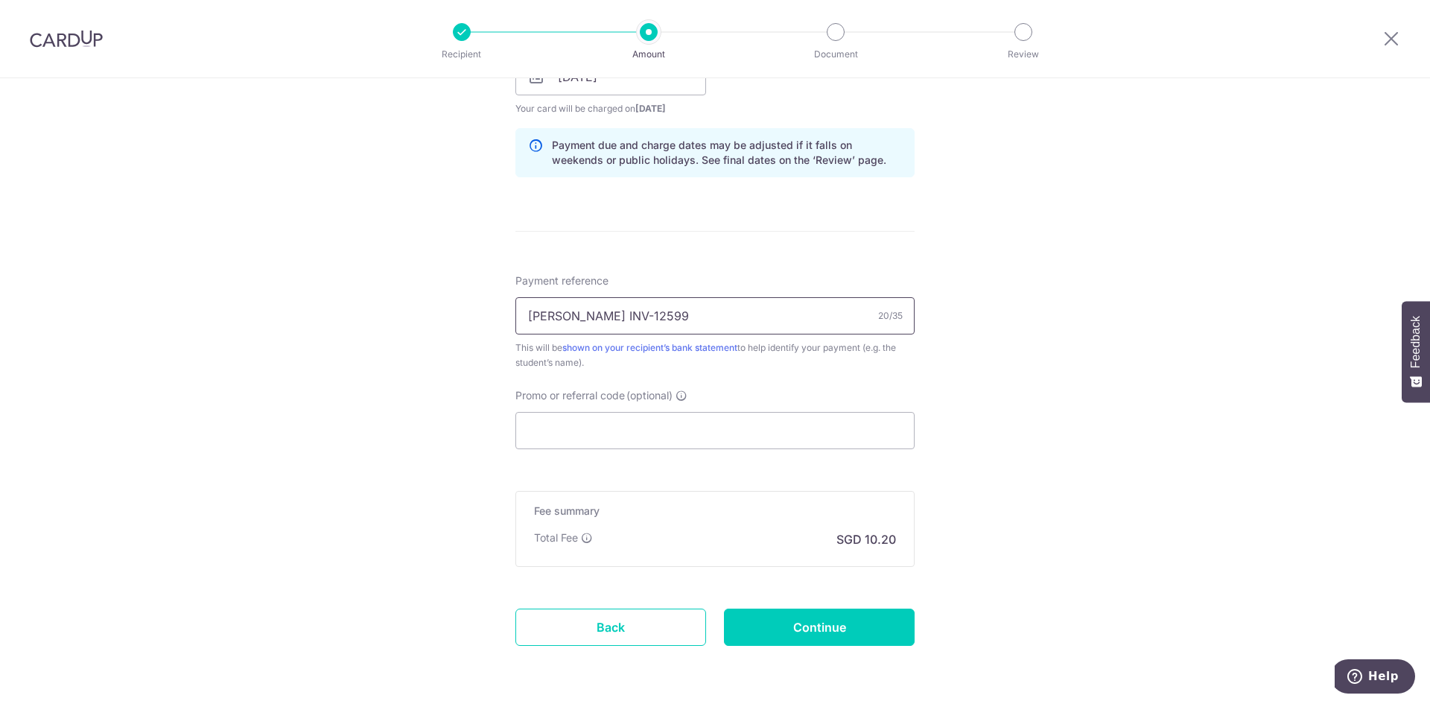
scroll to position [783, 0]
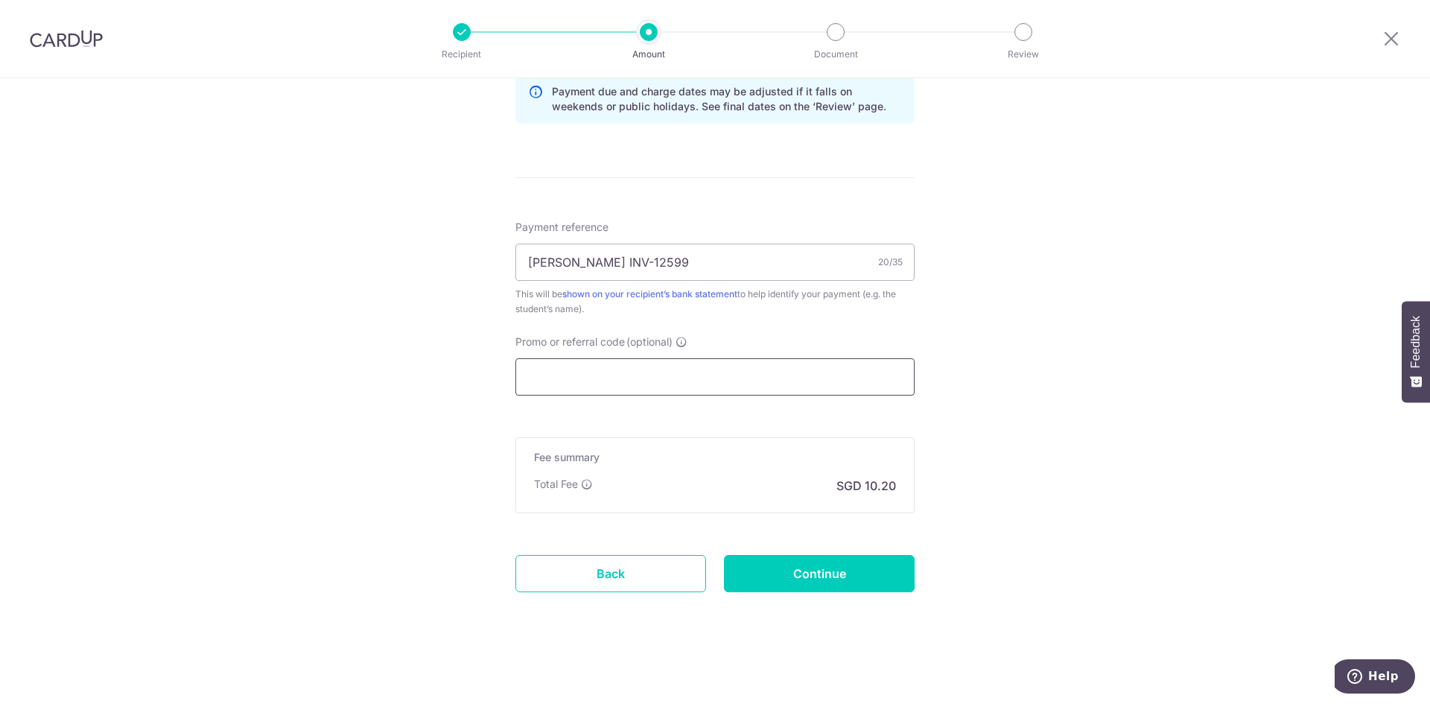
click at [548, 368] on input "Promo or referral code (optional)" at bounding box center [714, 376] width 399 height 37
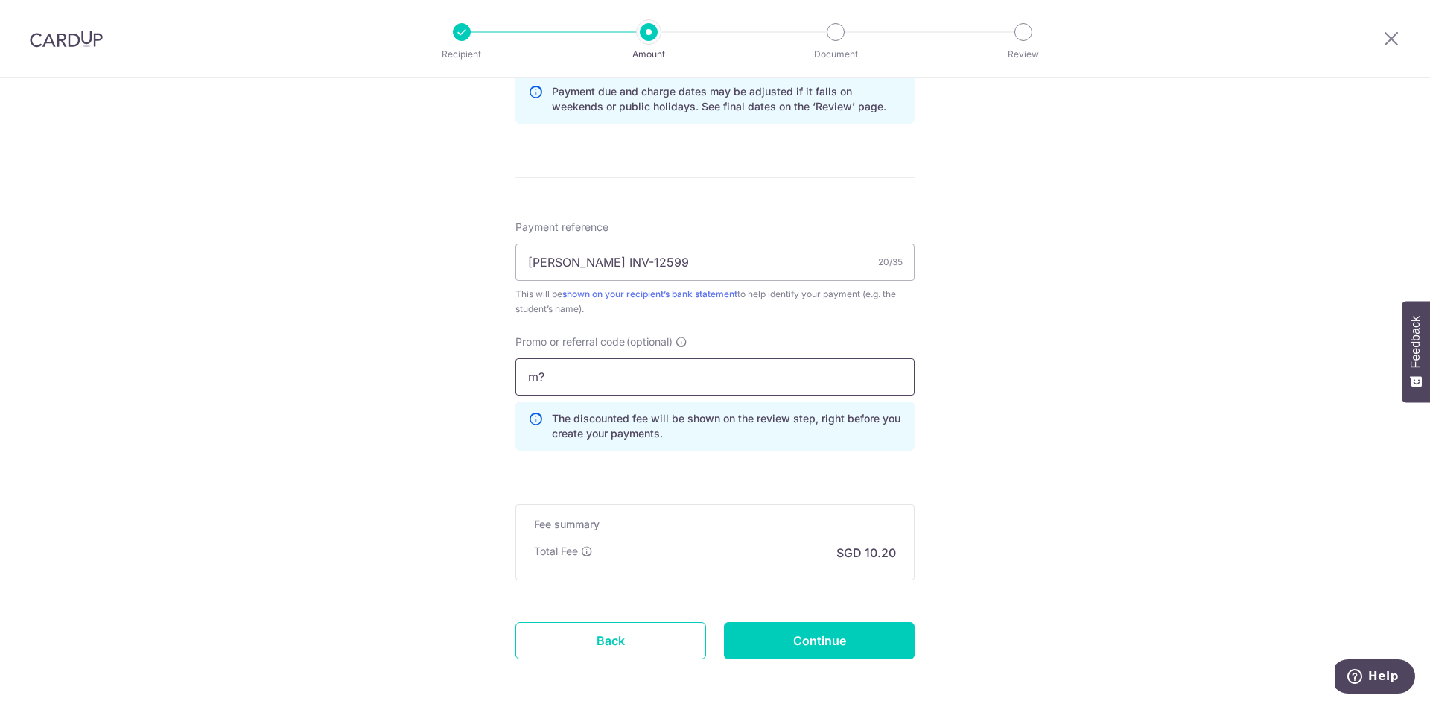
type input "m"
type input "MB175"
click at [471, 411] on div "Tell us more about your payment Enter payment amount SGD 392.40 392.40 Select C…" at bounding box center [715, 32] width 1430 height 1475
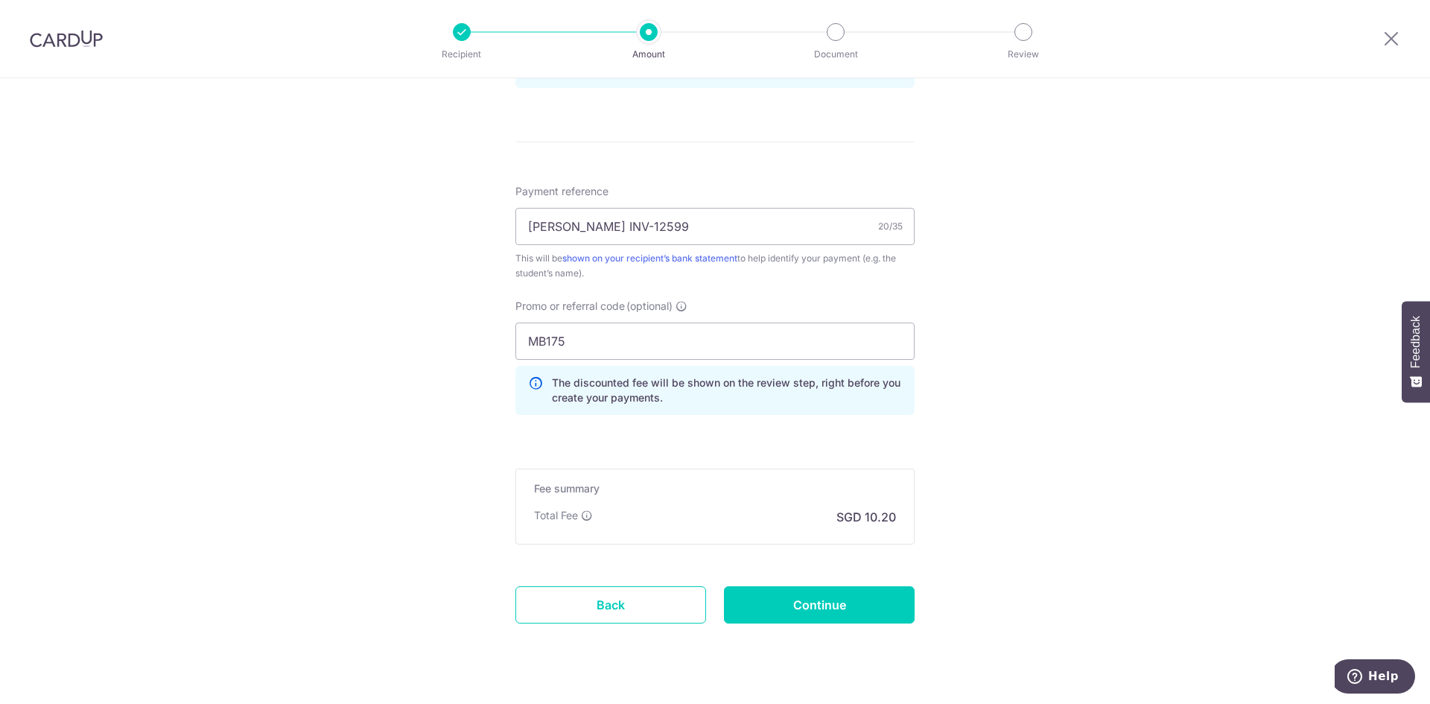
scroll to position [850, 0]
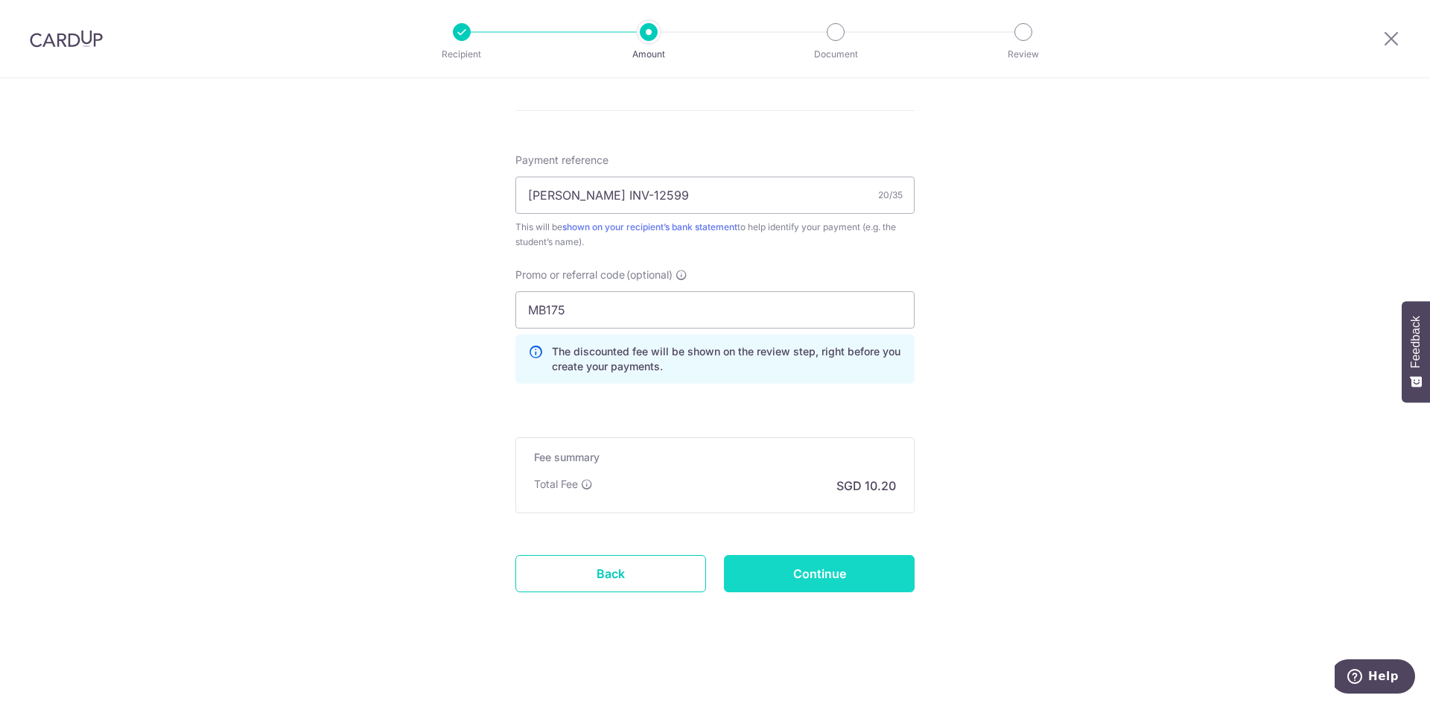
click at [818, 581] on input "Continue" at bounding box center [819, 573] width 191 height 37
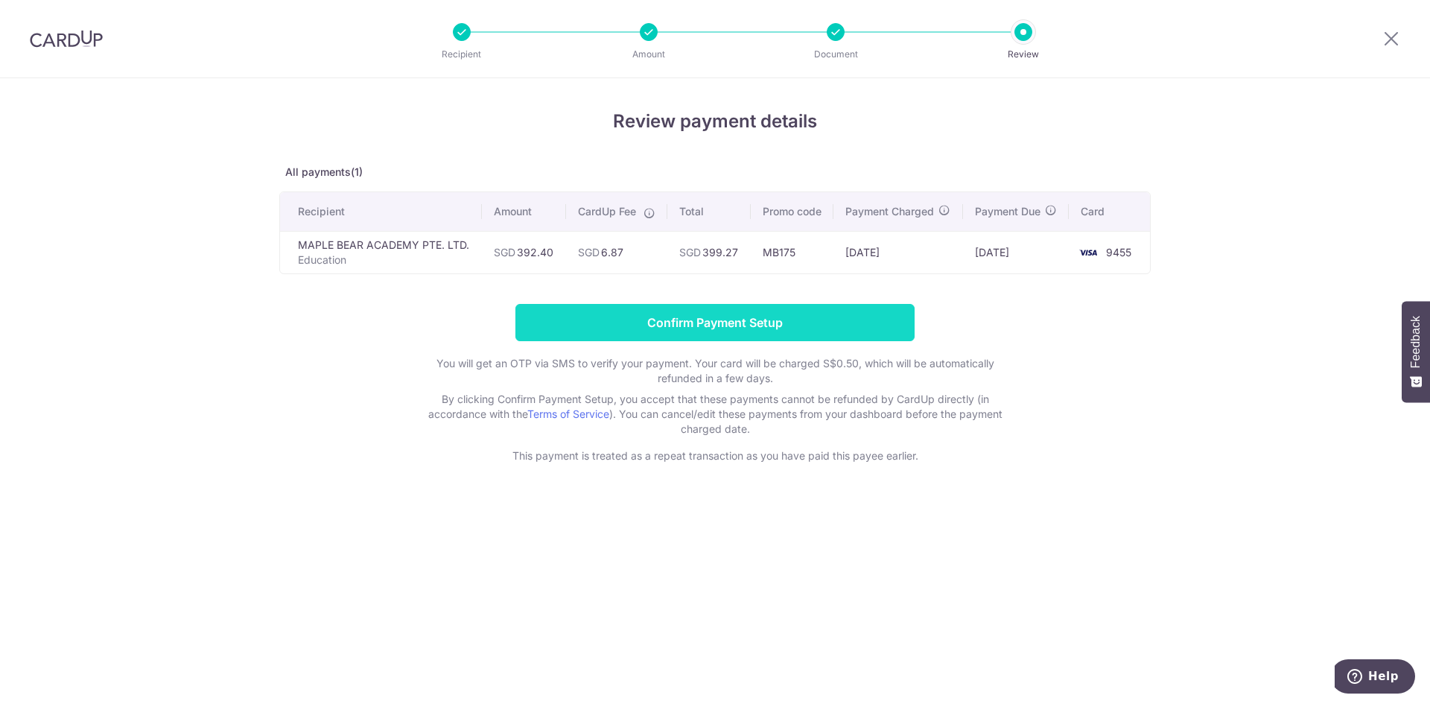
click at [617, 341] on input "Confirm Payment Setup" at bounding box center [714, 322] width 399 height 37
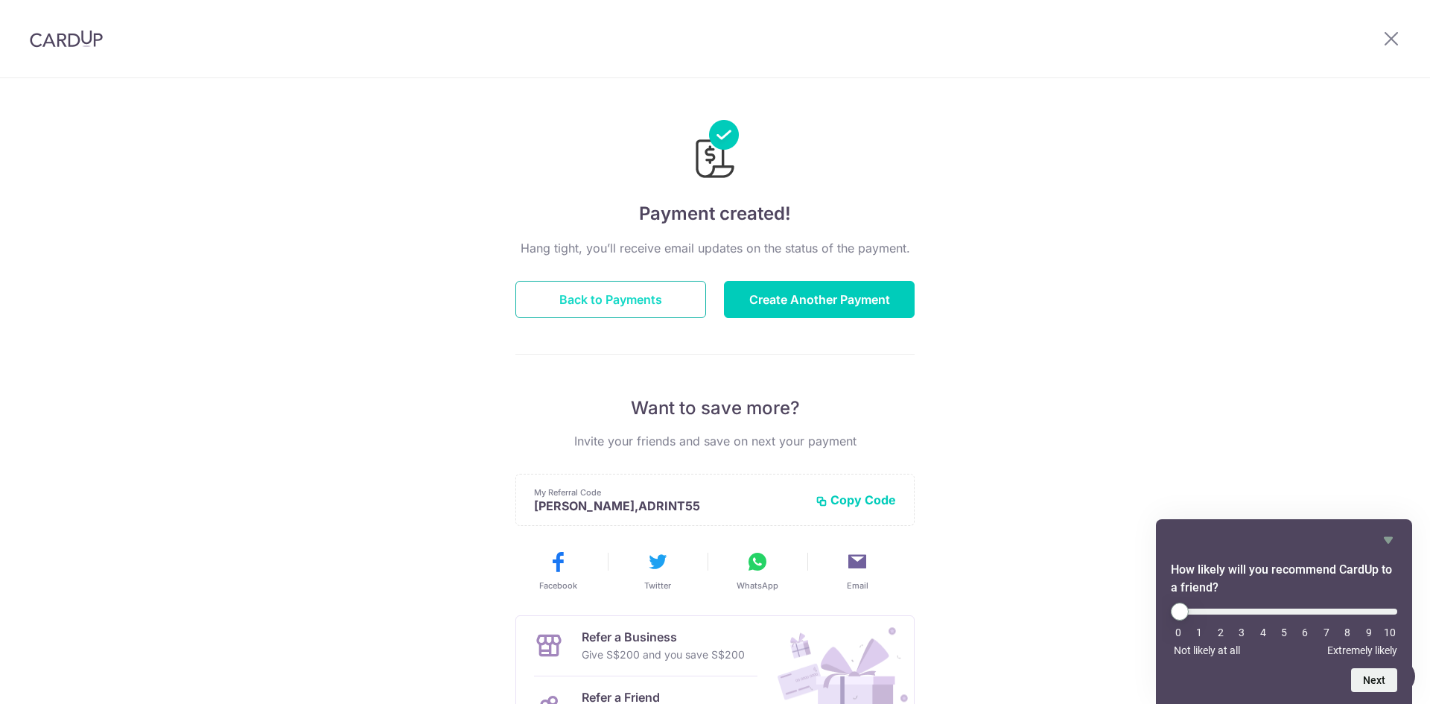
click at [624, 314] on button "Back to Payments" at bounding box center [610, 299] width 191 height 37
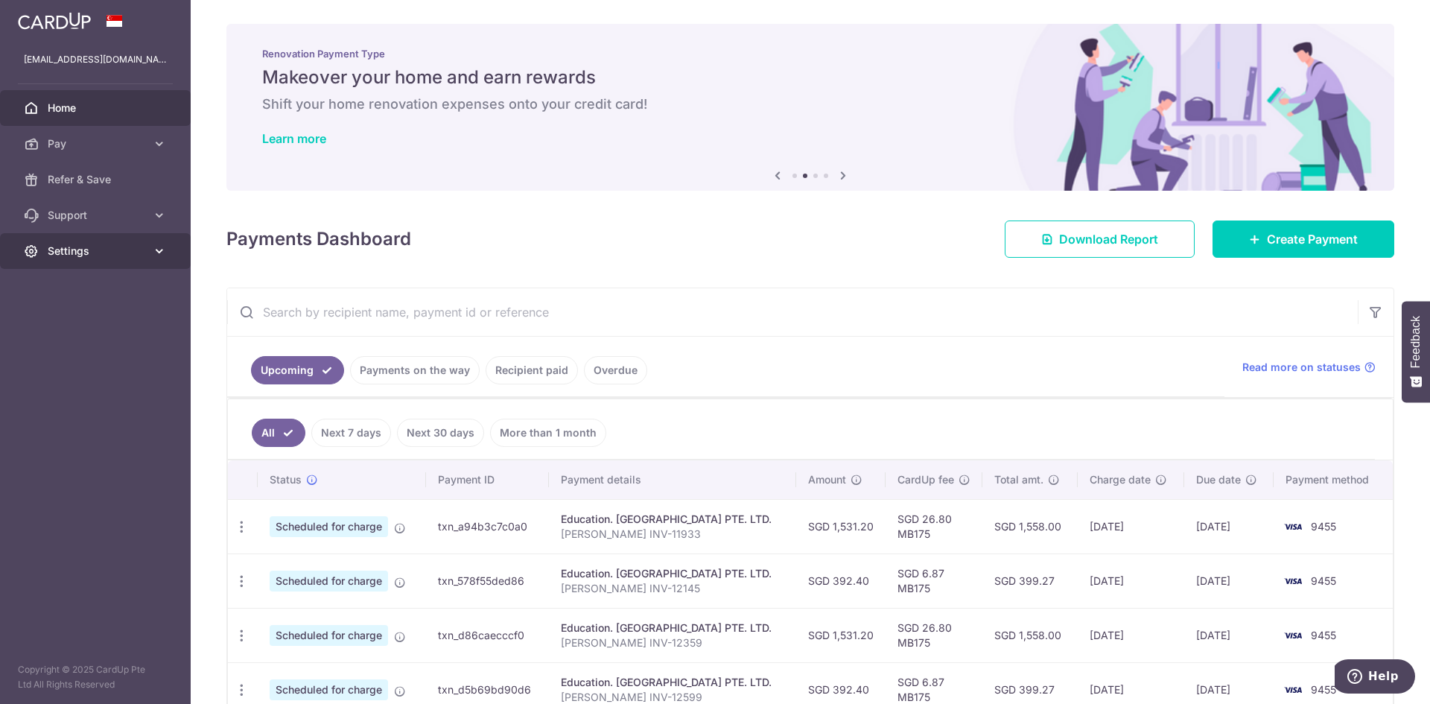
click at [138, 262] on link "Settings" at bounding box center [95, 251] width 191 height 36
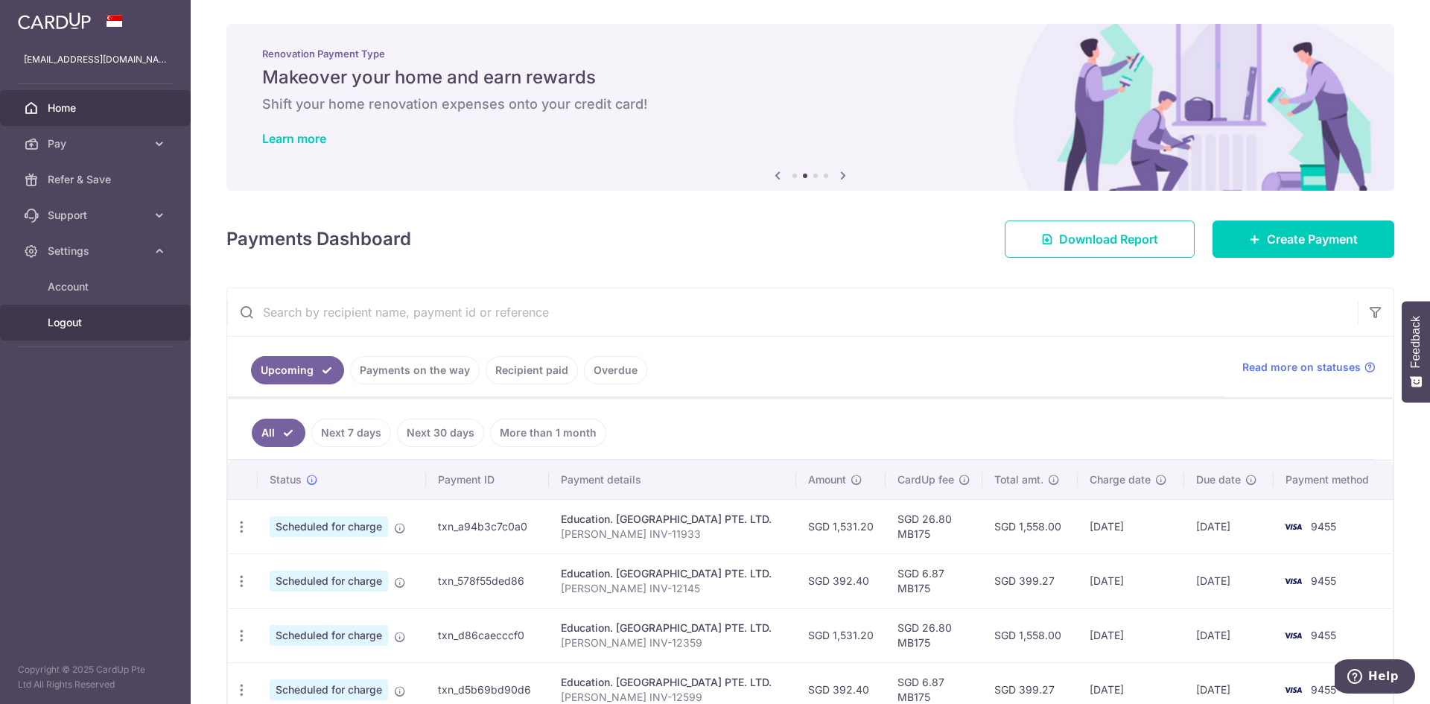
click at [85, 326] on span "Logout" at bounding box center [97, 322] width 98 height 15
